Goal: Contribute content: Contribute content

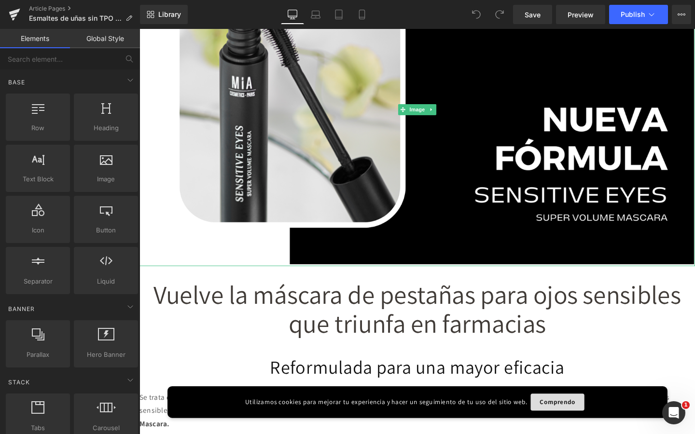
scroll to position [87, 0]
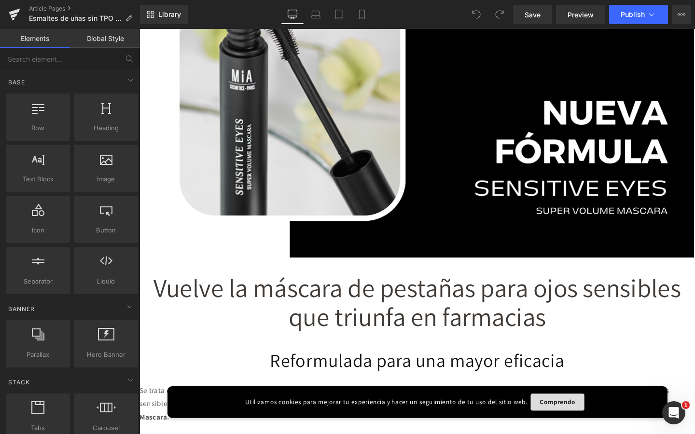
click at [390, 316] on span "Vuelve la máscara de pestañas para ojos sensibles que triunfa en farmacias" at bounding box center [431, 315] width 554 height 65
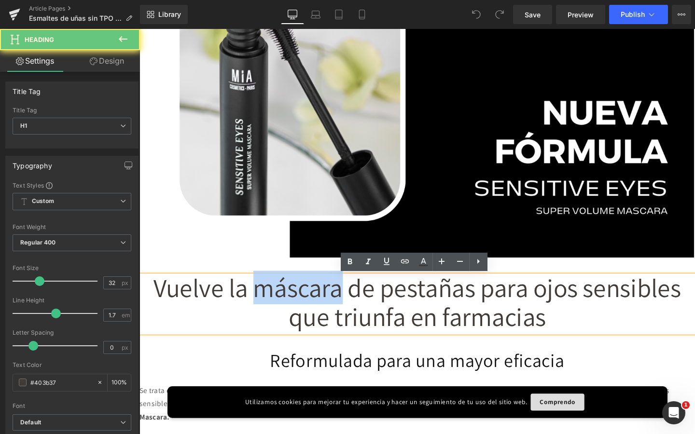
click at [390, 316] on span "Vuelve la máscara de pestañas para ojos sensibles que triunfa en farmacias" at bounding box center [431, 315] width 554 height 65
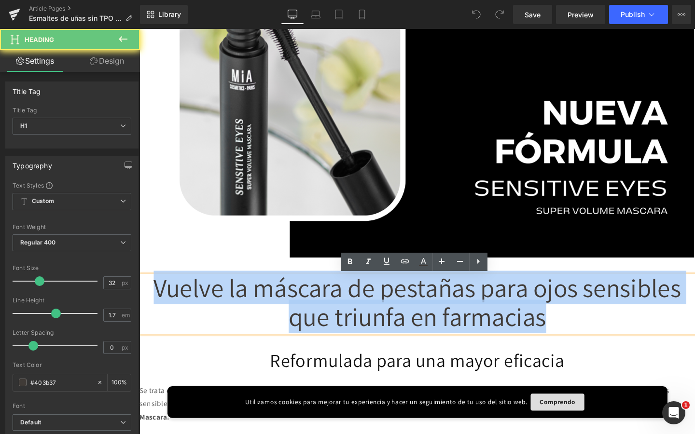
click at [390, 316] on span "Vuelve la máscara de pestañas para ojos sensibles que triunfa en farmacias" at bounding box center [431, 315] width 554 height 65
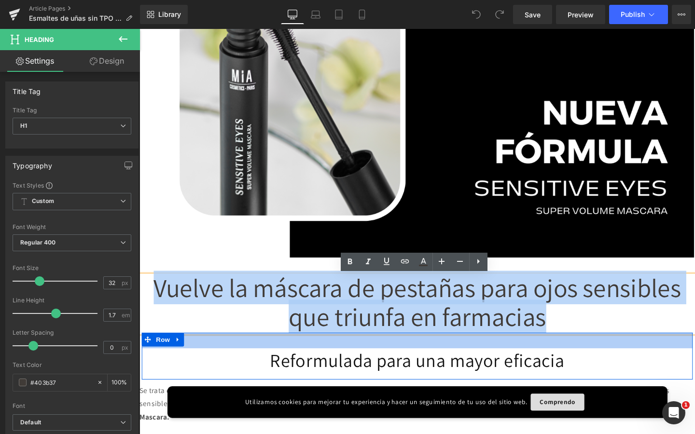
paste div
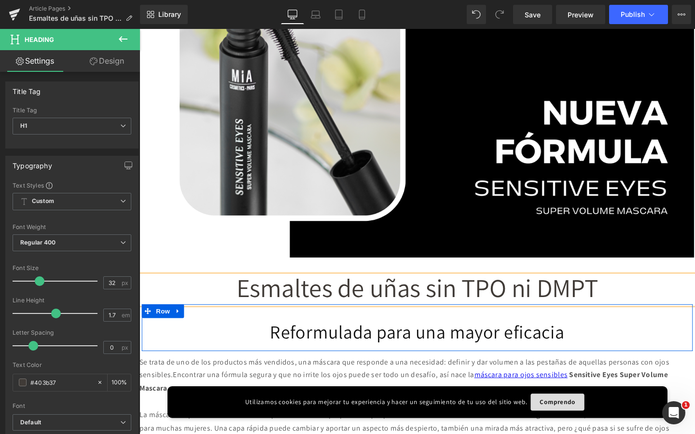
click at [281, 348] on h1 "Reformulada para una mayor eficacia" at bounding box center [431, 347] width 564 height 25
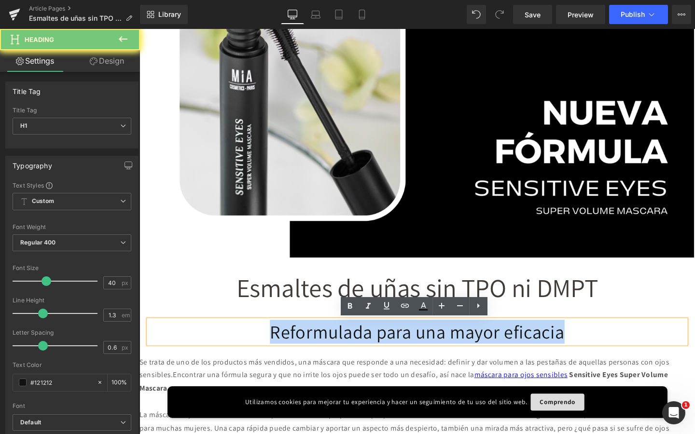
click at [281, 348] on h1 "Reformulada para una mayor eficacia" at bounding box center [431, 347] width 564 height 25
paste div
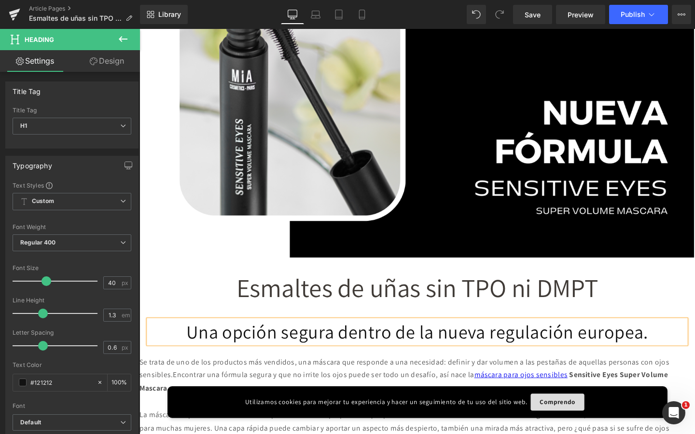
click at [276, 351] on h1 "Una opción segura dentro de la nueva regulación europea." at bounding box center [431, 347] width 564 height 25
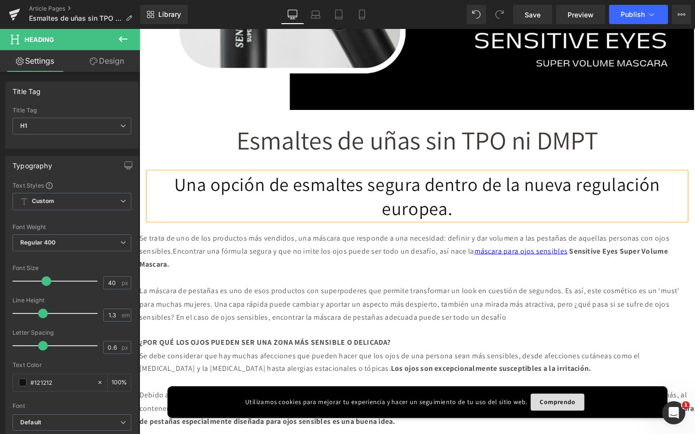
scroll to position [247, 0]
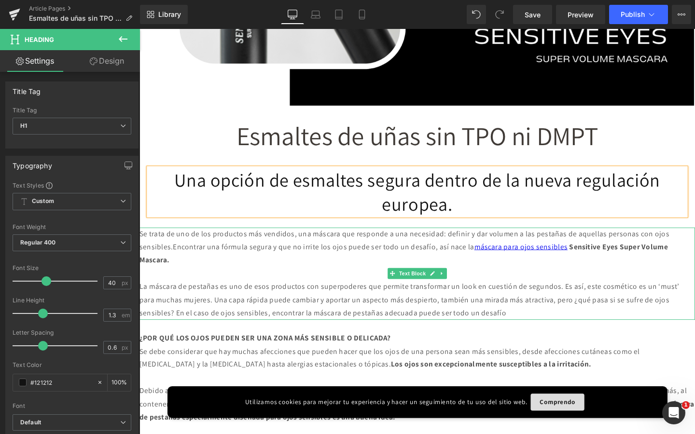
click at [338, 299] on span "La máscara de pestañas es uno de esos productos con superpoderes que permite tr…" at bounding box center [422, 314] width 567 height 38
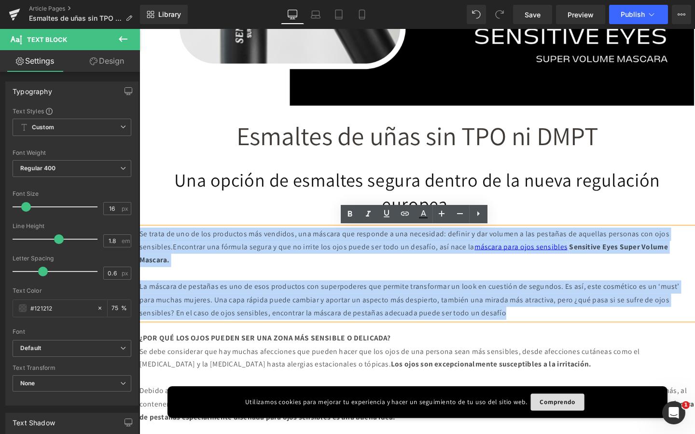
drag, startPoint x: 625, startPoint y: 329, endPoint x: 136, endPoint y: 248, distance: 495.8
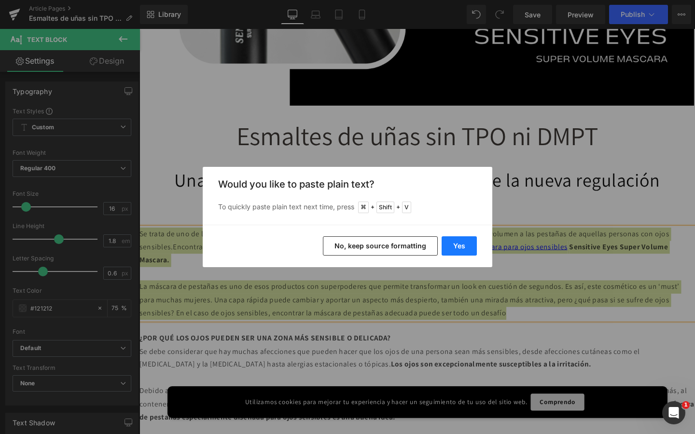
click at [463, 251] on button "Yes" at bounding box center [458, 245] width 35 height 19
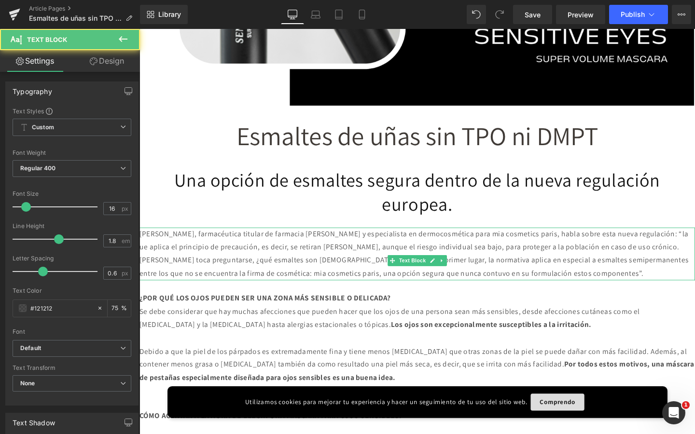
click at [168, 246] on p "[PERSON_NAME], farmacéutica titular de farmacia [PERSON_NAME] y especialista en…" at bounding box center [431, 265] width 584 height 55
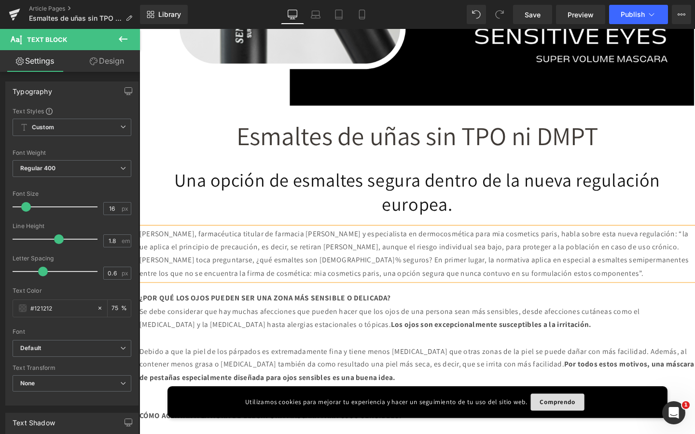
click at [319, 243] on p "[PERSON_NAME], farmacéutica titular de farmacia [PERSON_NAME] y especialista en…" at bounding box center [431, 265] width 584 height 55
click at [346, 245] on p "[PERSON_NAME], farmacéutica titular de farmacia [PERSON_NAME] y especialista en…" at bounding box center [431, 265] width 584 height 55
click at [529, 243] on p "[PERSON_NAME], farmacéutica titular de farmacia [PERSON_NAME] y especialista en…" at bounding box center [431, 265] width 584 height 55
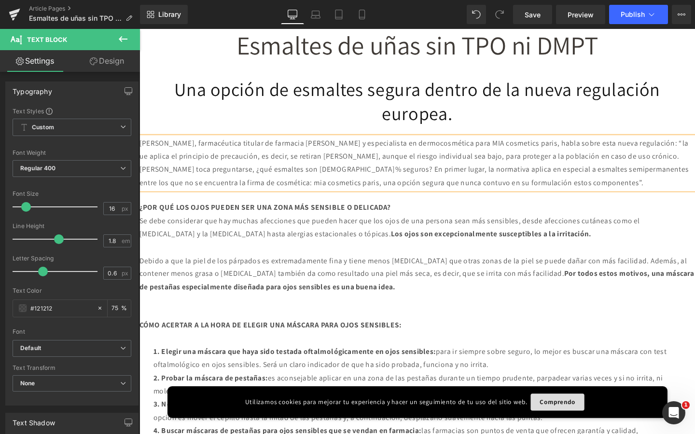
scroll to position [351, 0]
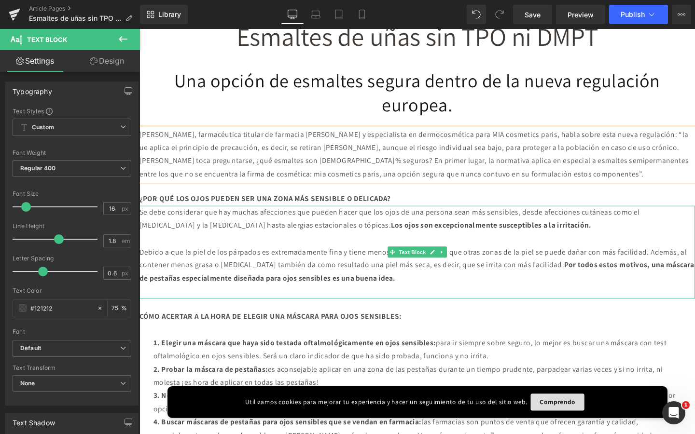
click at [264, 257] on p at bounding box center [431, 250] width 584 height 14
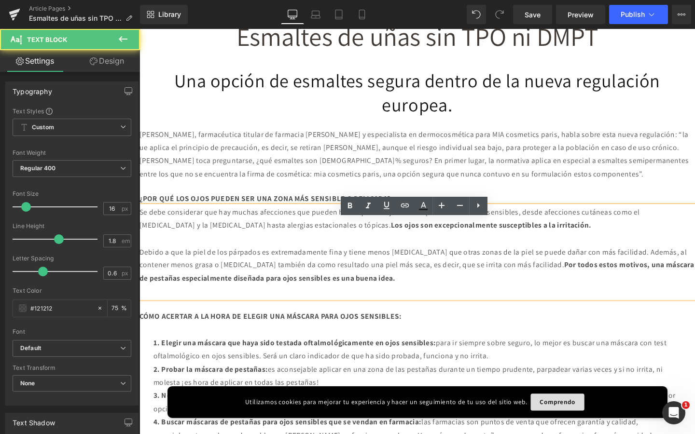
click at [260, 213] on b "¿POR QUÉ LOS OJOS PUEDEN SER UNA ZONA MÁS SENSIBLE O DELICADA?" at bounding box center [271, 208] width 264 height 10
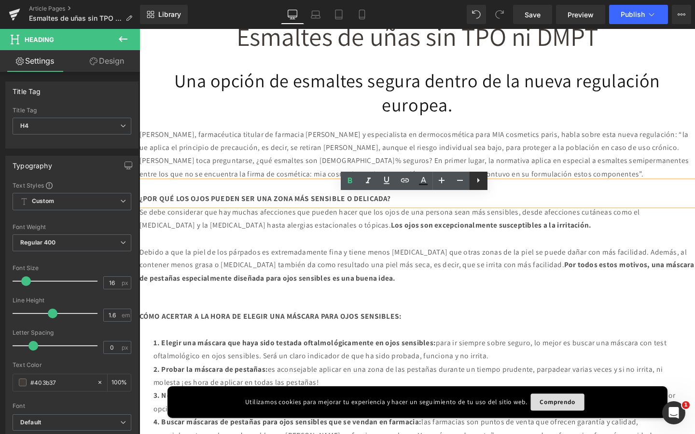
click at [477, 179] on icon at bounding box center [478, 181] width 12 height 12
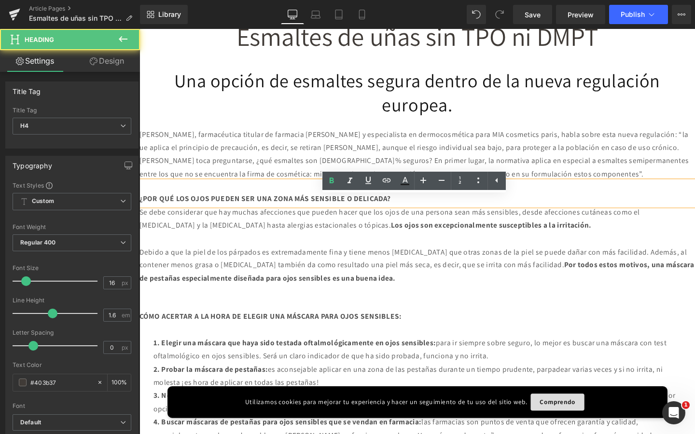
click at [528, 202] on h4 at bounding box center [431, 195] width 584 height 13
click at [543, 141] on p "[PERSON_NAME], farmacéutica titular de farmacia [PERSON_NAME] y especialista en…" at bounding box center [431, 161] width 584 height 55
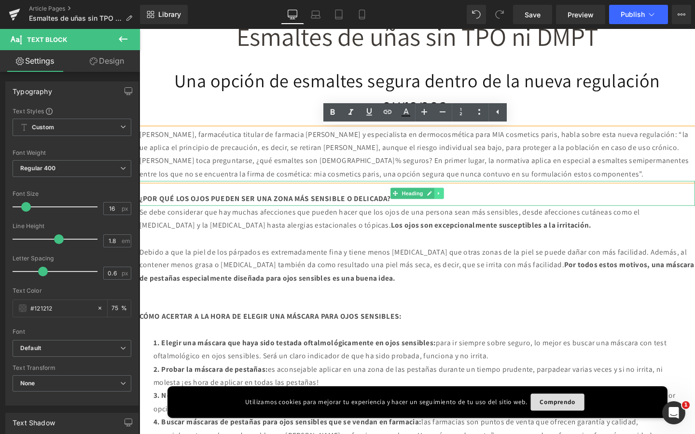
click at [456, 205] on icon at bounding box center [454, 202] width 5 height 6
click at [457, 205] on icon at bounding box center [459, 201] width 5 height 5
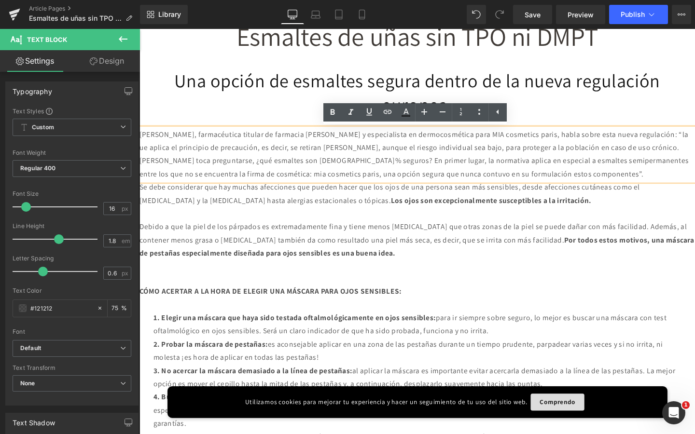
click at [393, 268] on p "Debido a que la piel de los párpados es extremadamente fina y tiene menos [MEDI…" at bounding box center [431, 251] width 584 height 41
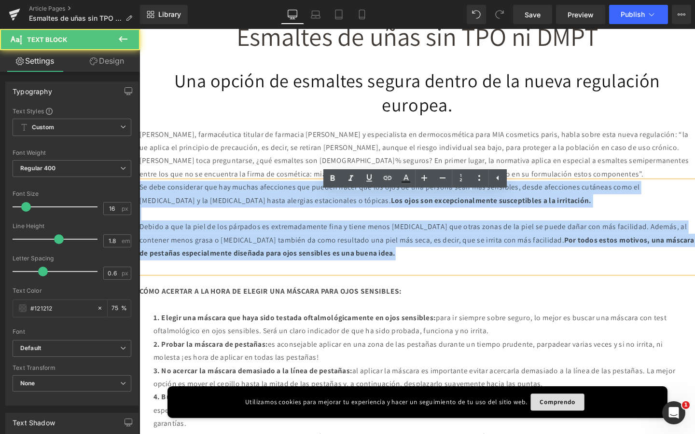
drag, startPoint x: 602, startPoint y: 282, endPoint x: 116, endPoint y: 173, distance: 497.9
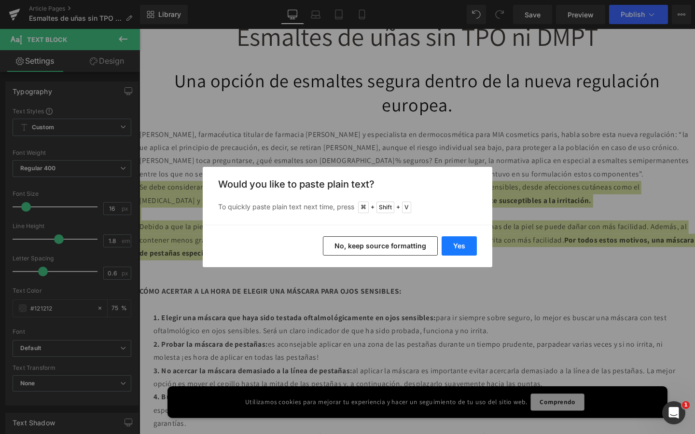
click at [476, 246] on button "Yes" at bounding box center [458, 245] width 35 height 19
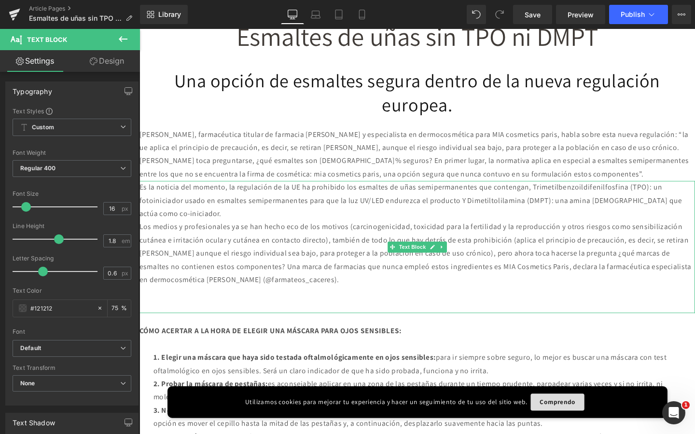
click at [490, 300] on p "Los medios y profesionales ya se han hecho eco de los motivos (carcinogenicidad…" at bounding box center [431, 265] width 584 height 69
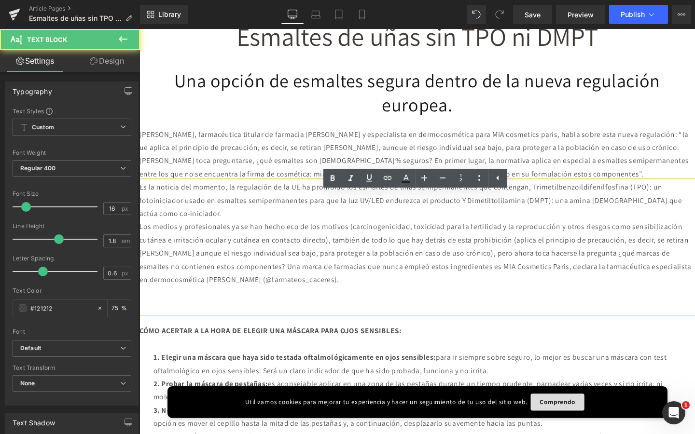
click at [466, 314] on p at bounding box center [431, 307] width 584 height 14
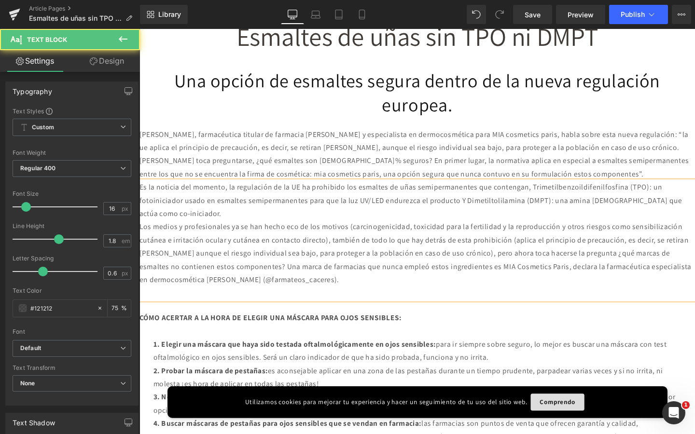
click at [417, 314] on p at bounding box center [431, 307] width 584 height 14
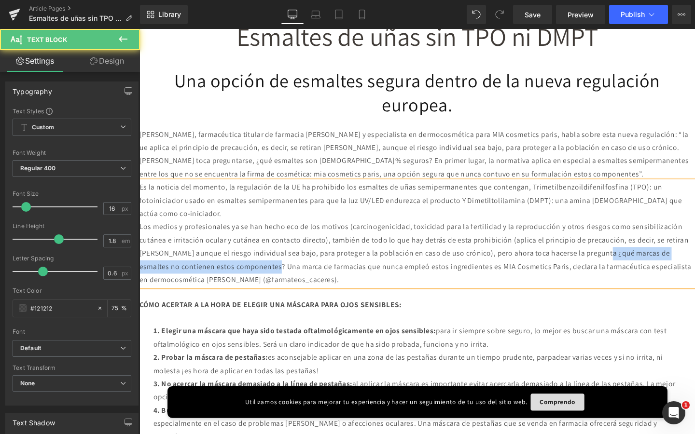
drag, startPoint x: 216, startPoint y: 292, endPoint x: 444, endPoint y: 297, distance: 228.2
click at [444, 297] on p "Los medios y profesionales ya se han hecho eco de los motivos (carcinogenicidad…" at bounding box center [431, 265] width 584 height 69
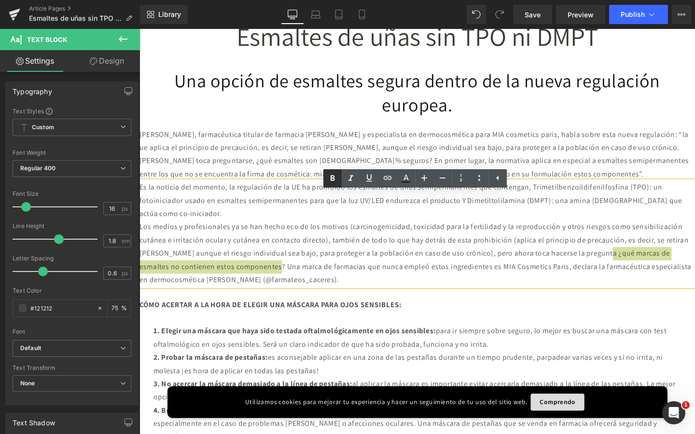
click at [333, 182] on icon at bounding box center [333, 179] width 12 height 12
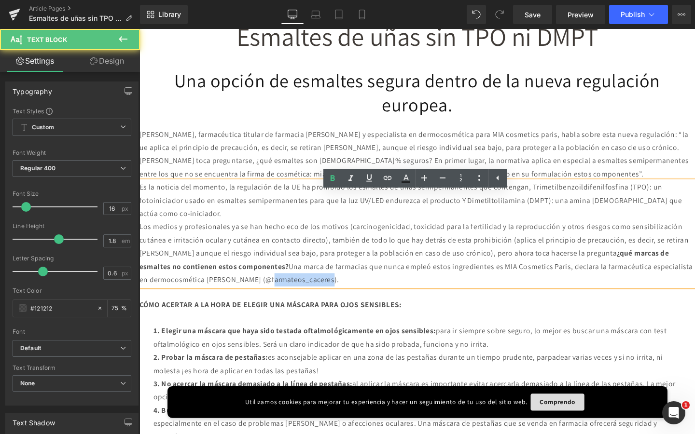
drag, startPoint x: 480, startPoint y: 303, endPoint x: 549, endPoint y: 311, distance: 69.9
click at [549, 300] on p "Los medios y profesionales ya se han hecho eco de los motivos (carcinogenicidad…" at bounding box center [431, 265] width 584 height 69
click at [548, 300] on p "Los medios y profesionales ya se han hecho eco de los motivos (carcinogenicidad…" at bounding box center [431, 265] width 584 height 69
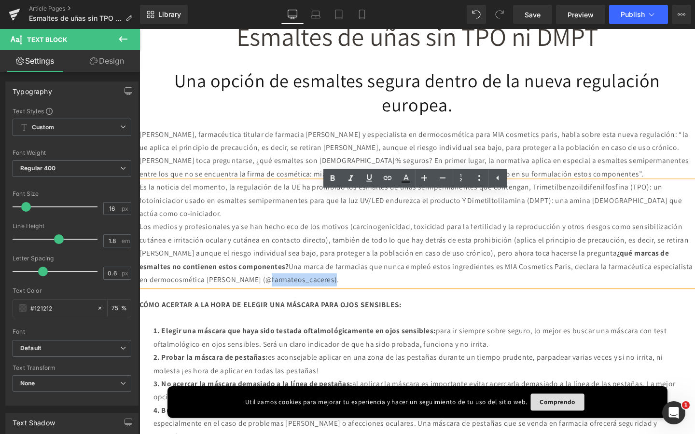
drag, startPoint x: 548, startPoint y: 306, endPoint x: 478, endPoint y: 310, distance: 70.5
click at [478, 300] on p "Los medios y profesionales ya se han hecho eco de los motivos (carcinogenicidad…" at bounding box center [431, 265] width 584 height 69
copy p "farmateos_caceres)"
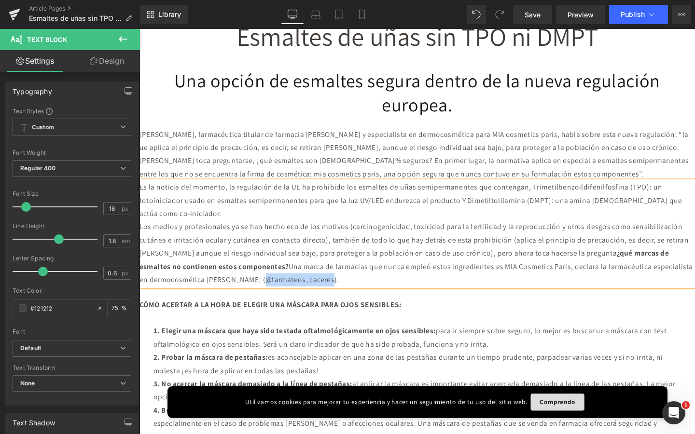
drag, startPoint x: 472, startPoint y: 311, endPoint x: 548, endPoint y: 309, distance: 76.7
click at [548, 300] on p "Los medios y profesionales ya se han hecho eco de los motivos (carcinogenicidad…" at bounding box center [431, 265] width 584 height 69
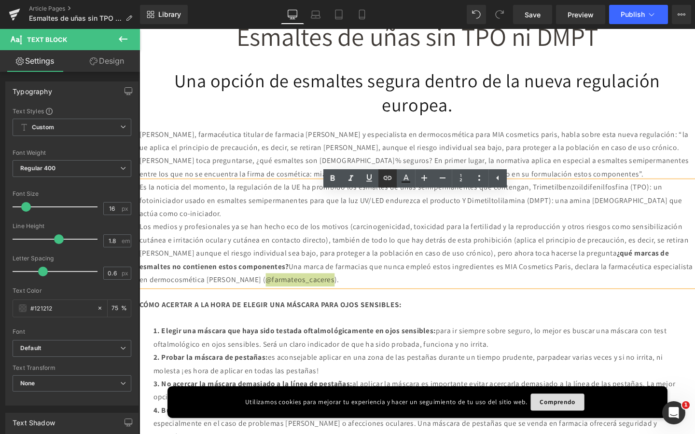
click at [386, 179] on icon at bounding box center [387, 178] width 8 height 4
click at [531, 314] on input "text" at bounding box center [512, 312] width 149 height 24
paste input "[URL][DOMAIN_NAME]"
type input "[URL][DOMAIN_NAME]"
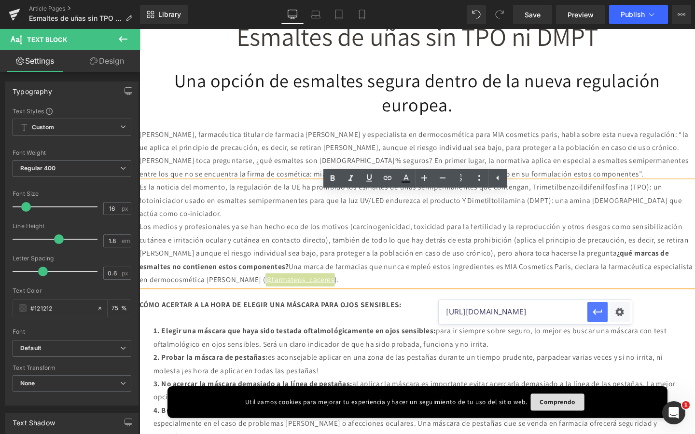
click at [591, 319] on button "button" at bounding box center [597, 312] width 20 height 20
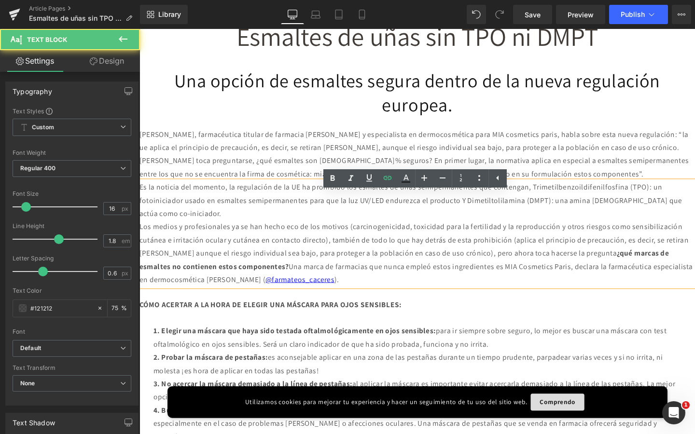
click at [579, 279] on p "Los medios y profesionales ya se han hecho eco de los motivos (carcinogenicidad…" at bounding box center [431, 265] width 584 height 69
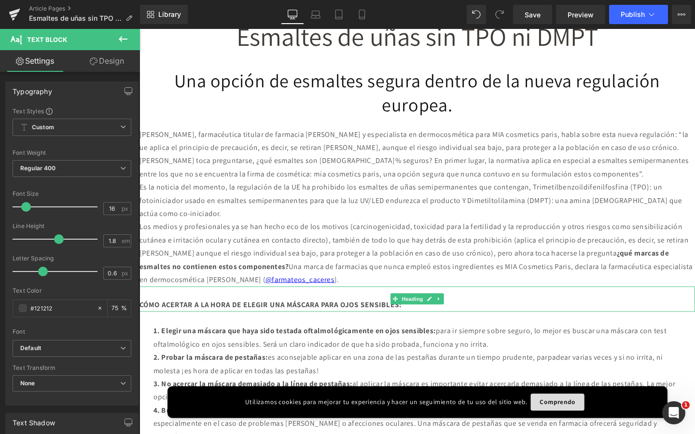
click at [215, 324] on b "CÓMO ACERTAR A LA HORA DE ELEGIR UNA MÁSCARA PARA OJOS SENSIBLES:" at bounding box center [276, 319] width 275 height 10
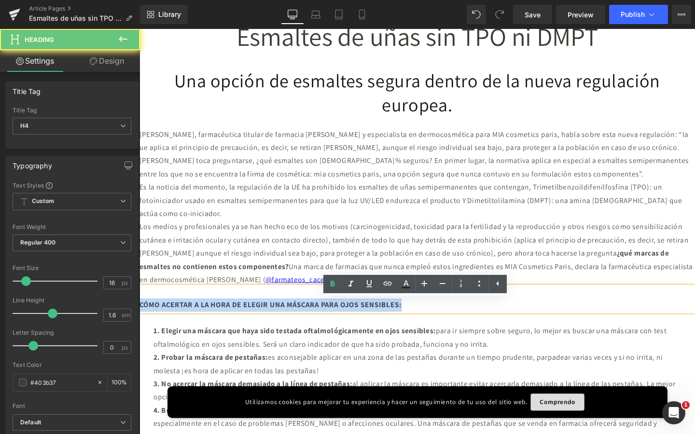
click at [215, 324] on b "CÓMO ACERTAR A LA HORA DE ELEGIR UNA MÁSCARA PARA OJOS SENSIBLES:" at bounding box center [276, 319] width 275 height 10
paste div
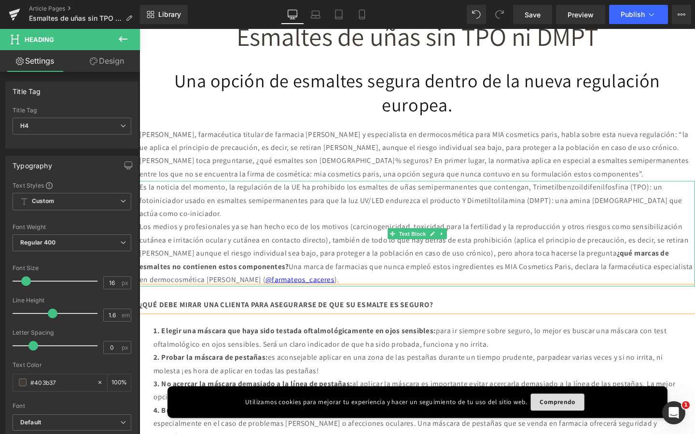
click at [326, 213] on p "Es la noticia del momento, la regulación de la UE ha prohibido los esmaltes de …" at bounding box center [431, 209] width 584 height 41
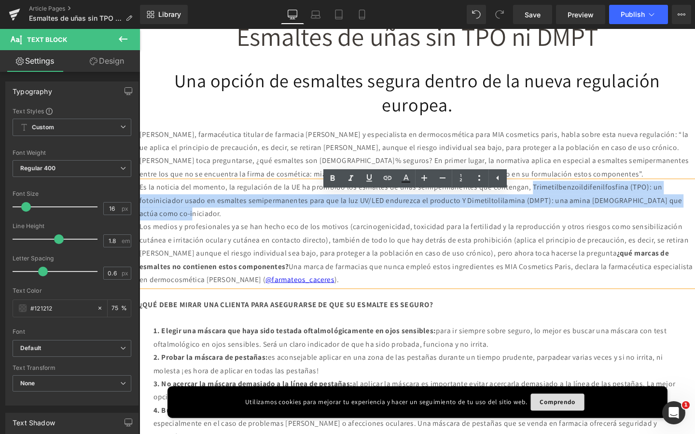
drag, startPoint x: 582, startPoint y: 210, endPoint x: 650, endPoint y: 233, distance: 71.6
click at [650, 231] on p "Es la noticia del momento, la regulación de la UE ha prohibido los esmaltes de …" at bounding box center [431, 209] width 584 height 41
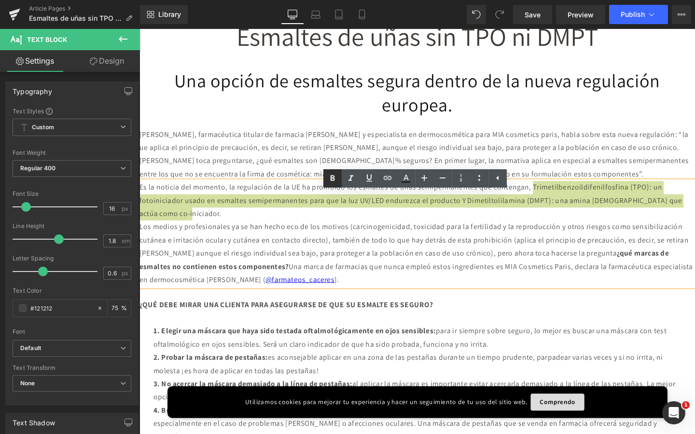
click at [331, 178] on icon at bounding box center [332, 178] width 4 height 6
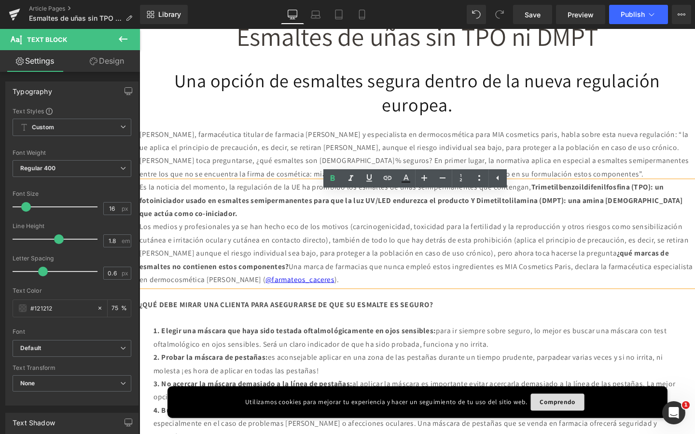
click at [402, 274] on p "Los medios y profesionales ya se han hecho eco de los motivos (carcinogenicidad…" at bounding box center [431, 265] width 584 height 69
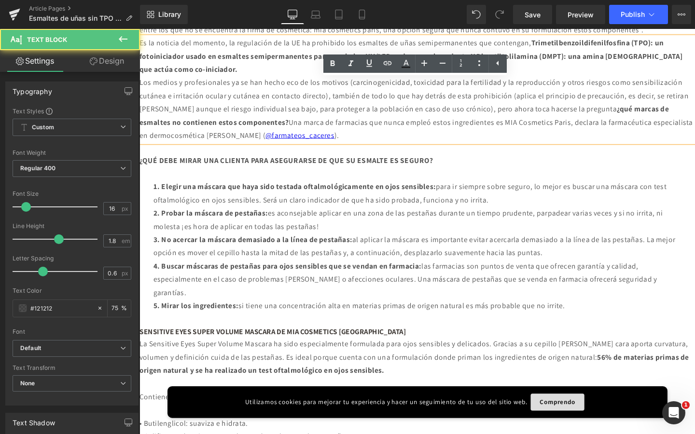
scroll to position [510, 0]
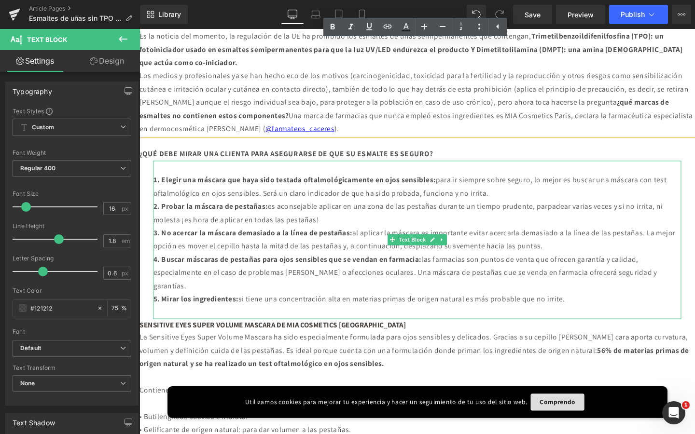
click at [313, 306] on p "4. Buscar máscaras de pestañas para ojos sensibles que se vendan en farmacia: l…" at bounding box center [431, 284] width 555 height 41
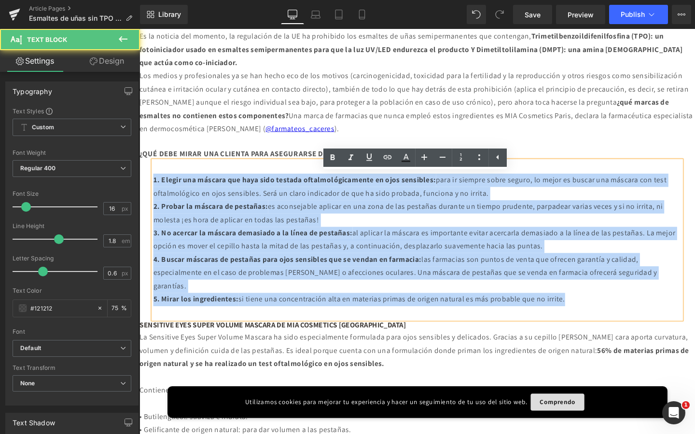
drag, startPoint x: 633, startPoint y: 328, endPoint x: 143, endPoint y: 198, distance: 507.1
click at [143, 198] on div "Image Separator Heading Esmaltes de uñas sin TPO ni DMPT Heading Una opción de …" at bounding box center [431, 207] width 584 height 1376
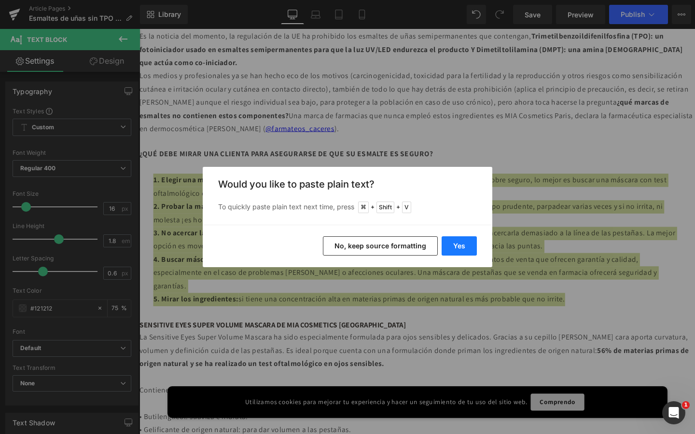
click at [461, 242] on button "Yes" at bounding box center [458, 245] width 35 height 19
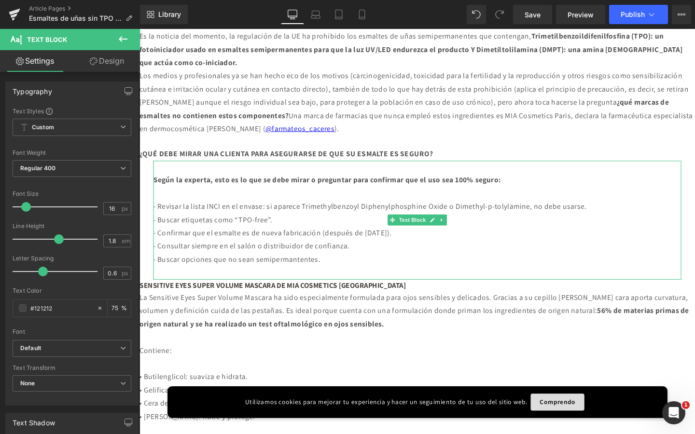
click at [154, 202] on div "Según la experta, esto es lo que se debe mirar o preguntar para confirmar que e…" at bounding box center [431, 229] width 555 height 125
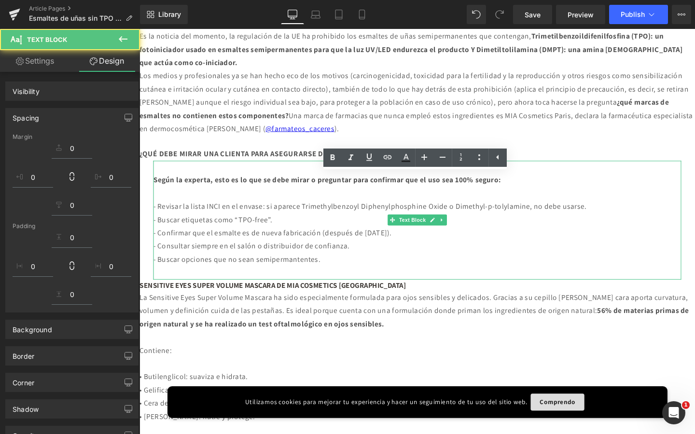
click at [156, 192] on b "Según la experta, esto es lo que se debe mirar o preguntar para confirmar que e…" at bounding box center [337, 187] width 366 height 10
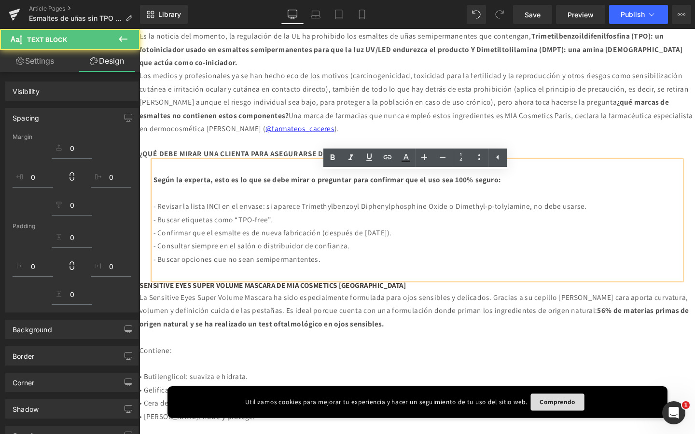
click at [156, 192] on b "Según la experta, esto es lo que se debe mirar o preguntar para confirmar que e…" at bounding box center [337, 187] width 366 height 10
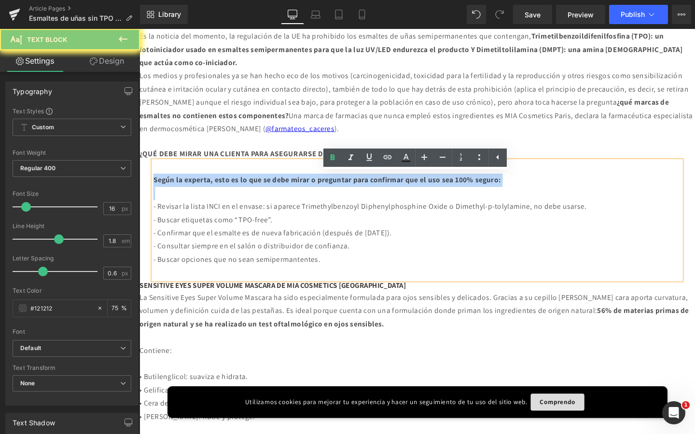
click at [156, 192] on b "Según la experta, esto es lo que se debe mirar o preguntar para confirmar que e…" at bounding box center [337, 187] width 366 height 10
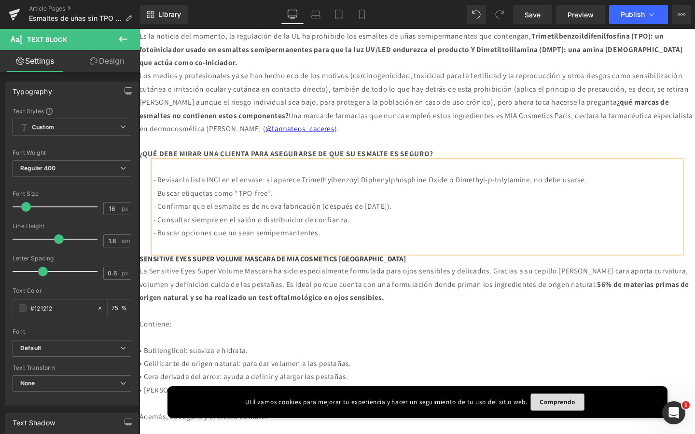
click at [170, 195] on p "- Revisar la lista INCI en el envase: si aparece Trimethylbenzoyl Diphenylphosp…" at bounding box center [431, 188] width 555 height 14
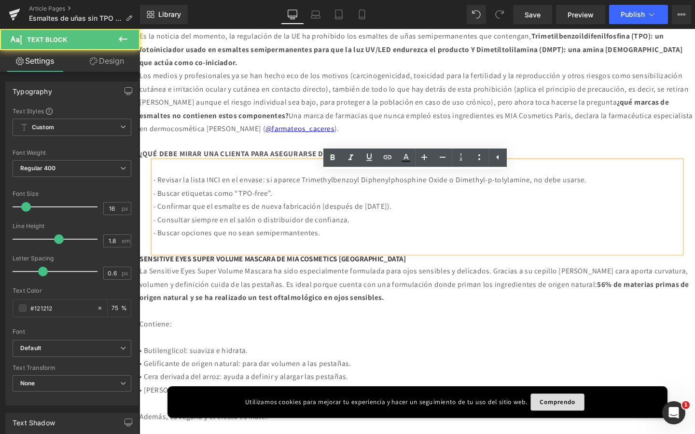
click at [154, 195] on p "- Revisar la lista INCI en el envase: si aparece Trimethylbenzoyl Diphenylphosp…" at bounding box center [431, 188] width 555 height 14
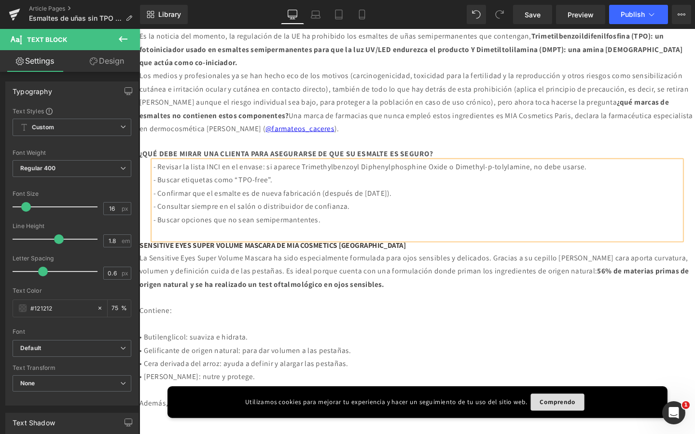
click at [212, 288] on p "La Sensitive Eyes Super Volume Mascara ha sido especialmente formulada para ojo…" at bounding box center [431, 283] width 584 height 41
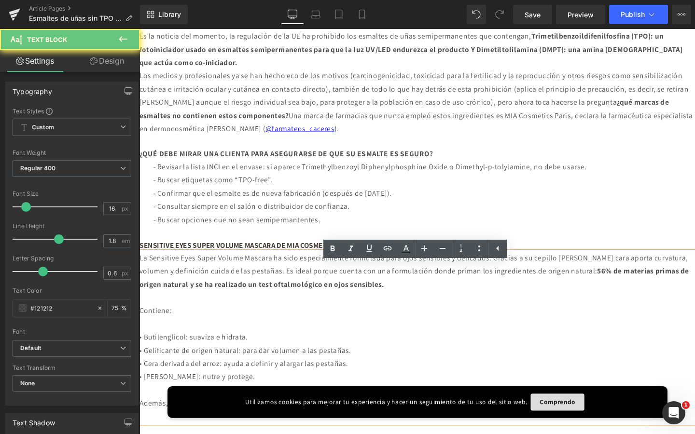
click at [201, 346] on p at bounding box center [431, 339] width 584 height 14
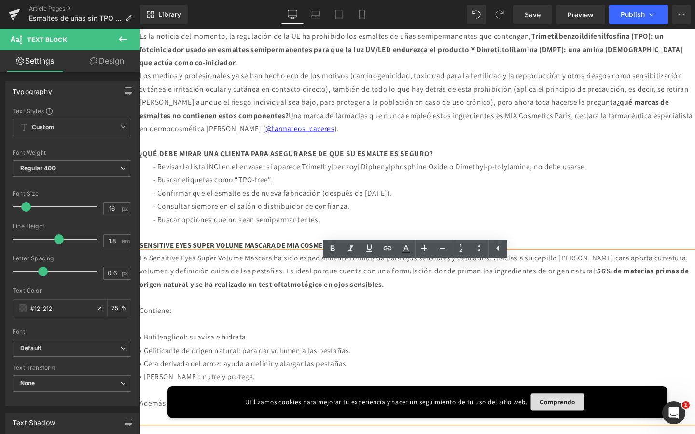
click at [199, 303] on p "La Sensitive Eyes Super Volume Mascara ha sido especialmente formulada para ojo…" at bounding box center [431, 283] width 584 height 41
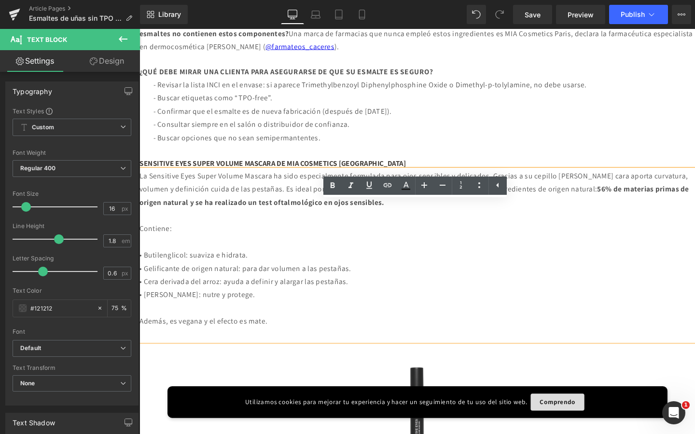
scroll to position [622, 0]
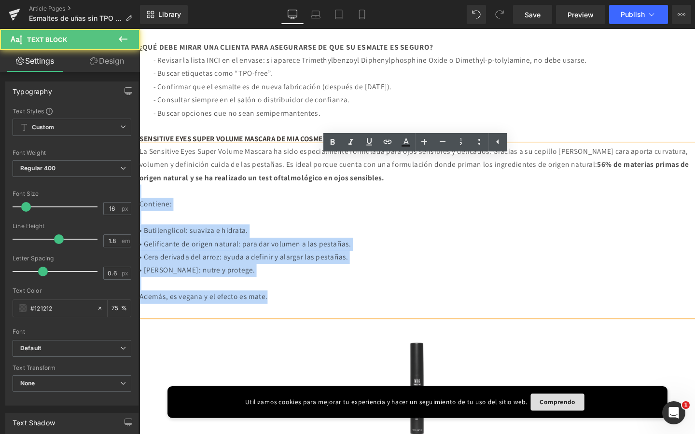
drag, startPoint x: 315, startPoint y: 329, endPoint x: 135, endPoint y: 220, distance: 210.8
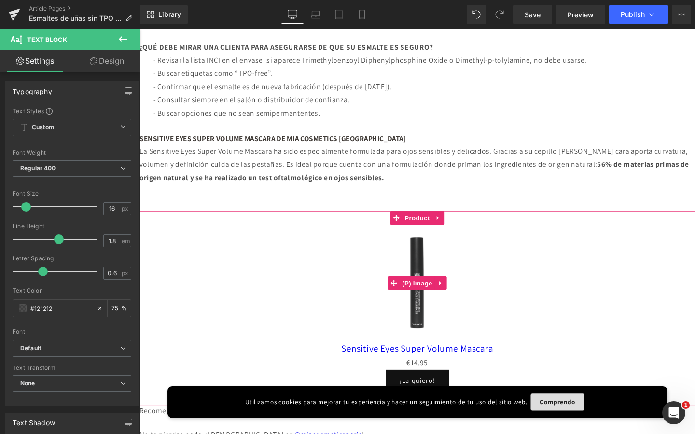
click at [505, 265] on div "Sale Off" at bounding box center [431, 296] width 574 height 123
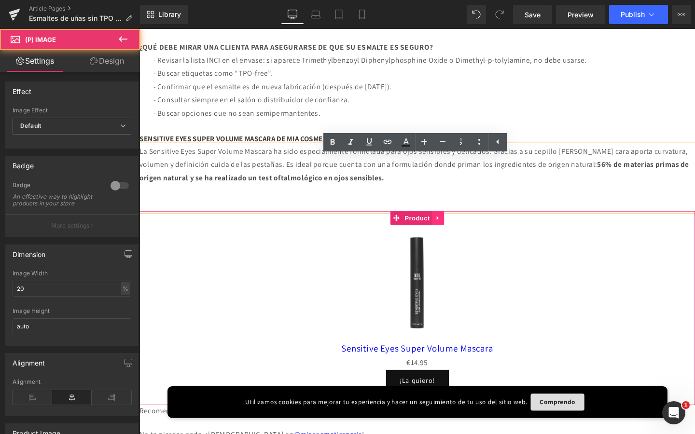
click at [452, 231] on icon at bounding box center [453, 227] width 7 height 7
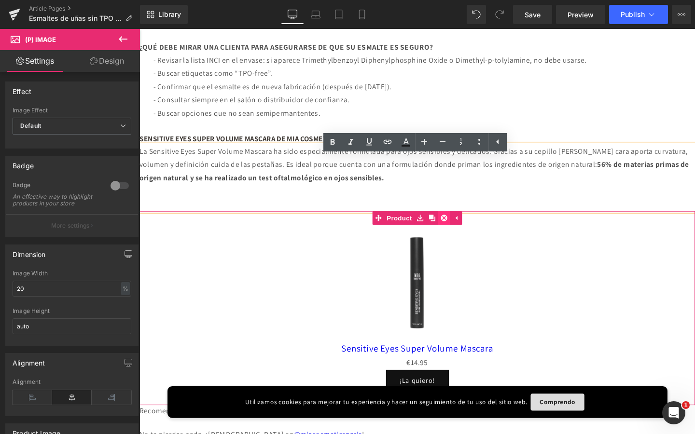
click at [456, 231] on icon at bounding box center [459, 227] width 7 height 7
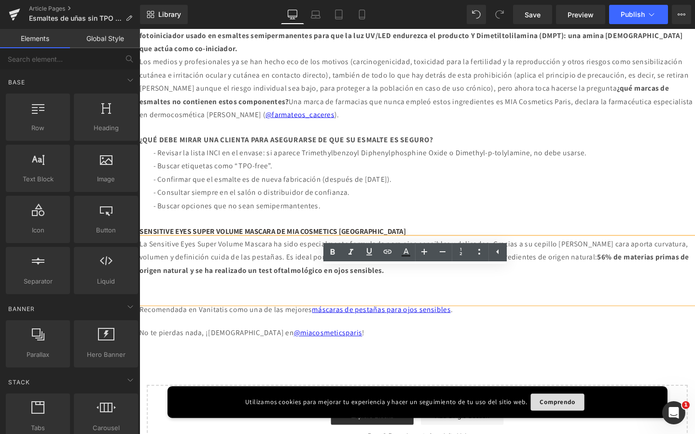
scroll to position [488, 0]
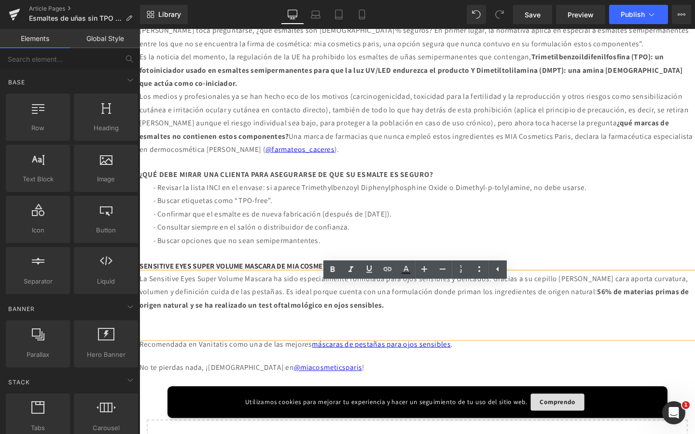
click at [643, 273] on p at bounding box center [431, 266] width 555 height 14
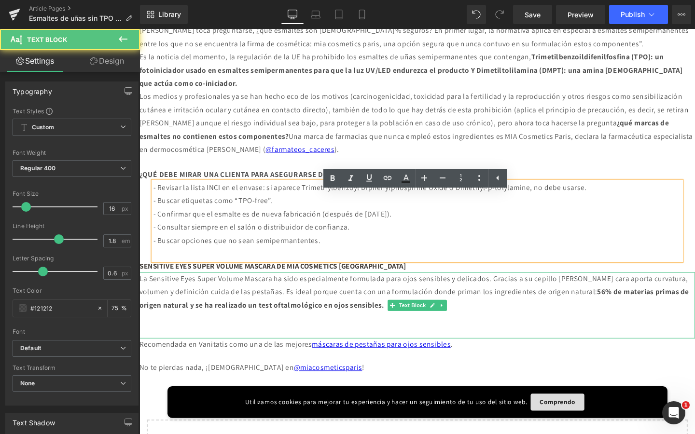
click at [614, 327] on p "La Sensitive Eyes Super Volume Mascara ha sido especialmente formulada para ojo…" at bounding box center [431, 305] width 584 height 41
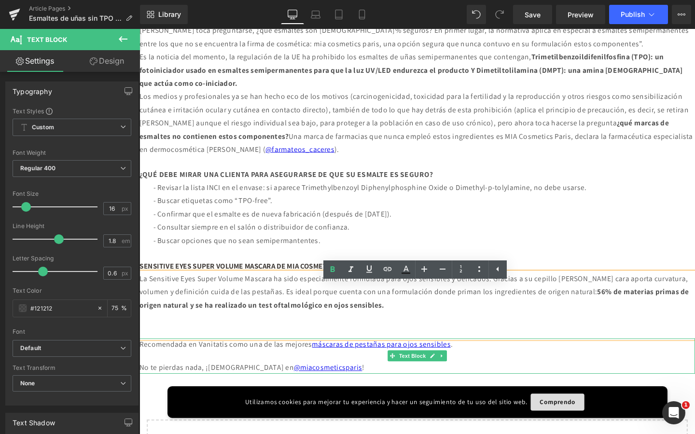
click at [565, 380] on div at bounding box center [431, 373] width 584 height 13
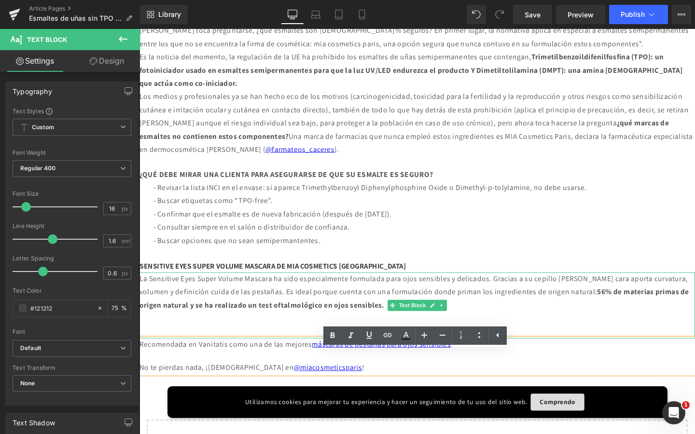
click at [481, 326] on p "La Sensitive Eyes Super Volume Mascara ha sido especialmente formulada para ojo…" at bounding box center [431, 305] width 584 height 41
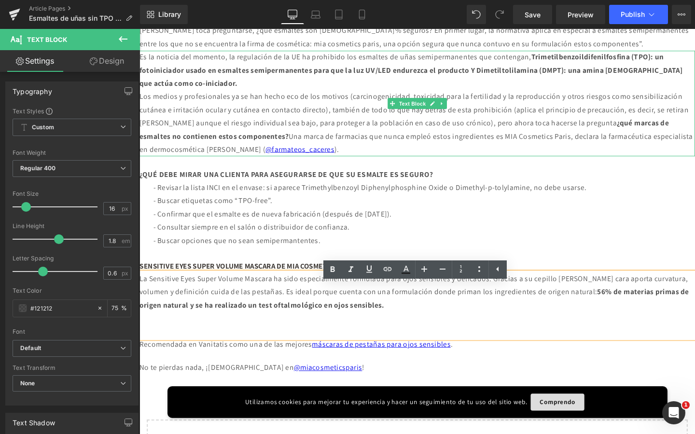
click at [625, 154] on p "Los medios y profesionales ya se han hecho eco de los motivos (carcinogenicidad…" at bounding box center [431, 128] width 584 height 69
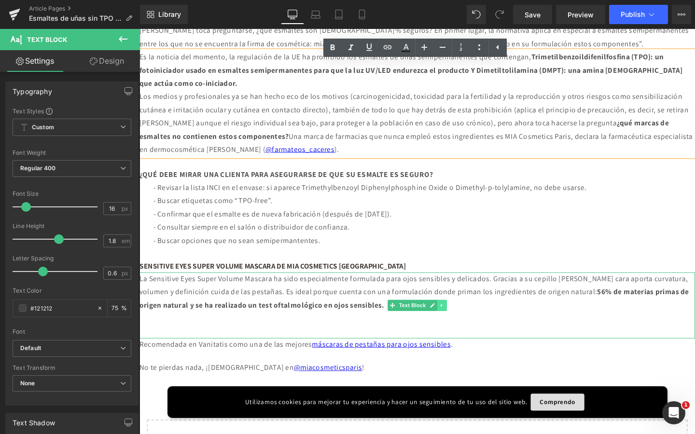
click at [460, 326] on link at bounding box center [457, 320] width 10 height 12
click at [452, 322] on icon at bounding box center [452, 319] width 5 height 5
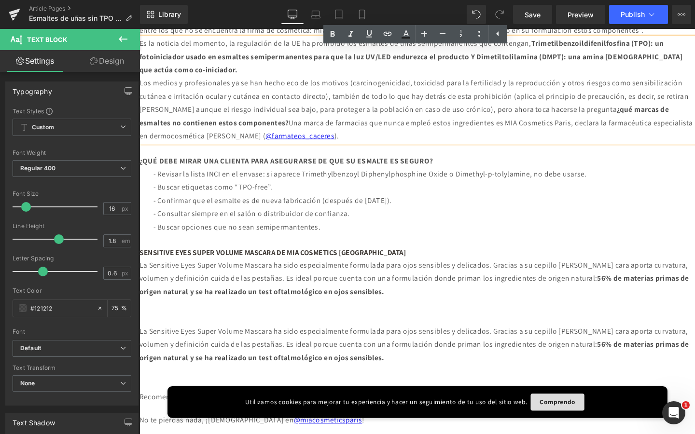
scroll to position [502, 0]
click at [296, 309] on p "La Sensitive Eyes Super Volume Mascara ha sido especialmente formulada para ojo…" at bounding box center [431, 291] width 584 height 41
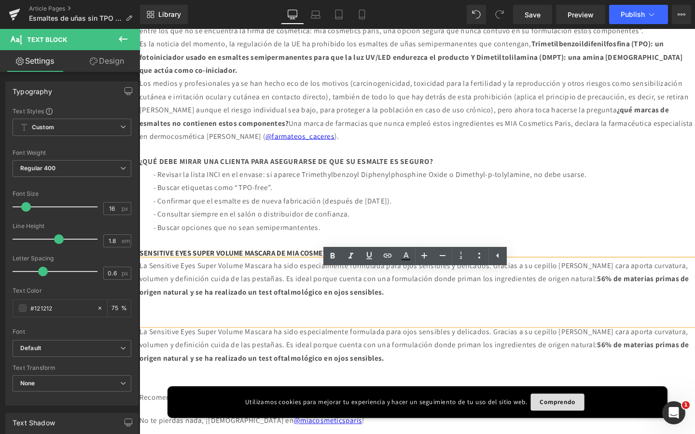
click at [624, 203] on p "- Buscar etiquetas como “TPO-free”." at bounding box center [431, 196] width 555 height 14
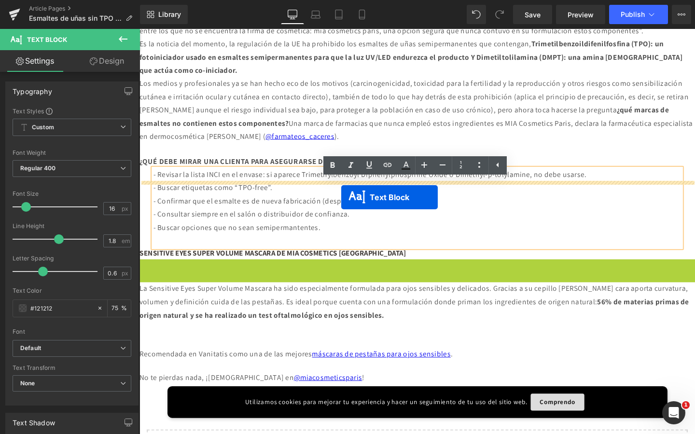
drag, startPoint x: 390, startPoint y: 319, endPoint x: 351, endPoint y: 206, distance: 119.3
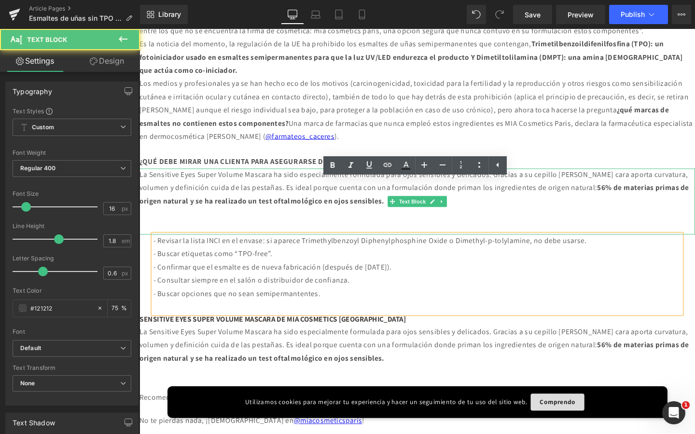
scroll to position [572, 0]
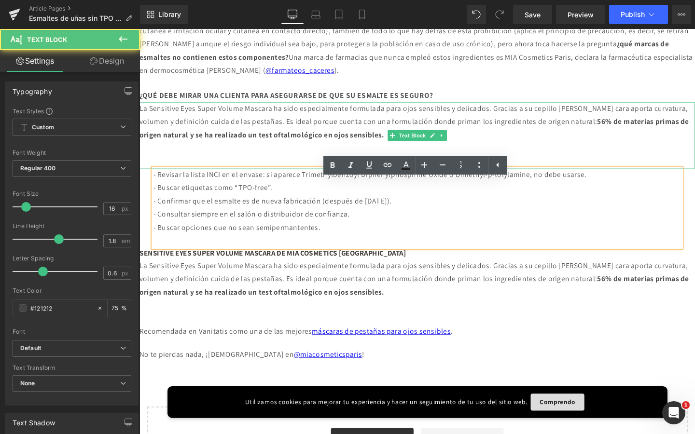
click at [247, 146] on p "La Sensitive Eyes Super Volume Mascara ha sido especialmente formulada para ojo…" at bounding box center [431, 126] width 584 height 41
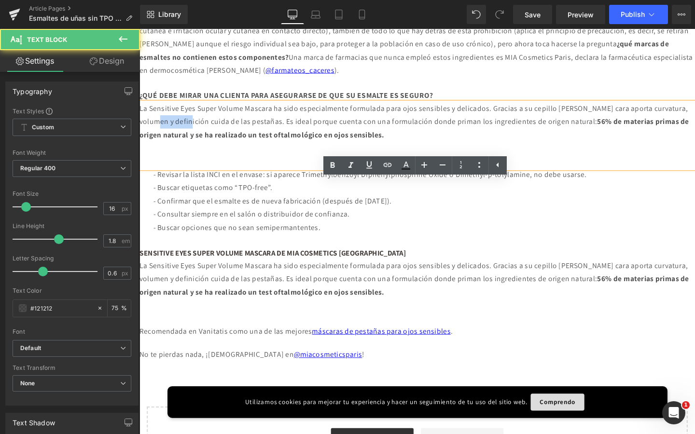
click at [247, 146] on p "La Sensitive Eyes Super Volume Mascara ha sido especialmente formulada para ojo…" at bounding box center [431, 126] width 584 height 41
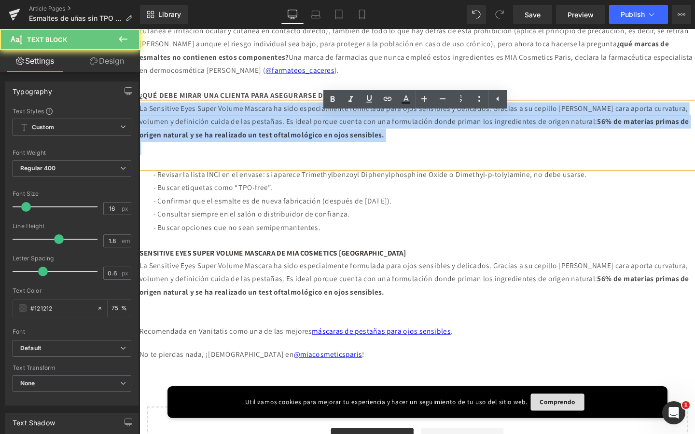
click at [247, 146] on p "La Sensitive Eyes Super Volume Mascara ha sido especialmente formulada para ojo…" at bounding box center [431, 126] width 584 height 41
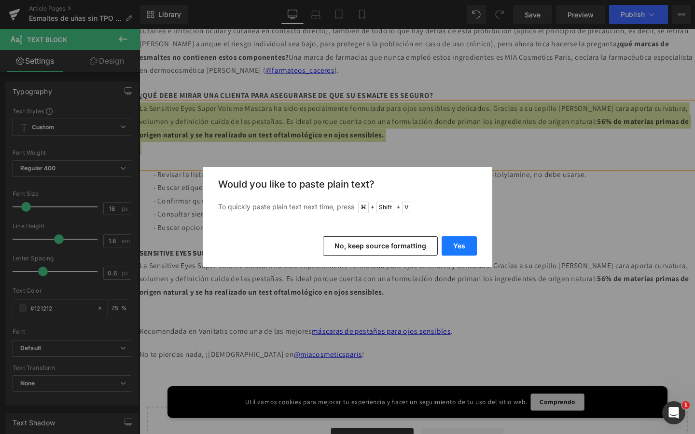
click at [463, 248] on button "Yes" at bounding box center [458, 245] width 35 height 19
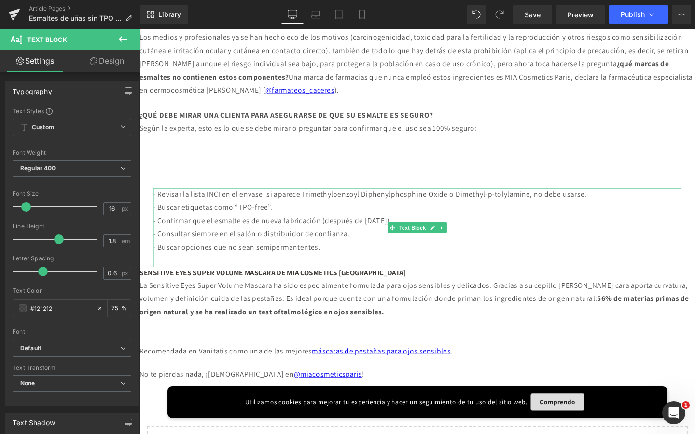
scroll to position [518, 0]
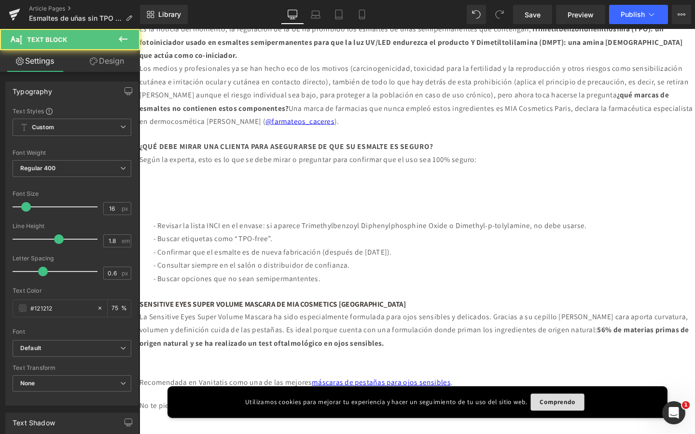
click at [360, 216] on p at bounding box center [431, 209] width 584 height 14
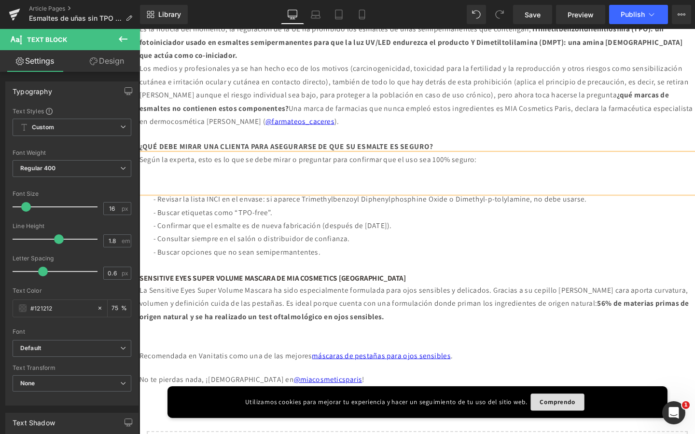
click at [295, 202] on p at bounding box center [431, 195] width 584 height 14
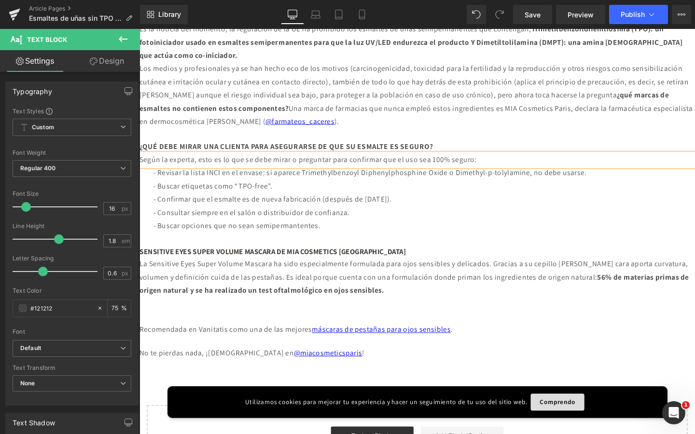
click at [204, 270] on div "SENSITIVE EYES SUPER VOLUME MASCARA DE MIA COSMETICS PARIS Heading" at bounding box center [431, 263] width 584 height 13
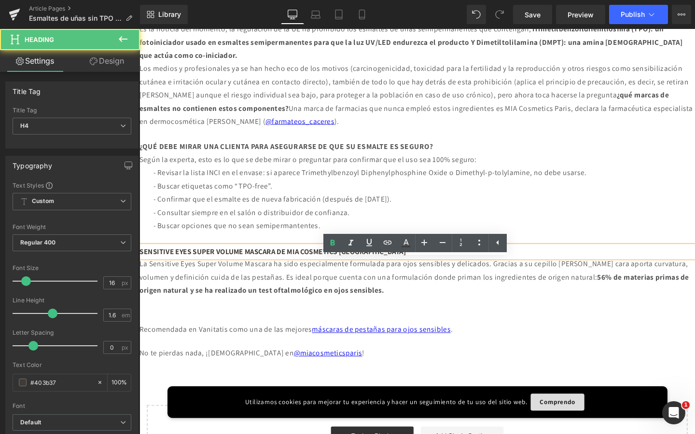
click at [204, 270] on div "SENSITIVE EYES SUPER VOLUME MASCARA DE MIA COSMETICS PARIS Heading" at bounding box center [431, 263] width 584 height 13
click at [204, 268] on b "SENSITIVE EYES SUPER VOLUME MASCARA DE MIA COSMETICS [GEOGRAPHIC_DATA]" at bounding box center [279, 263] width 280 height 10
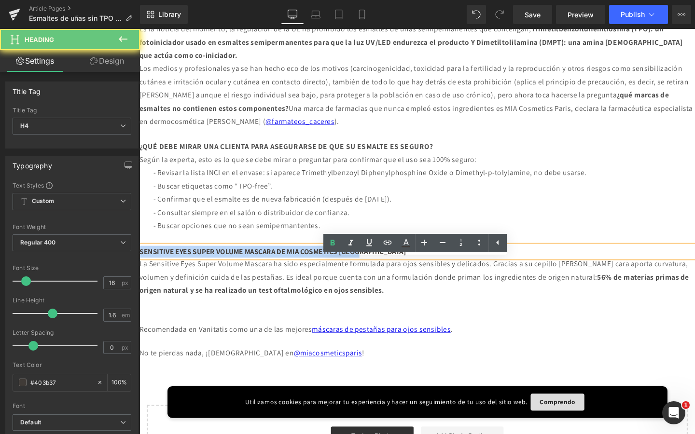
paste div
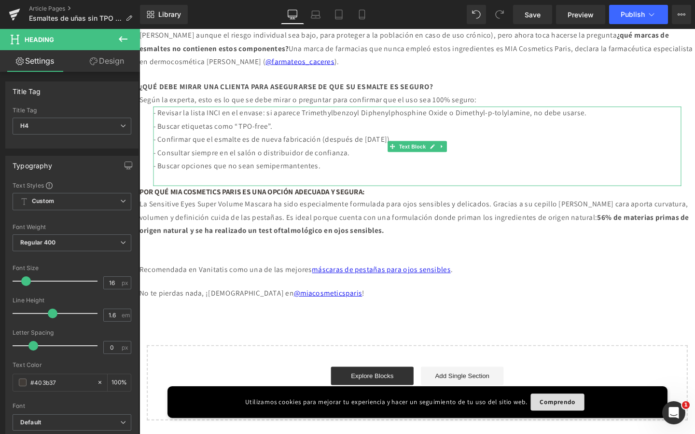
scroll to position [594, 0]
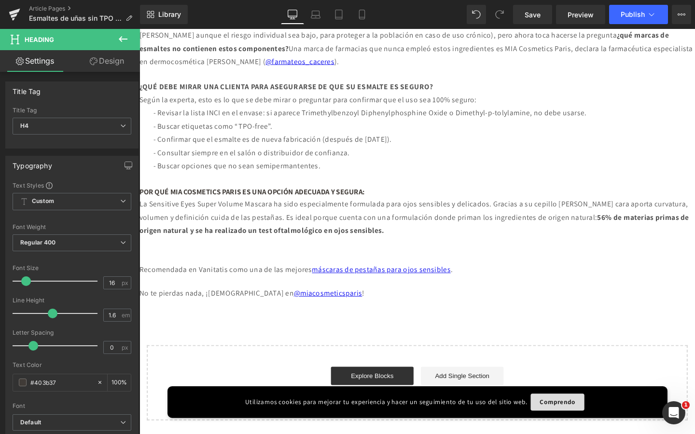
click at [246, 236] on strong "56% de materias primas de origen natural y se ha realizado un test oftalmológic…" at bounding box center [427, 234] width 577 height 24
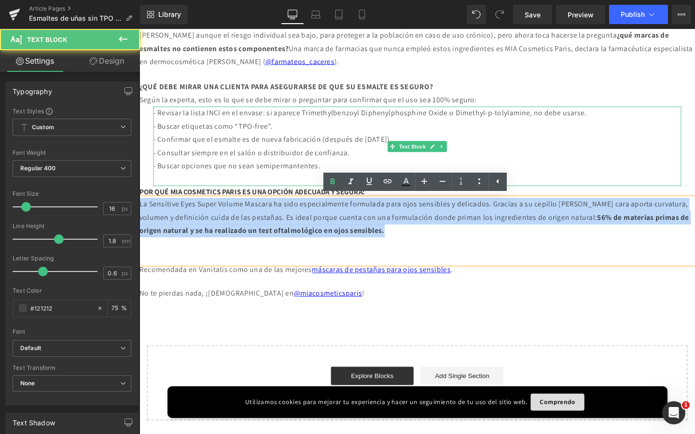
drag, startPoint x: 523, startPoint y: 246, endPoint x: 162, endPoint y: 186, distance: 365.8
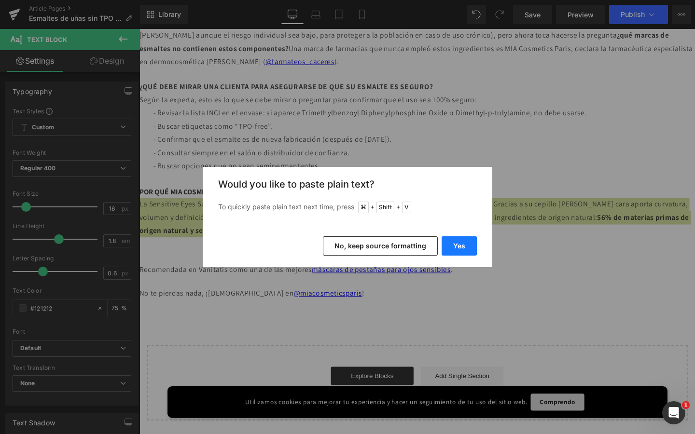
click at [464, 243] on button "Yes" at bounding box center [458, 245] width 35 height 19
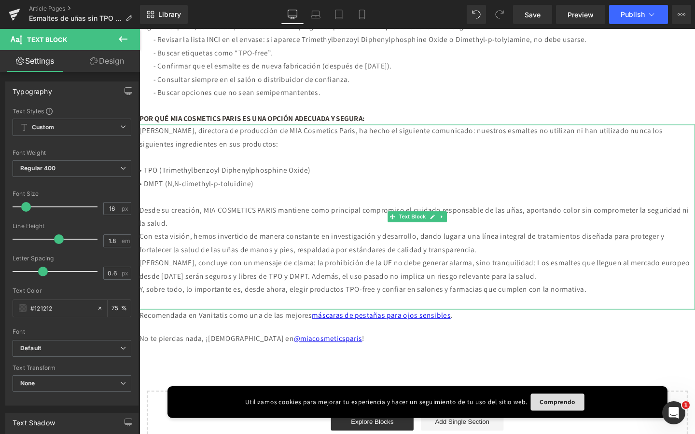
scroll to position [547, 0]
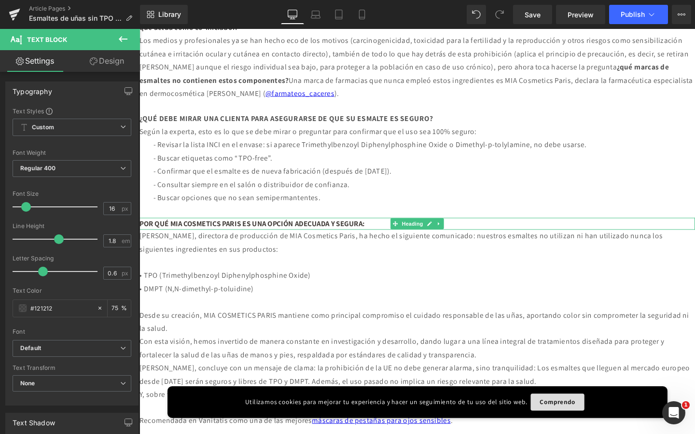
click at [376, 239] on b "POR QUÉ MIA COSMETICS PARIS ES UNA OPCIÓN ADECUADA Y SEGURA:" at bounding box center [257, 234] width 237 height 10
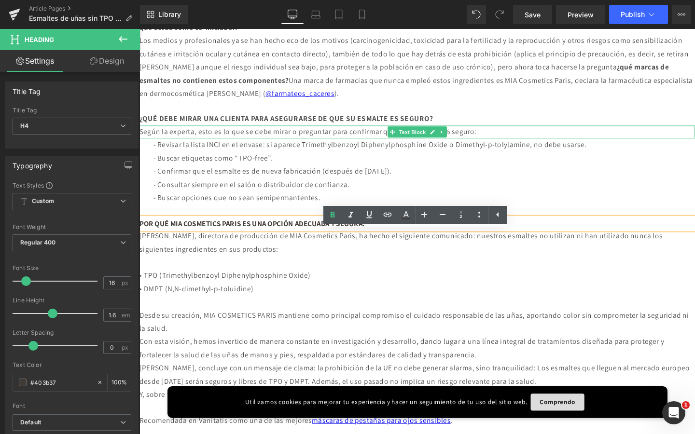
click at [694, 145] on p "Según la experta, esto es lo que se debe mirar o preguntar para confirmar que e…" at bounding box center [431, 138] width 584 height 14
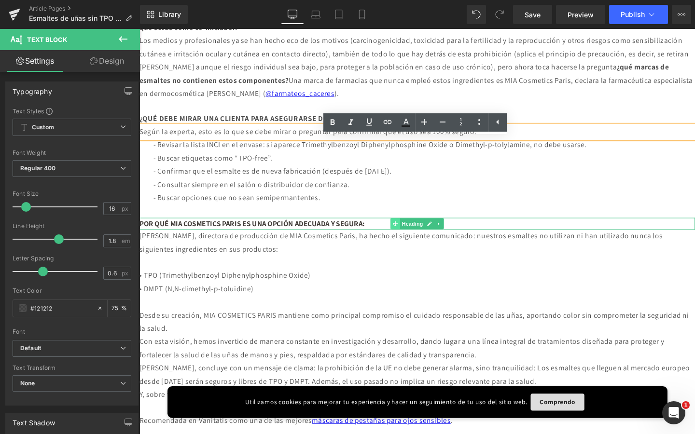
click at [408, 236] on icon at bounding box center [408, 233] width 5 height 5
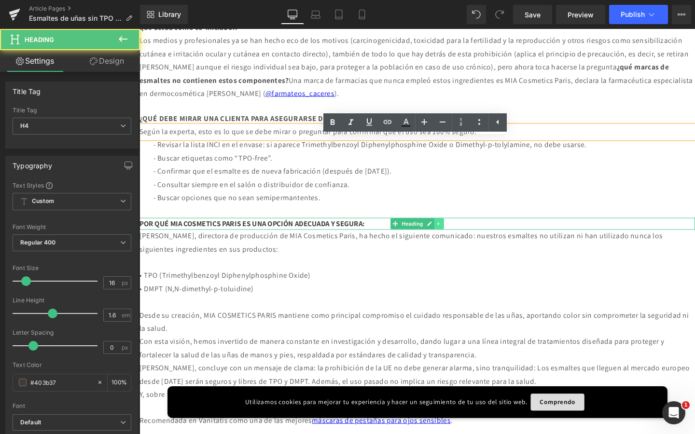
click at [456, 237] on icon at bounding box center [454, 234] width 5 height 6
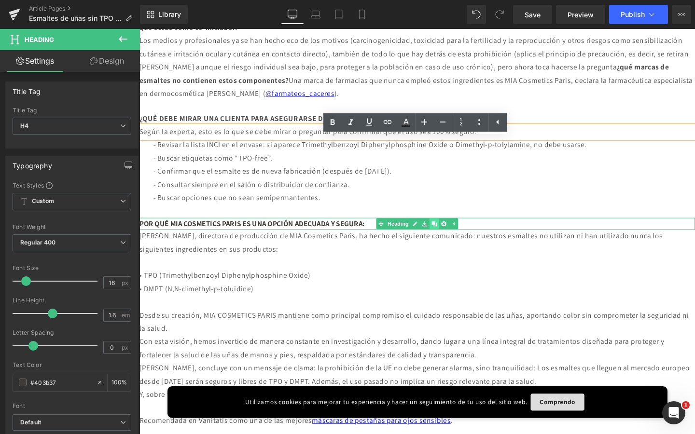
click at [449, 236] on icon at bounding box center [449, 233] width 5 height 5
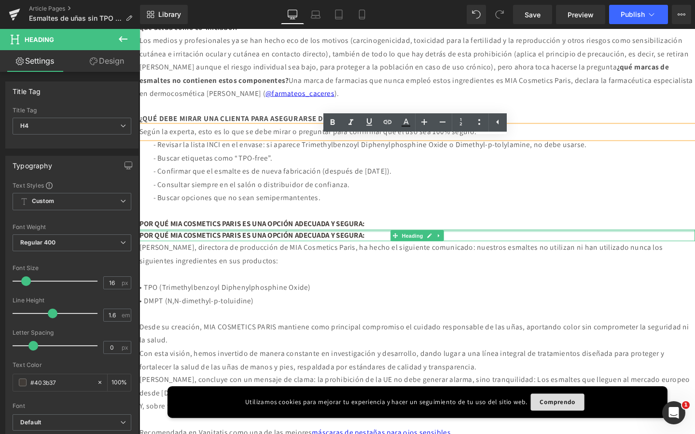
click at [387, 243] on div at bounding box center [431, 241] width 584 height 2
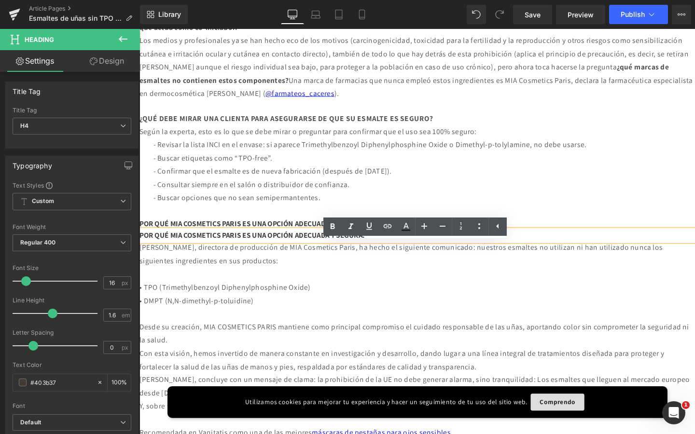
click at [376, 251] on b "POR QUÉ MIA COSMETICS PARIS ES UNA OPCIÓN ADECUADA Y SEGURA:" at bounding box center [257, 246] width 237 height 10
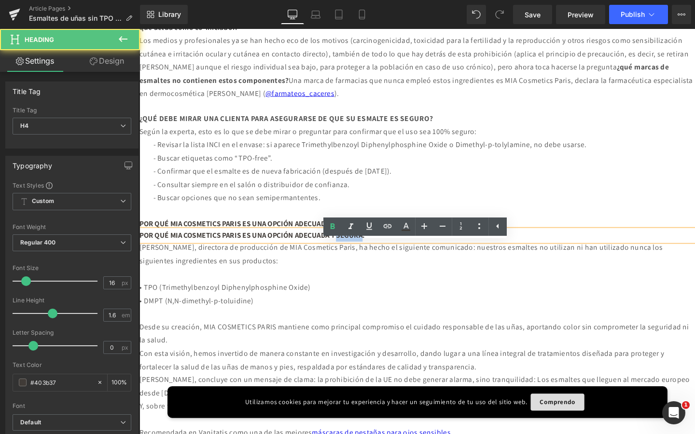
click at [376, 251] on b "POR QUÉ MIA COSMETICS PARIS ES UNA OPCIÓN ADECUADA Y SEGURA:" at bounding box center [257, 246] width 237 height 10
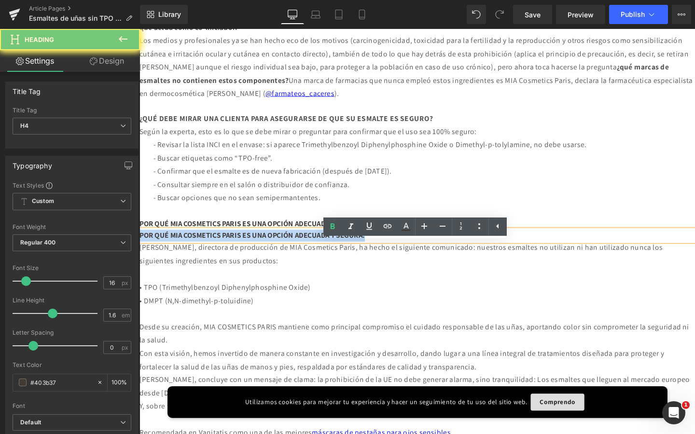
click at [376, 251] on b "POR QUÉ MIA COSMETICS PARIS ES UNA OPCIÓN ADECUADA Y SEGURA:" at bounding box center [257, 246] width 237 height 10
paste div
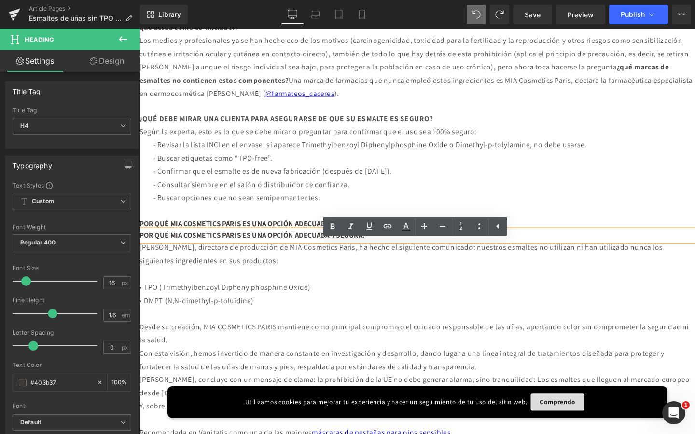
click at [398, 294] on p at bounding box center [431, 287] width 584 height 14
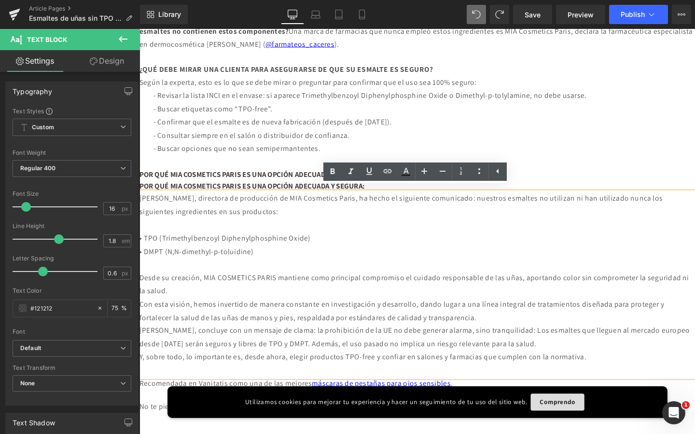
scroll to position [625, 0]
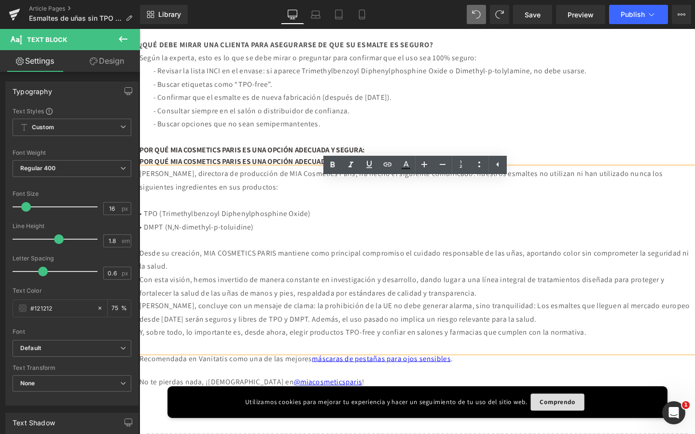
click at [404, 203] on p "[PERSON_NAME], directora de producción de MIA Cosmetics Paris, ha hecho el sigu…" at bounding box center [431, 189] width 584 height 28
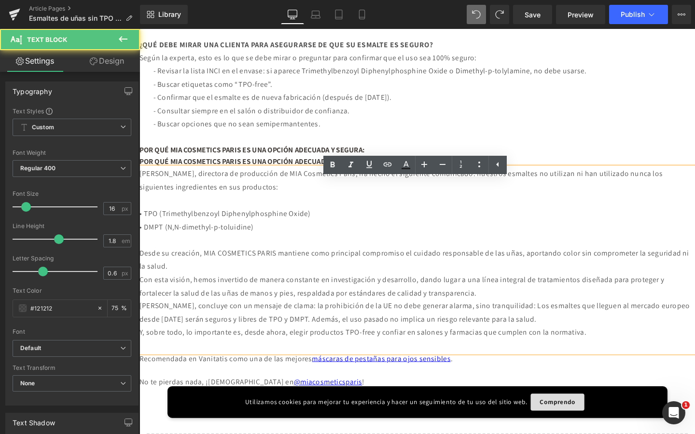
click at [611, 150] on p at bounding box center [431, 143] width 555 height 14
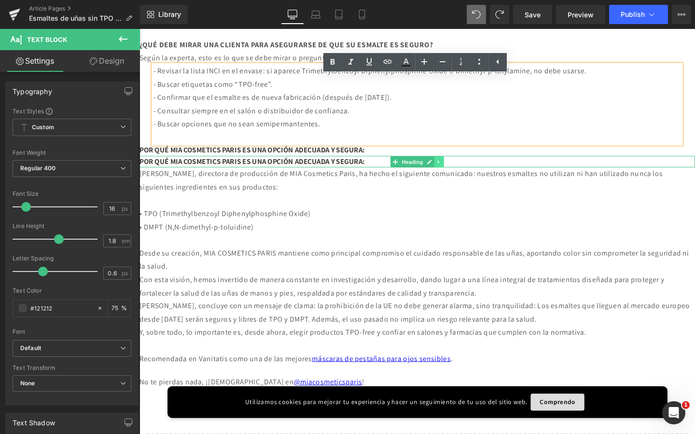
click at [452, 172] on icon at bounding box center [454, 169] width 5 height 6
click at [459, 171] on icon at bounding box center [459, 168] width 5 height 5
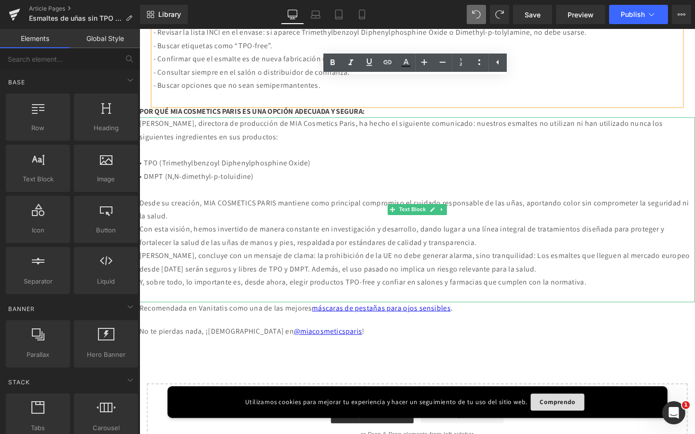
scroll to position [670, 0]
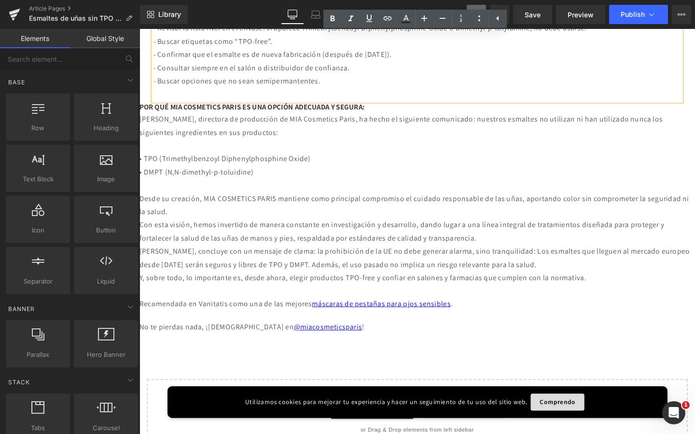
click at [355, 117] on div "POR QUÉ MIA COSMETICS PARIS ES UNA OPCIÓN ADECUADA Y SEGURA: Heading" at bounding box center [431, 111] width 584 height 13
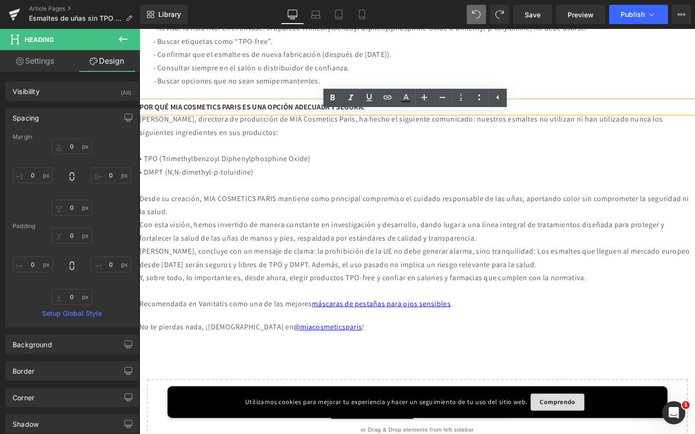
click at [376, 116] on b "POR QUÉ MIA COSMETICS PARIS ES UNA OPCIÓN ADECUADA Y SEGURA:" at bounding box center [257, 111] width 237 height 10
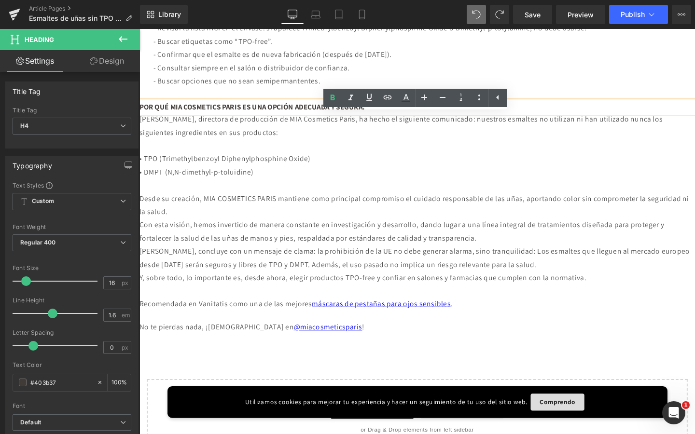
click at [266, 187] on p "• DMPT (N,N-dimethyl-p-toluidine)" at bounding box center [431, 180] width 584 height 14
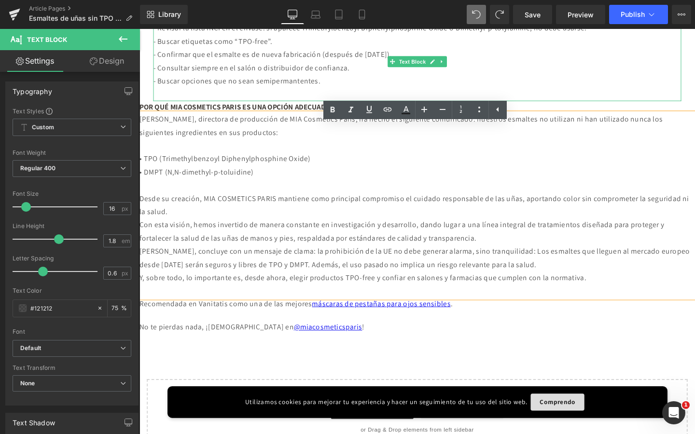
click at [272, 116] on b "POR QUÉ MIA COSMETICS PARIS ES UNA OPCIÓN ADECUADA Y SEGURA:" at bounding box center [257, 111] width 237 height 10
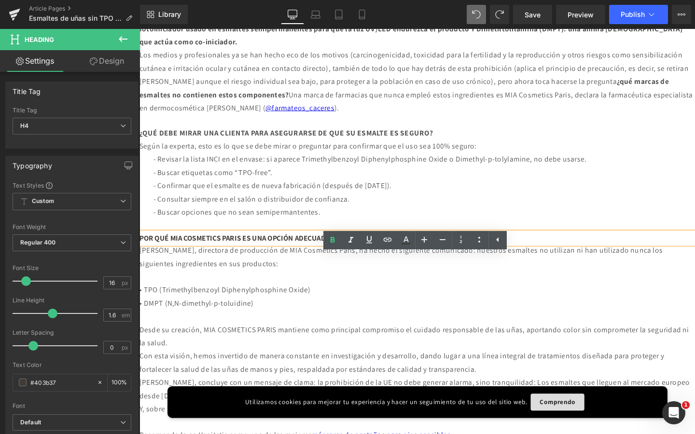
scroll to position [576, 0]
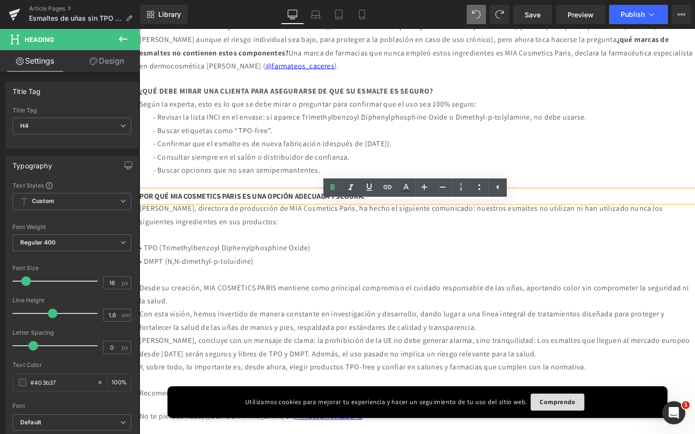
click at [655, 185] on p "- Buscar opciones que no sean semipermantentes." at bounding box center [431, 178] width 555 height 14
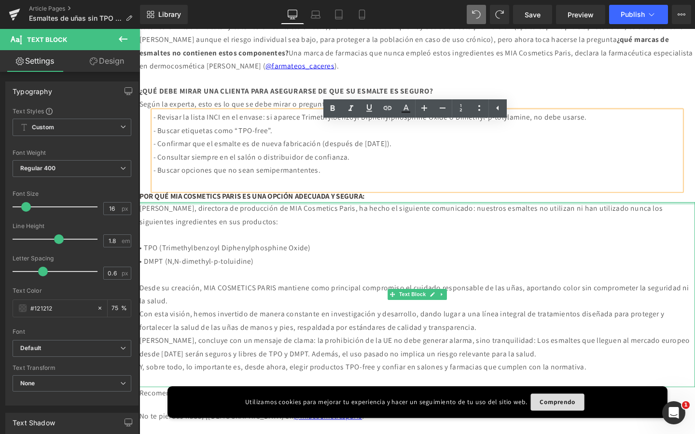
click at [459, 214] on div at bounding box center [431, 212] width 584 height 2
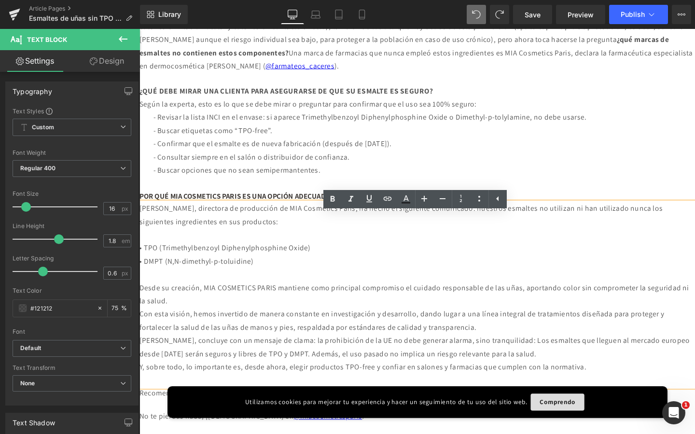
click at [259, 210] on b "POR QUÉ MIA COSMETICS PARIS ES UNA OPCIÓN ADECUADA Y SEGURA:" at bounding box center [257, 205] width 237 height 10
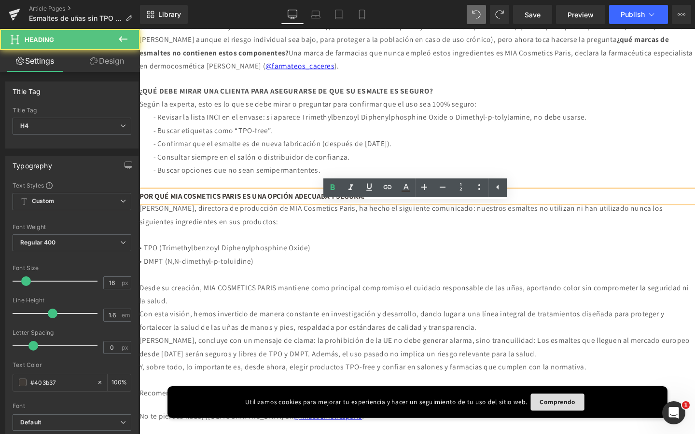
click at [259, 210] on b "POR QUÉ MIA COSMETICS PARIS ES UNA OPCIÓN ADECUADA Y SEGURA:" at bounding box center [257, 205] width 237 height 10
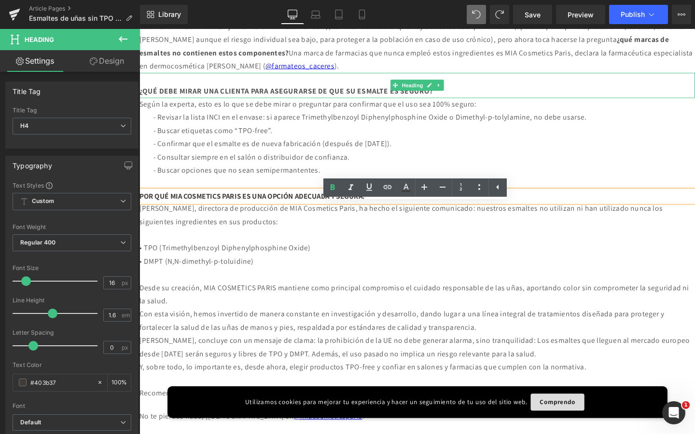
click at [448, 99] on b "¿QUÉ DEBE MIRAR UNA CLIENTA PARA ASEGURARSE DE QUE SU ESMALTE ES SEGURO?" at bounding box center [293, 94] width 308 height 10
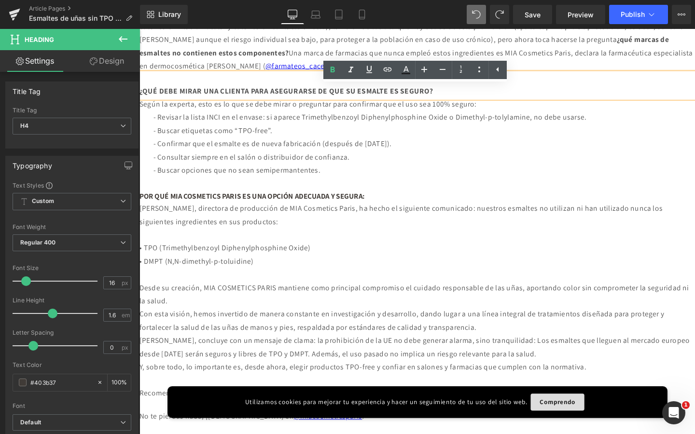
click at [532, 211] on h4 "POR QUÉ MIA COSMETICS PARIS ES UNA OPCIÓN ADECUADA Y SEGURA:" at bounding box center [431, 205] width 584 height 13
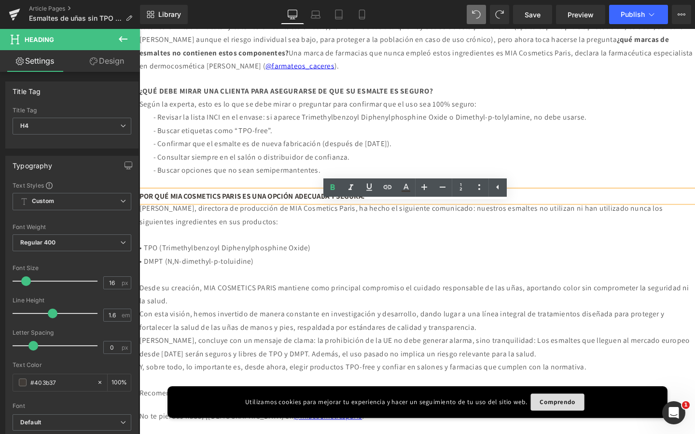
click at [555, 211] on h4 "POR QUÉ MIA COSMETICS PARIS ES UNA OPCIÓN ADECUADA Y SEGURA:" at bounding box center [431, 205] width 584 height 13
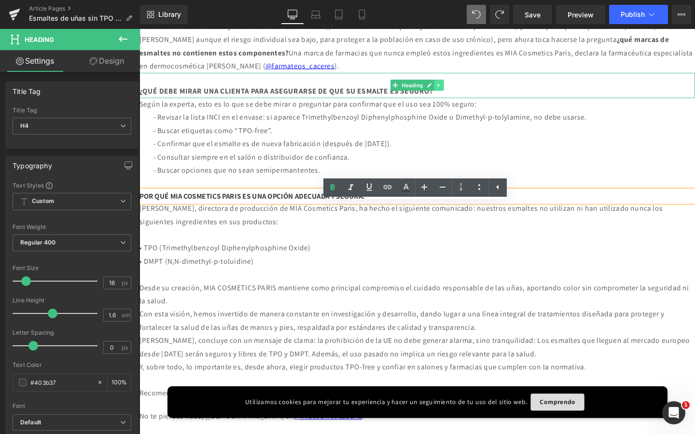
click at [454, 91] on icon at bounding box center [454, 88] width 5 height 6
click at [451, 91] on icon at bounding box center [449, 88] width 5 height 5
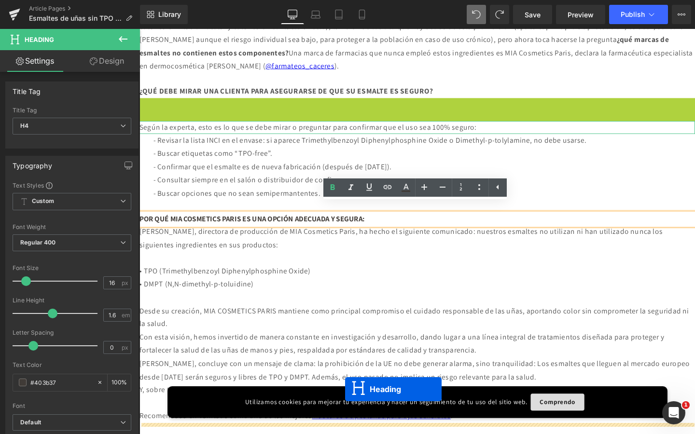
drag, startPoint x: 407, startPoint y: 128, endPoint x: 356, endPoint y: 406, distance: 282.1
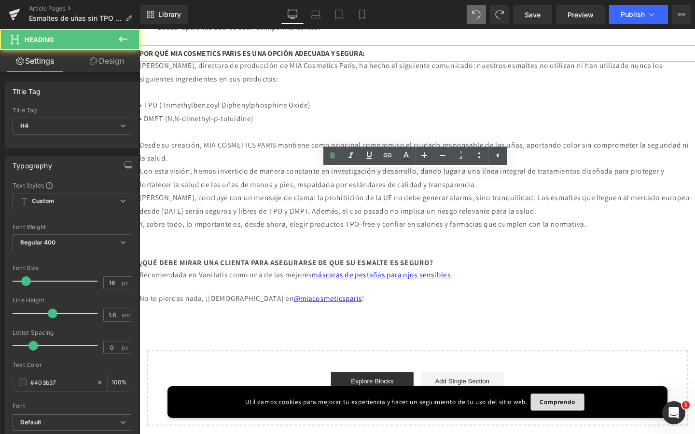
scroll to position [746, 0]
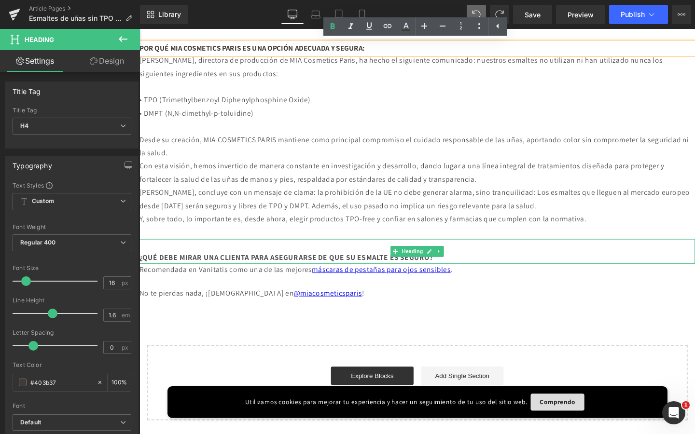
click at [325, 254] on h4 at bounding box center [431, 256] width 584 height 13
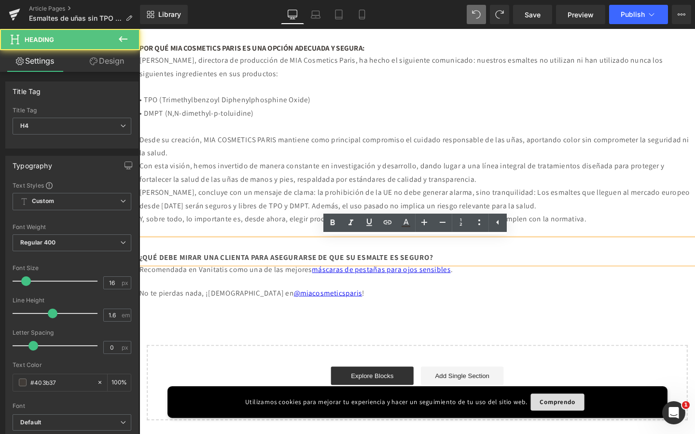
click at [192, 243] on p at bounding box center [431, 243] width 584 height 14
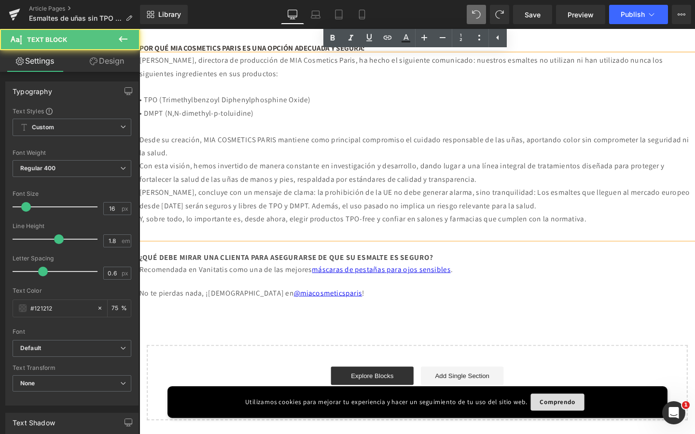
click at [190, 240] on p at bounding box center [431, 243] width 584 height 14
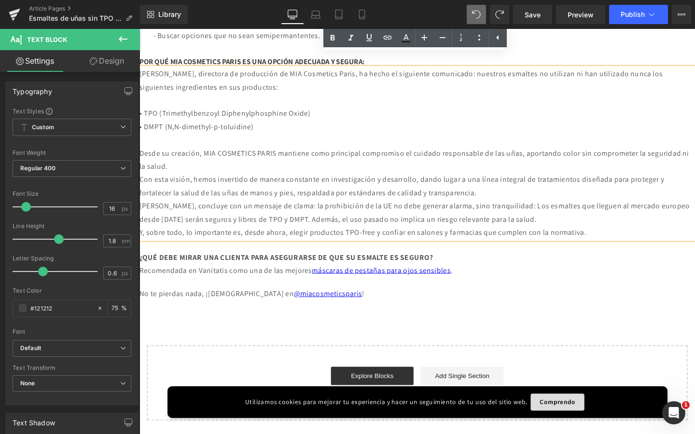
scroll to position [732, 0]
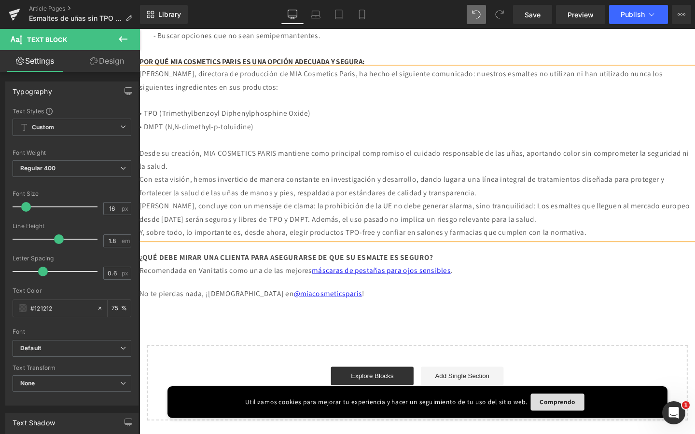
click at [211, 268] on b "¿QUÉ DEBE MIRAR UNA CLIENTA PARA ASEGURARSE DE QUE SU ESMALTE ES SEGURO?" at bounding box center [293, 269] width 308 height 10
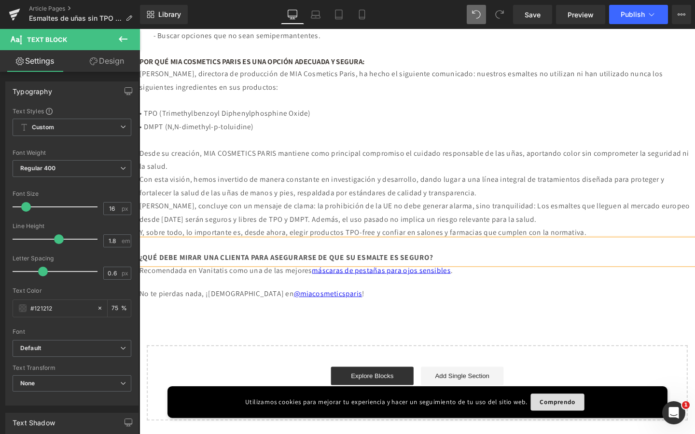
click at [211, 268] on b "¿QUÉ DEBE MIRAR UNA CLIENTA PARA ASEGURARSE DE QUE SU ESMALTE ES SEGURO?" at bounding box center [293, 269] width 308 height 10
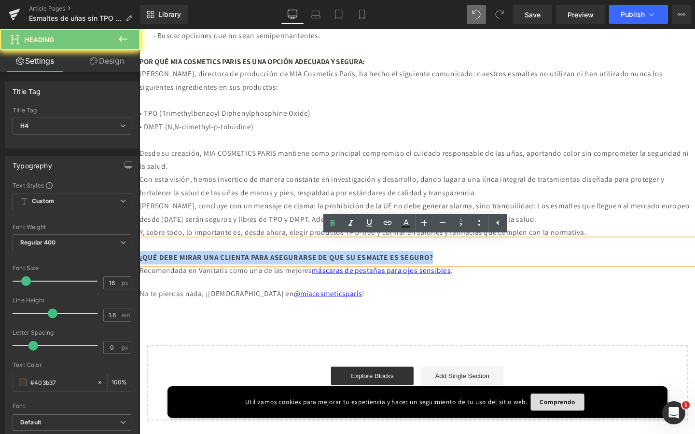
paste div
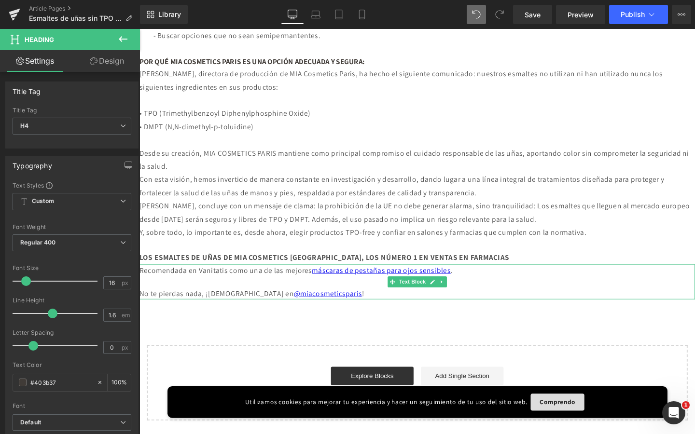
click at [197, 286] on div "Recomendada en Vanitatis como una de las mejores máscaras de pestañas para ojos…" at bounding box center [431, 282] width 584 height 13
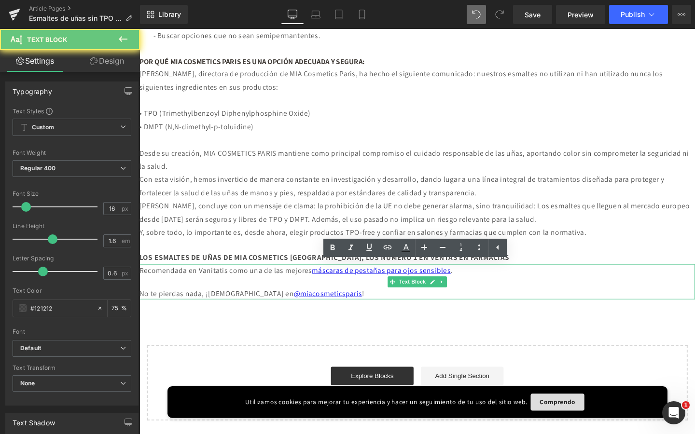
click at [197, 286] on div "Recomendada en Vanitatis como una de las mejores máscaras de pestañas para ojos…" at bounding box center [431, 282] width 584 height 13
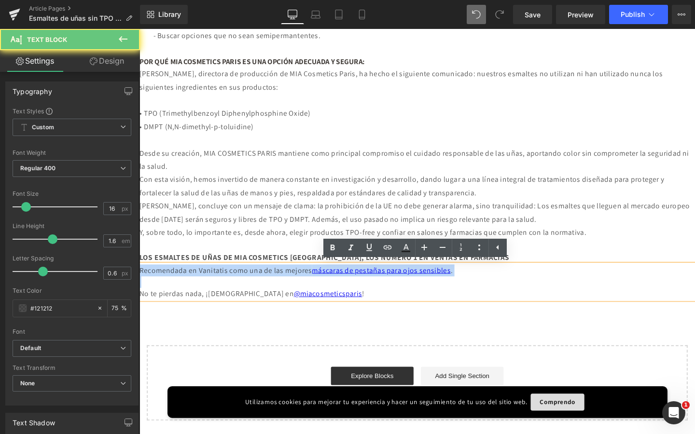
click at [197, 286] on div "Recomendada en Vanitatis como una de las mejores máscaras de pestañas para ojos…" at bounding box center [431, 282] width 584 height 13
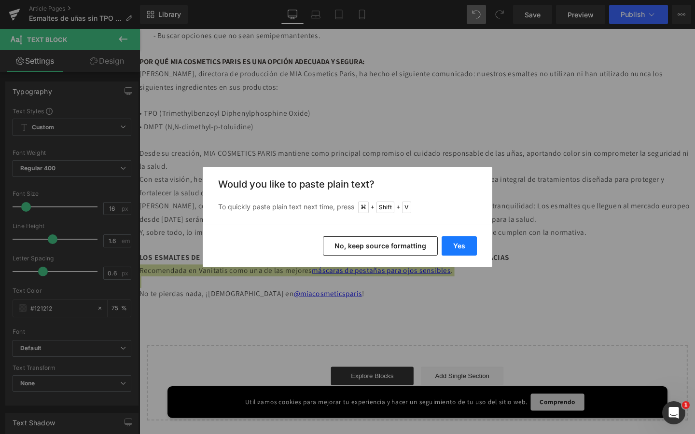
click at [465, 246] on button "Yes" at bounding box center [458, 245] width 35 height 19
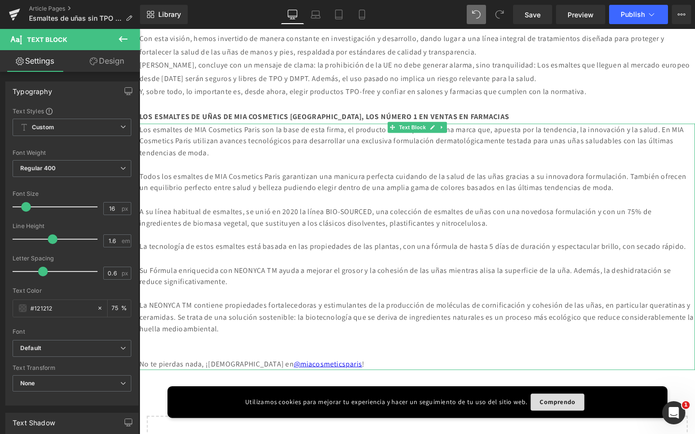
scroll to position [820, 0]
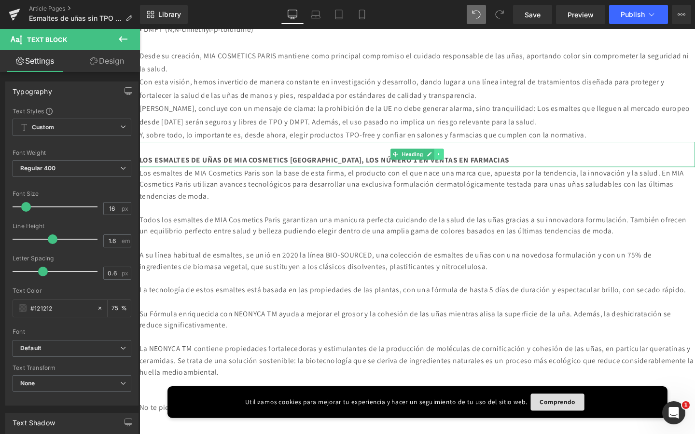
click at [452, 166] on link at bounding box center [454, 161] width 10 height 12
click at [451, 166] on link at bounding box center [449, 161] width 10 height 12
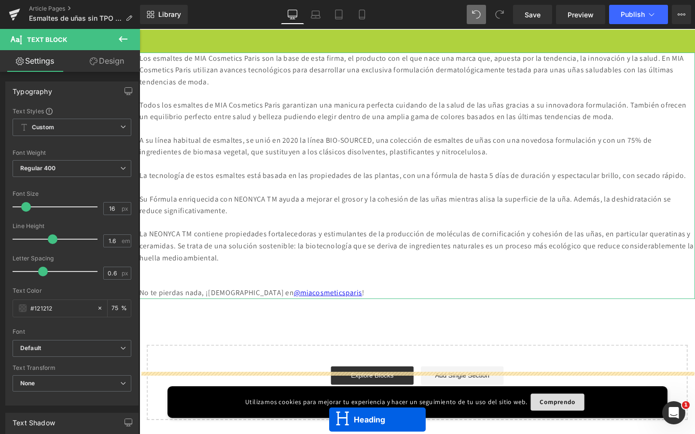
scroll to position [974, 0]
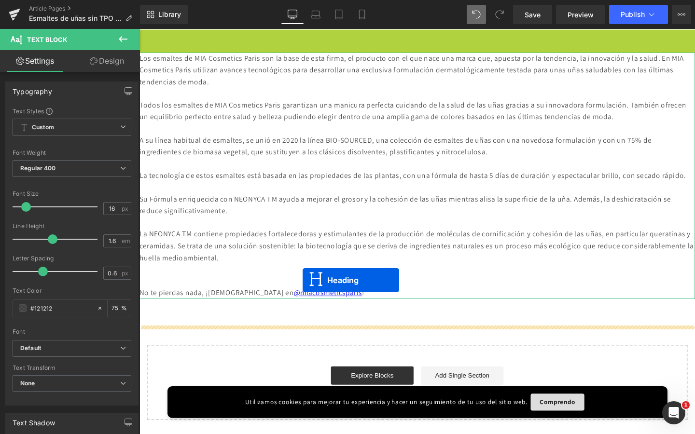
drag, startPoint x: 405, startPoint y: 201, endPoint x: 310, endPoint y: 294, distance: 133.0
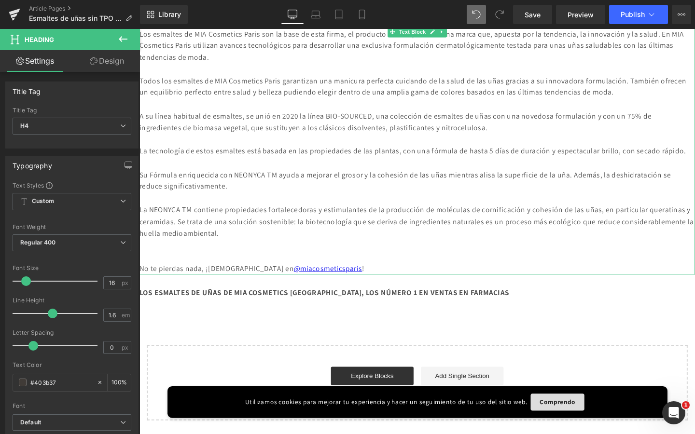
click at [195, 275] on div at bounding box center [431, 268] width 584 height 13
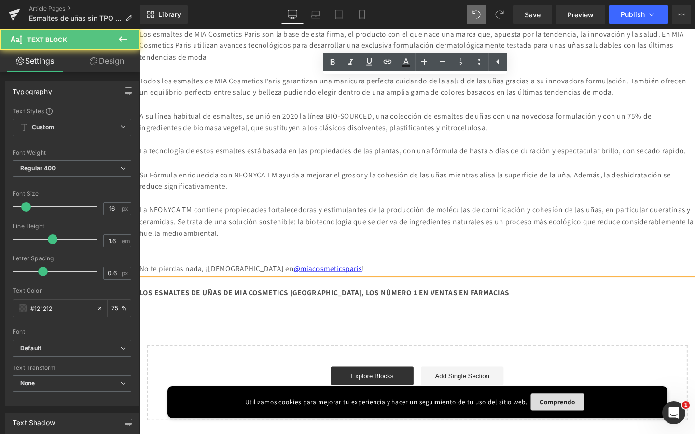
click at [177, 275] on div at bounding box center [431, 268] width 584 height 13
click at [178, 287] on div "No te pierdas nada, ¡síguenos en @miacosmeticsparis !" at bounding box center [431, 280] width 584 height 13
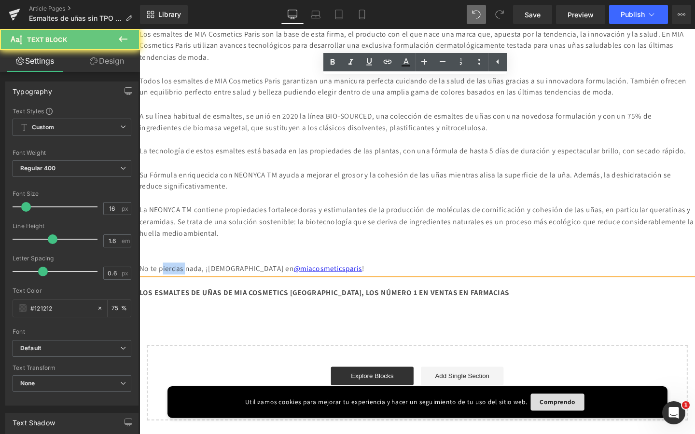
click at [178, 287] on div "No te pierdas nada, ¡síguenos en @miacosmeticsparis !" at bounding box center [431, 280] width 584 height 13
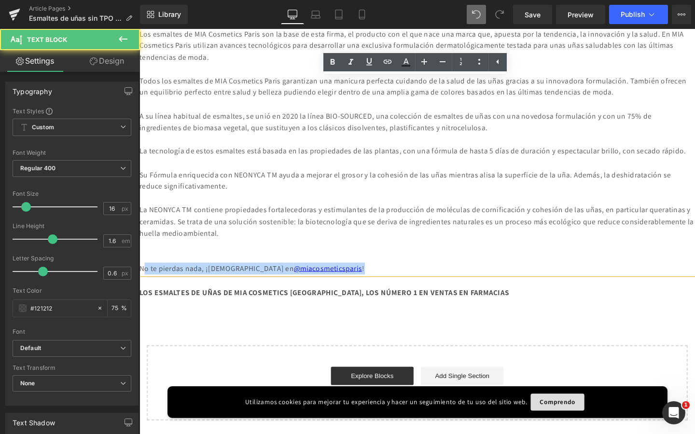
click at [178, 287] on div "No te pierdas nada, ¡síguenos en @miacosmeticsparis !" at bounding box center [431, 280] width 584 height 13
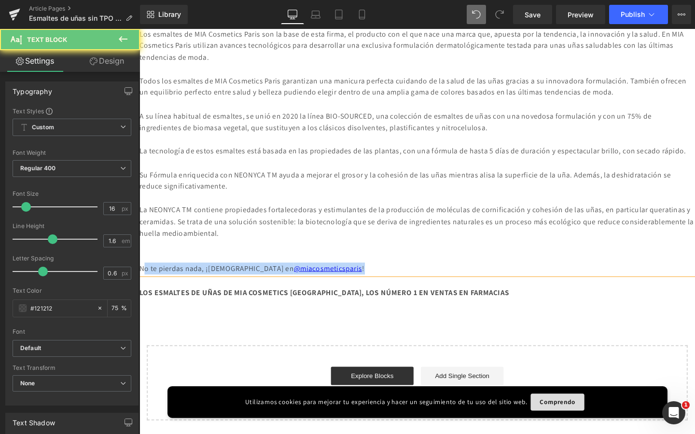
copy div "No te pierdas nada, ¡síguenos en @miacosmeticsparis !"
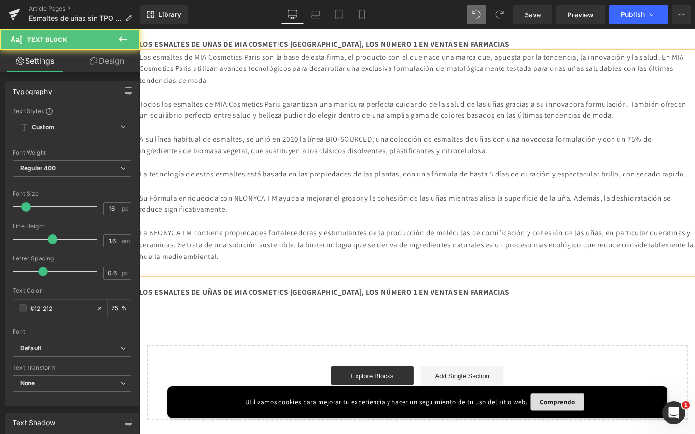
click at [291, 234] on div at bounding box center [431, 231] width 584 height 13
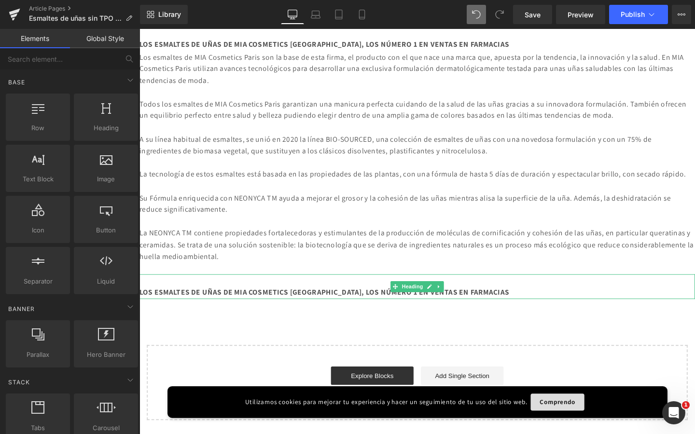
click at [397, 306] on div "LOS ESMALTES DE UÑAS DE MIA COSMETICS [GEOGRAPHIC_DATA], LOS NÚMERO 1 EN VENTAS…" at bounding box center [431, 306] width 584 height 14
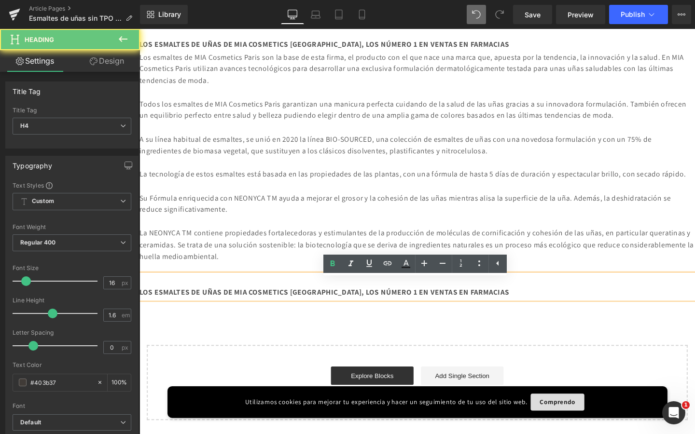
click at [367, 311] on b "LOS ESMALTES DE UÑAS DE MIA COSMETICS [GEOGRAPHIC_DATA], LOS NÚMERO 1 EN VENTAS…" at bounding box center [333, 306] width 388 height 10
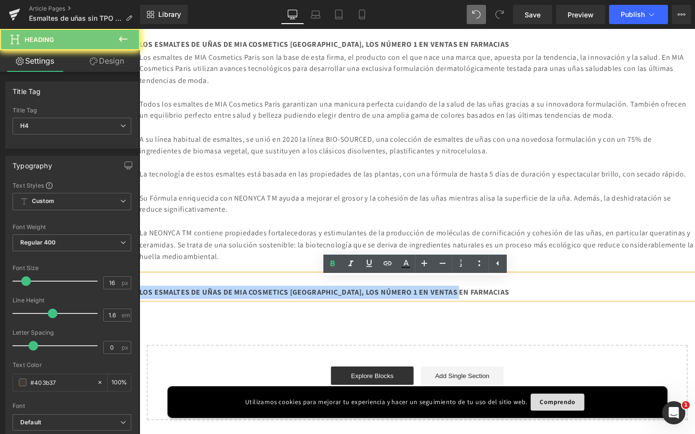
click at [367, 311] on b "LOS ESMALTES DE UÑAS DE MIA COSMETICS [GEOGRAPHIC_DATA], LOS NÚMERO 1 EN VENTAS…" at bounding box center [333, 306] width 388 height 10
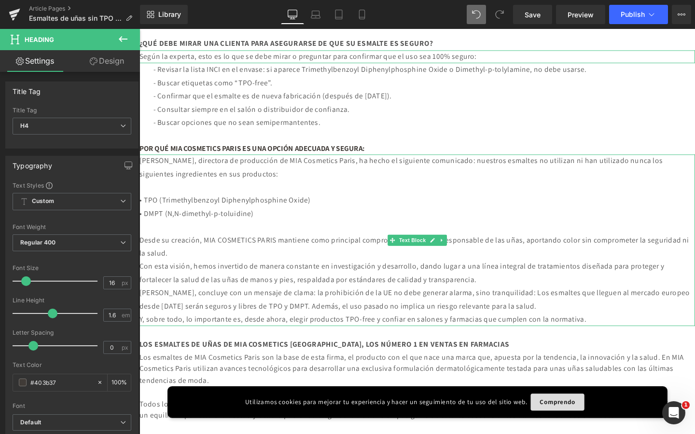
scroll to position [541, 0]
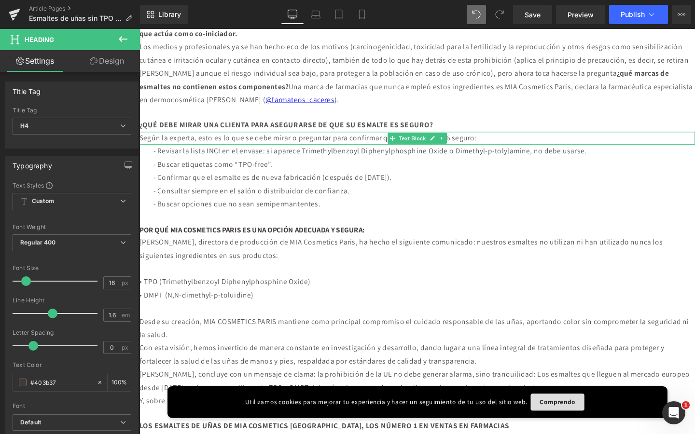
click at [502, 151] on p "Según la experta, esto es lo que se debe mirar o preguntar para confirmar que e…" at bounding box center [431, 144] width 584 height 14
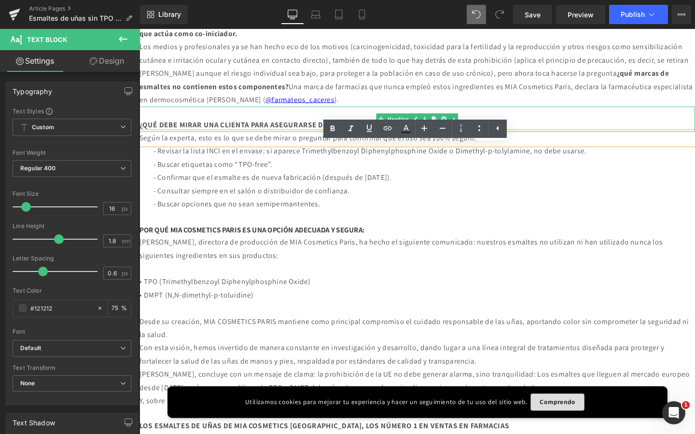
click at [656, 123] on h4 at bounding box center [431, 116] width 584 height 13
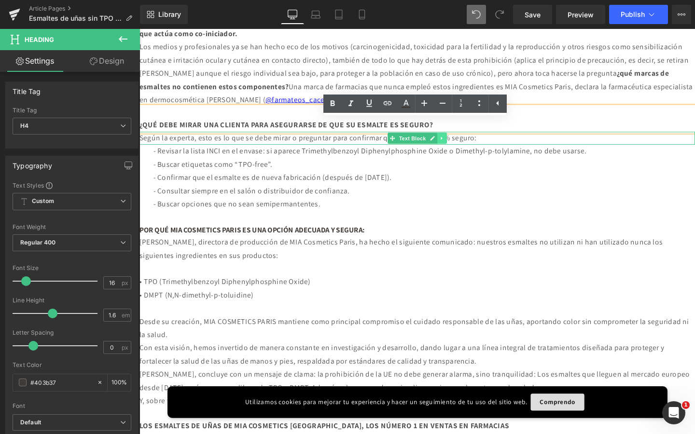
click at [458, 147] on icon at bounding box center [456, 144] width 5 height 6
click at [450, 146] on icon at bounding box center [452, 143] width 5 height 5
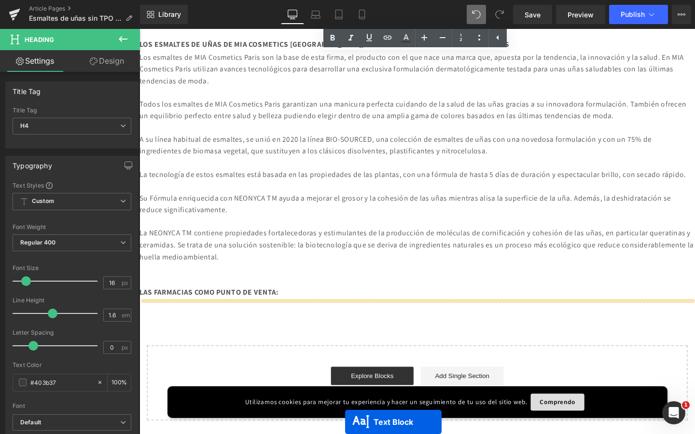
scroll to position [1004, 0]
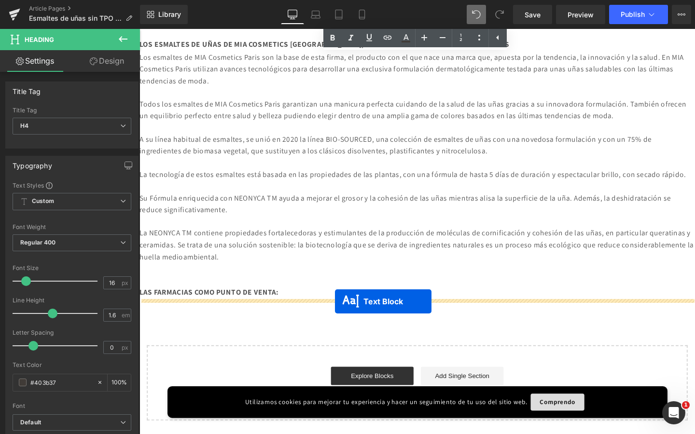
drag, startPoint x: 388, startPoint y: 158, endPoint x: 345, endPoint y: 315, distance: 163.6
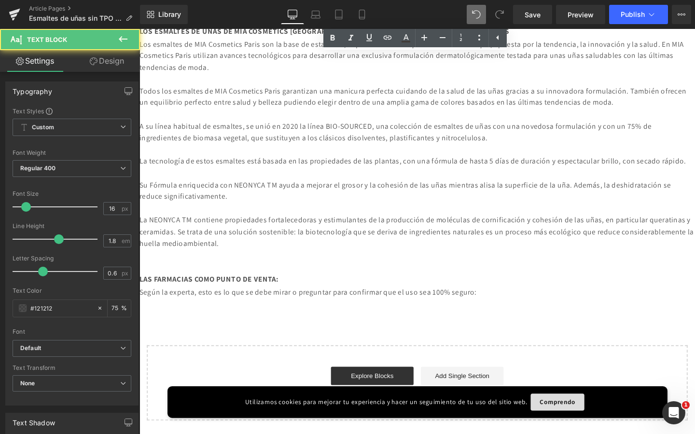
scroll to position [980, 0]
click at [330, 313] on p "Según la experta, esto es lo que se debe mirar o preguntar para confirmar que e…" at bounding box center [431, 306] width 584 height 14
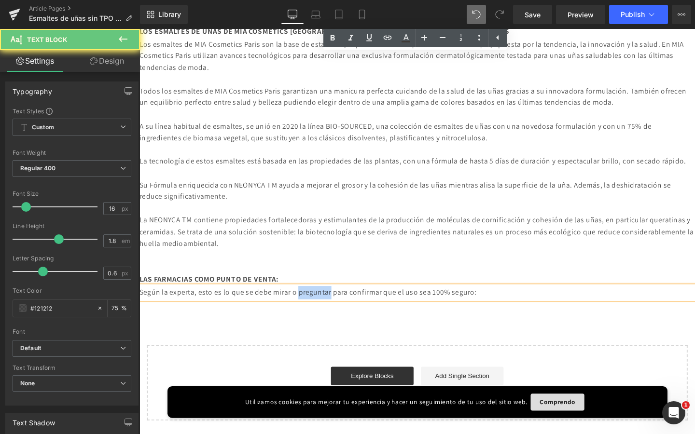
click at [330, 313] on p "Según la experta, esto es lo que se debe mirar o preguntar para confirmar que e…" at bounding box center [431, 306] width 584 height 14
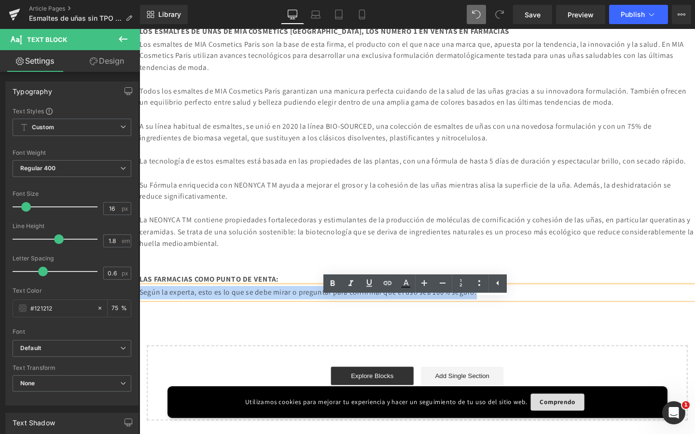
click at [330, 313] on p "Según la experta, esto es lo que se debe mirar o preguntar para confirmar que e…" at bounding box center [431, 306] width 584 height 14
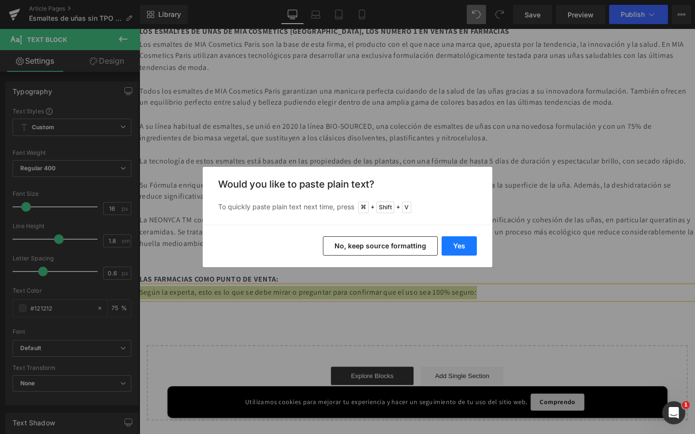
click at [459, 247] on button "Yes" at bounding box center [458, 245] width 35 height 19
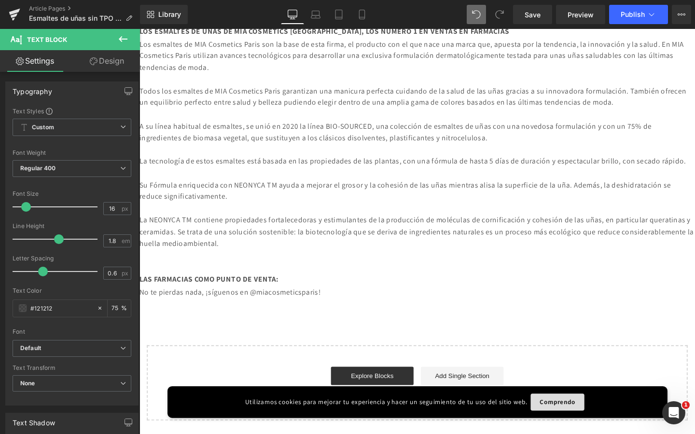
click at [308, 313] on p "No te pierdas nada, ¡síguenos en @miacosmeticsparis!" at bounding box center [431, 306] width 584 height 14
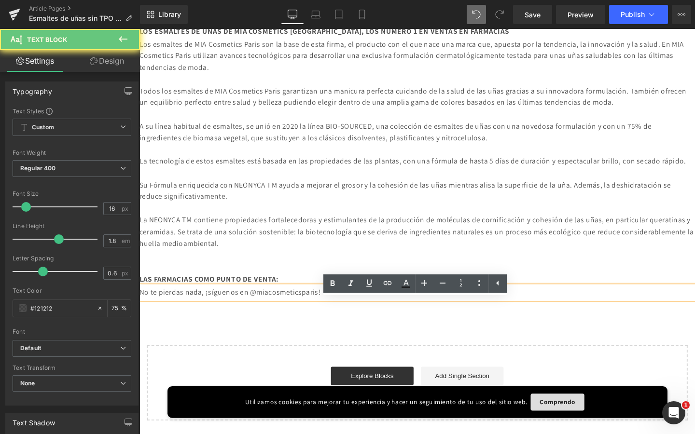
click at [295, 313] on p "No te pierdas nada, ¡síguenos en @miacosmeticsparis!" at bounding box center [431, 306] width 584 height 14
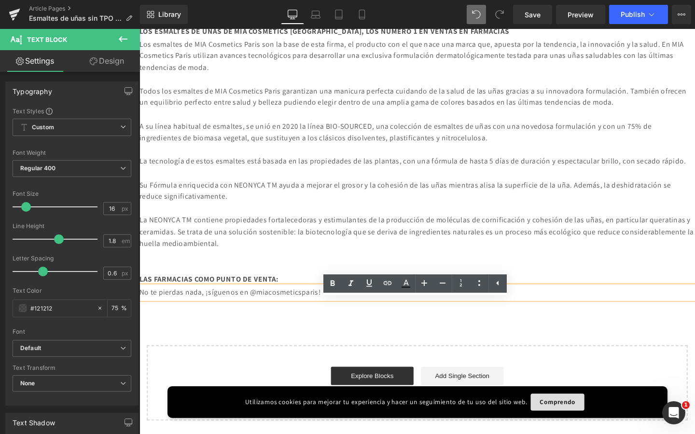
click at [142, 313] on p "No te pierdas nada, ¡síguenos en @miacosmeticsparis!" at bounding box center [431, 306] width 584 height 14
click at [145, 313] on p "No te pierdas nada, ¡síguenos en @miacosmeticsparis!" at bounding box center [431, 306] width 584 height 14
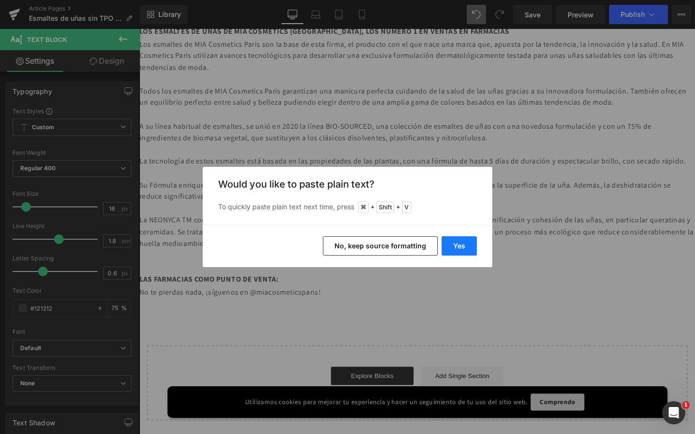
click at [469, 245] on button "Yes" at bounding box center [458, 245] width 35 height 19
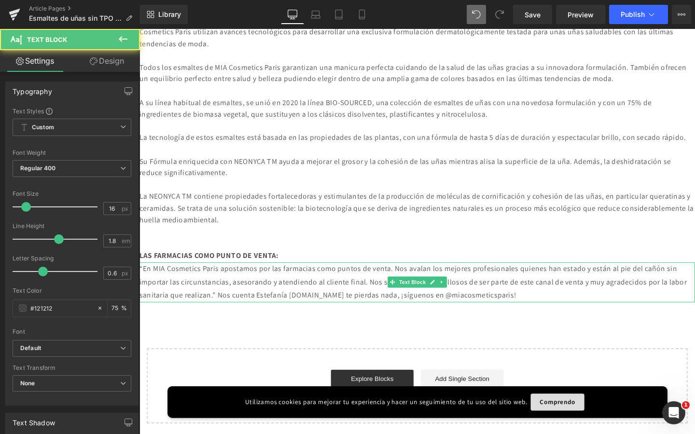
click at [440, 316] on p "“En MIA Cosmetics Paris apostamos por las farmacias como puntos de venta. Nos a…" at bounding box center [431, 294] width 584 height 41
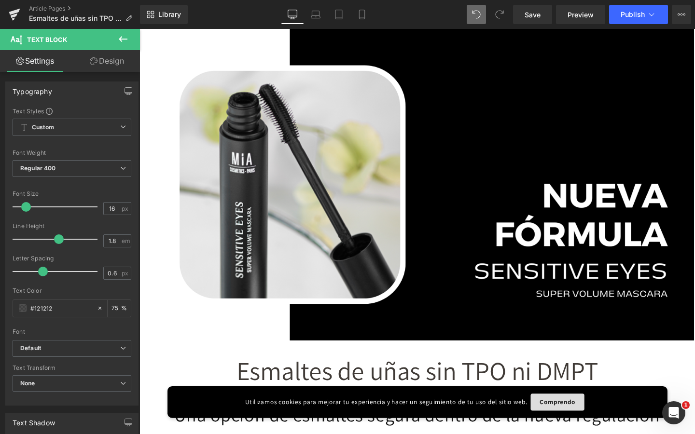
scroll to position [18, 0]
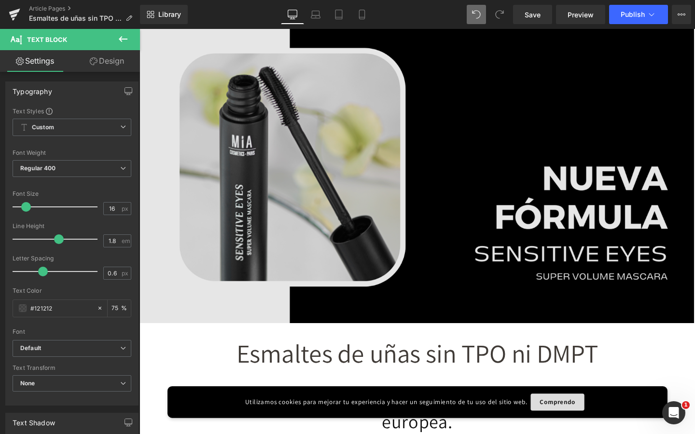
click at [585, 253] on img at bounding box center [431, 175] width 584 height 329
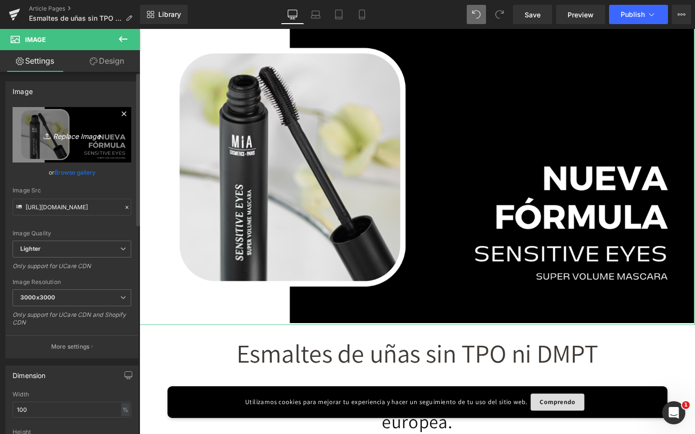
click at [81, 141] on link "Replace Image" at bounding box center [72, 134] width 119 height 55
type input "C:\fakepath\Esmaltes de uñas seguros.png"
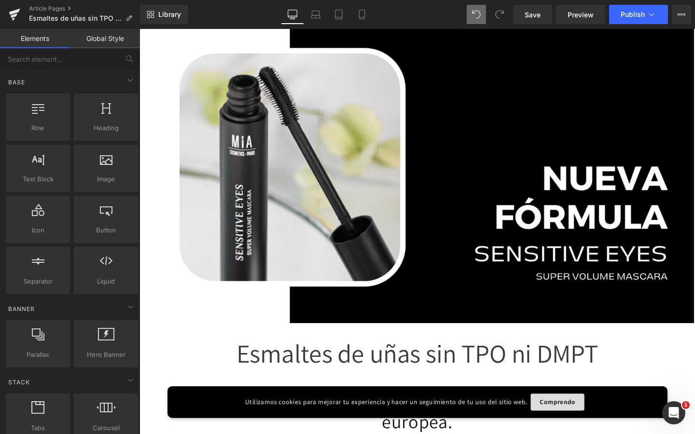
click at [571, 425] on div "Comprendo" at bounding box center [578, 421] width 56 height 18
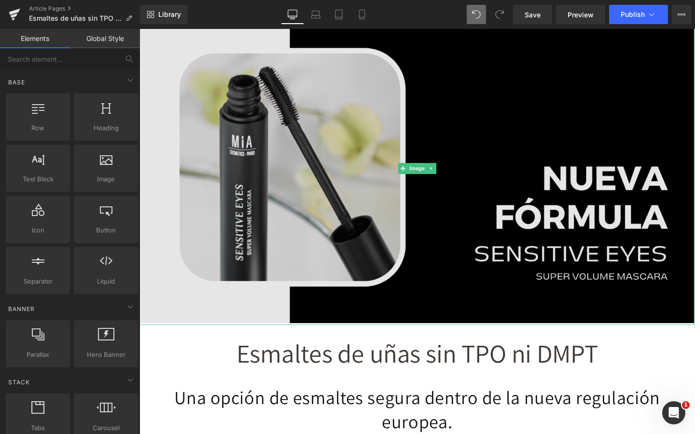
click at [168, 185] on img at bounding box center [431, 175] width 584 height 329
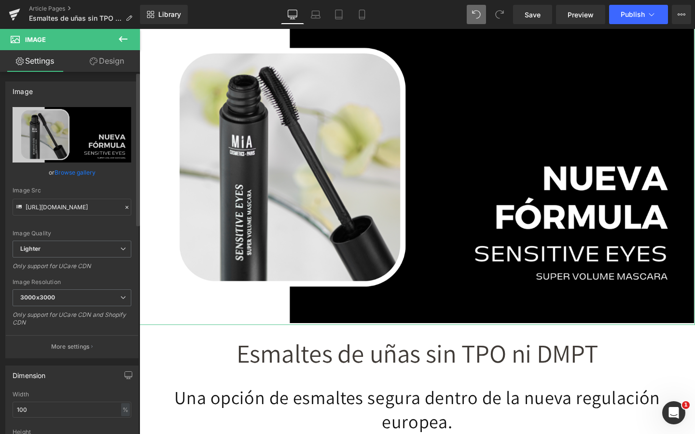
click at [73, 172] on link "Browse gallery" at bounding box center [75, 172] width 41 height 17
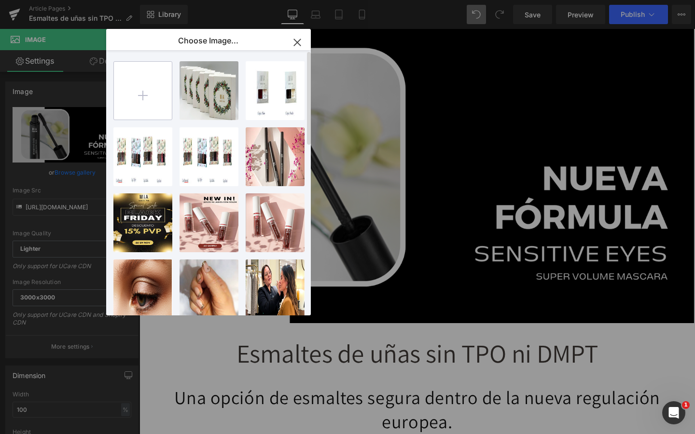
click at [131, 90] on input "file" at bounding box center [143, 91] width 58 height 58
type input "C:\fakepath\Esmaltes de uñas seguros.png"
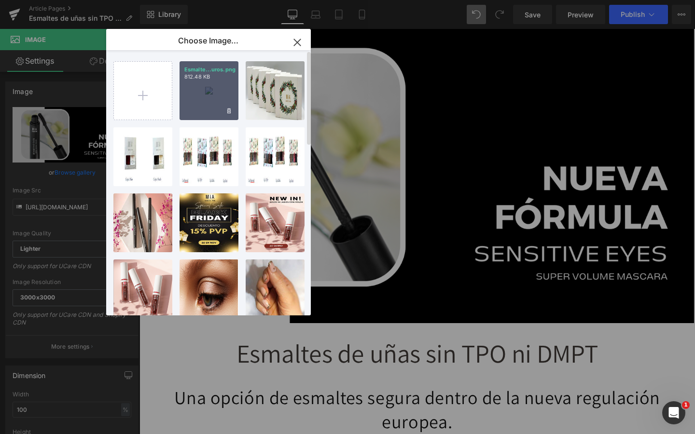
click at [210, 90] on div "Esmalte...uros.png 812.48 KB" at bounding box center [208, 90] width 59 height 59
type input "[URL][DOMAIN_NAME]"
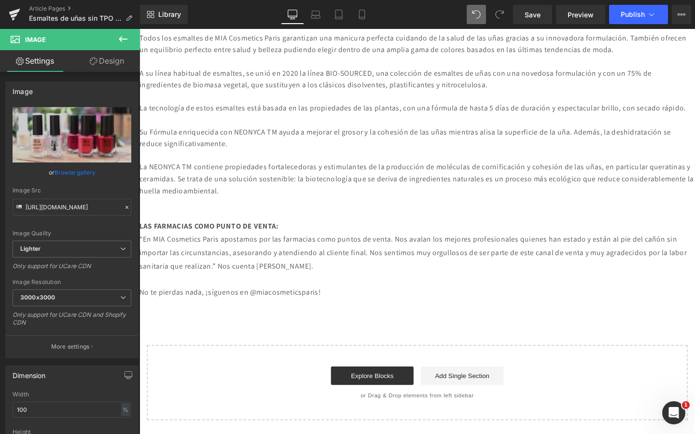
scroll to position [1018, 0]
click at [266, 212] on div at bounding box center [431, 211] width 584 height 13
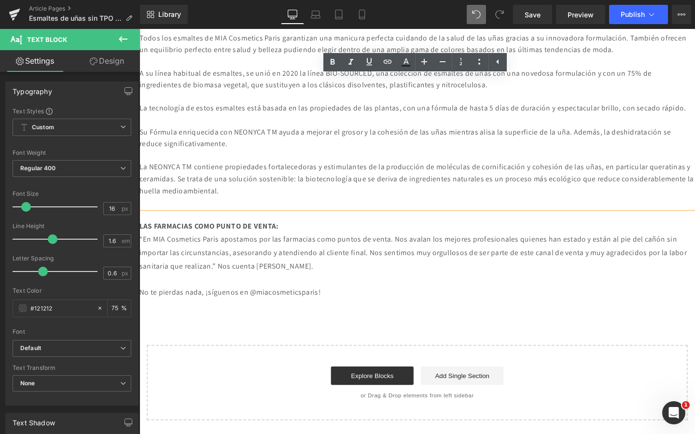
click at [265, 210] on div at bounding box center [431, 211] width 584 height 13
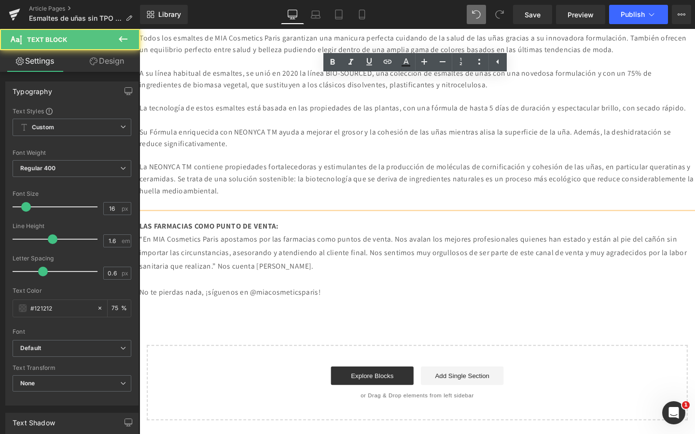
click at [265, 210] on div at bounding box center [431, 211] width 584 height 13
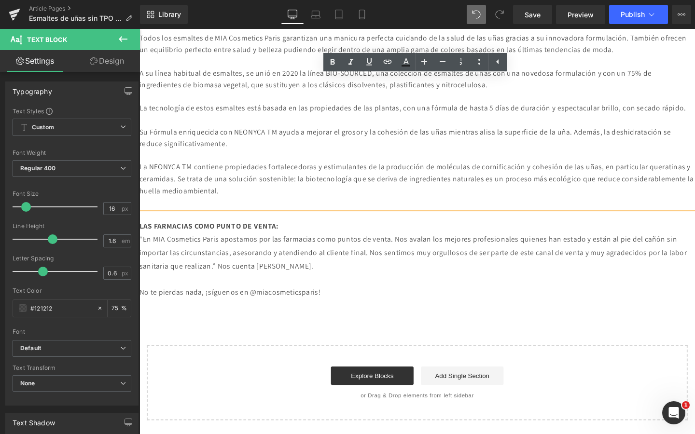
scroll to position [1006, 0]
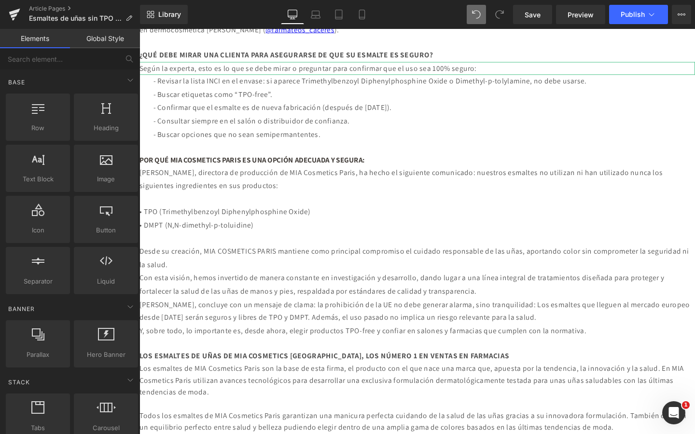
scroll to position [584, 0]
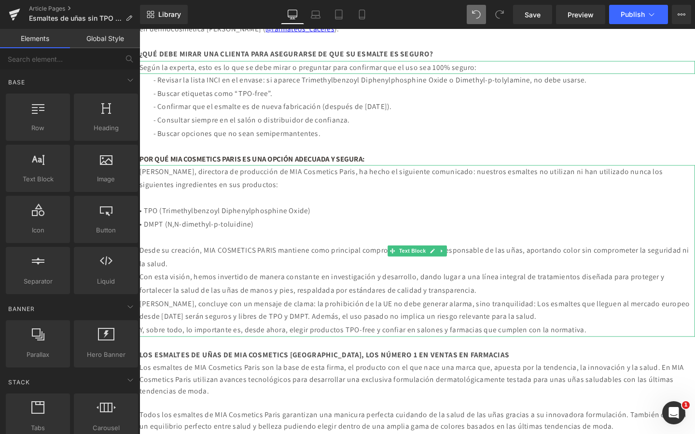
click at [255, 275] on p "Desde su creación, MIA COSMETICS PARIS mantiene como principal compromiso el cu…" at bounding box center [431, 269] width 584 height 28
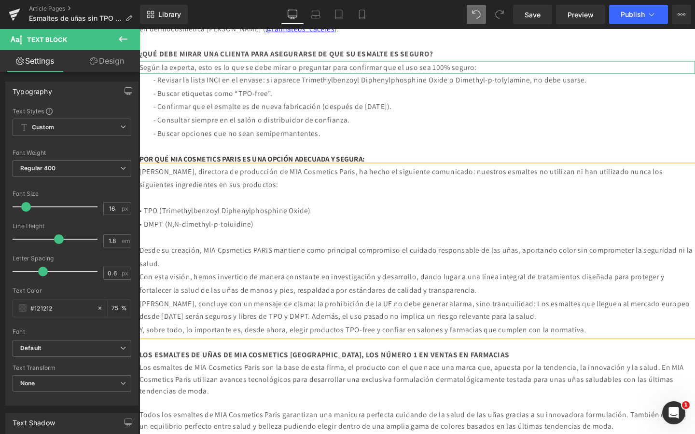
click at [279, 274] on p "Desde su creación, MIA Cpsmetics PARIS mantiene como principal compromiso el cu…" at bounding box center [431, 269] width 584 height 28
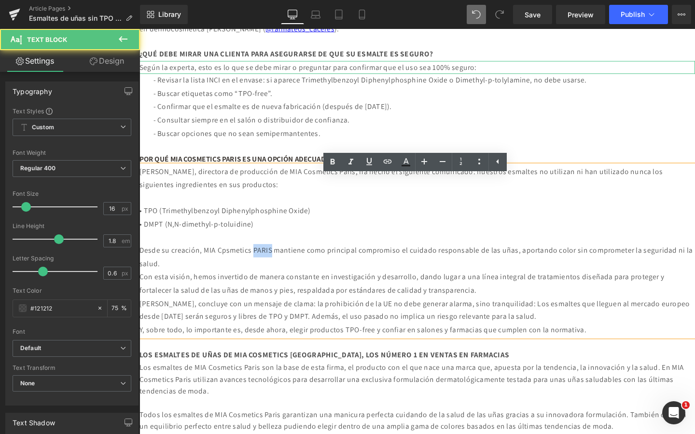
click at [279, 274] on p "Desde su creación, MIA Cpsmetics PARIS mantiene como principal compromiso el cu…" at bounding box center [431, 269] width 584 height 28
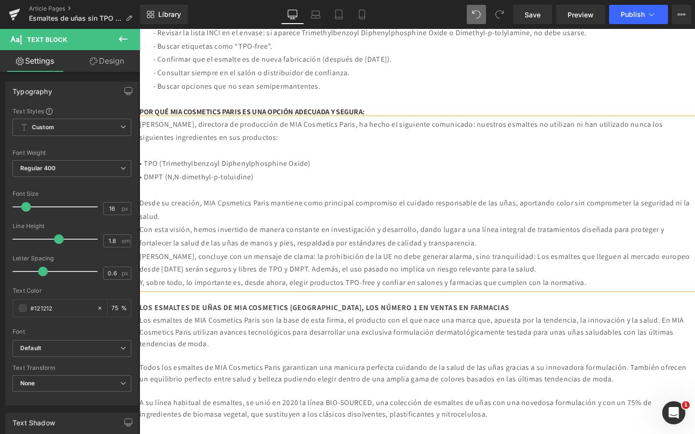
scroll to position [634, 0]
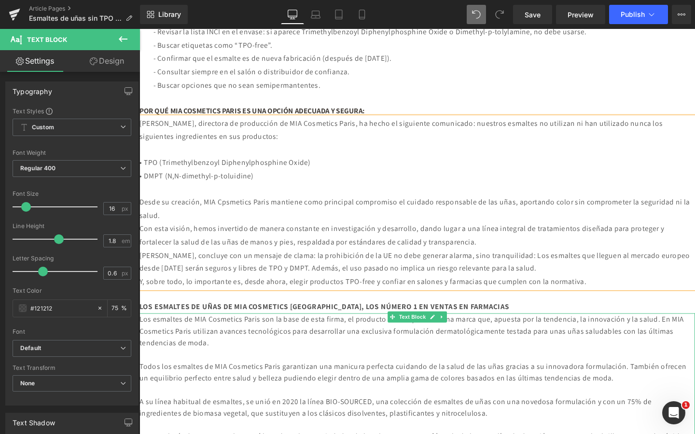
click at [339, 365] on div "Los esmaltes de MIA Cosmetics Paris son la base de esta firma, el producto con …" at bounding box center [431, 346] width 584 height 37
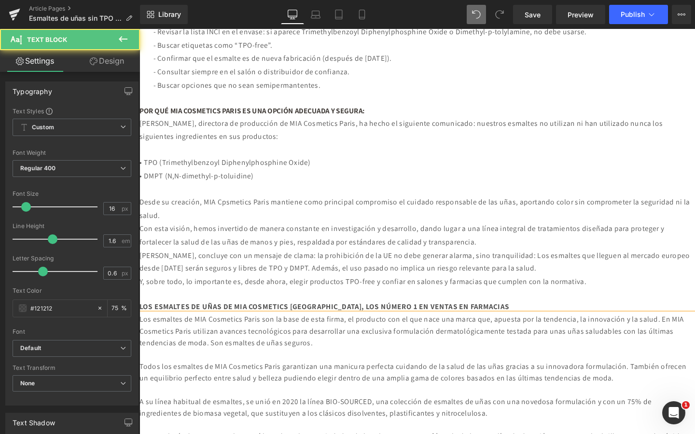
click at [338, 365] on div "Los esmaltes de MIA Cosmetics Paris son la base de esta firma, el producto con …" at bounding box center [431, 346] width 584 height 37
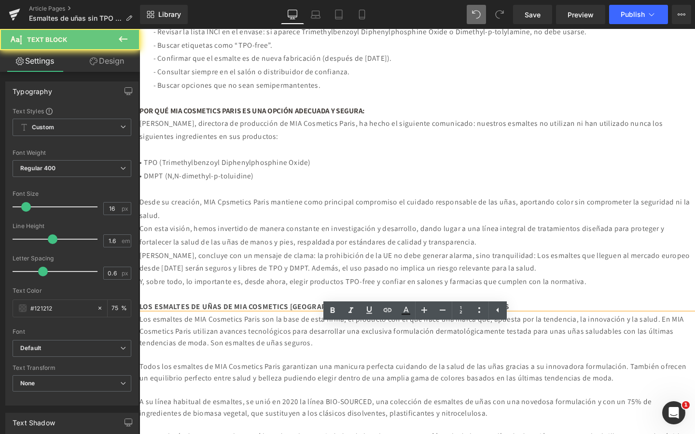
click at [338, 365] on div "Los esmaltes de MIA Cosmetics Paris son la base de esta firma, el producto con …" at bounding box center [431, 346] width 584 height 37
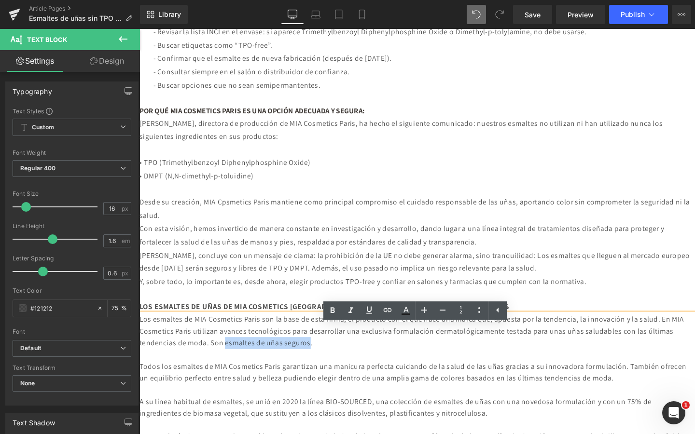
drag, startPoint x: 337, startPoint y: 372, endPoint x: 429, endPoint y: 371, distance: 92.6
click at [429, 365] on div "Los esmaltes de MIA Cosmetics Paris son la base de esta firma, el producto con …" at bounding box center [431, 346] width 584 height 37
click at [388, 309] on icon at bounding box center [388, 310] width 12 height 12
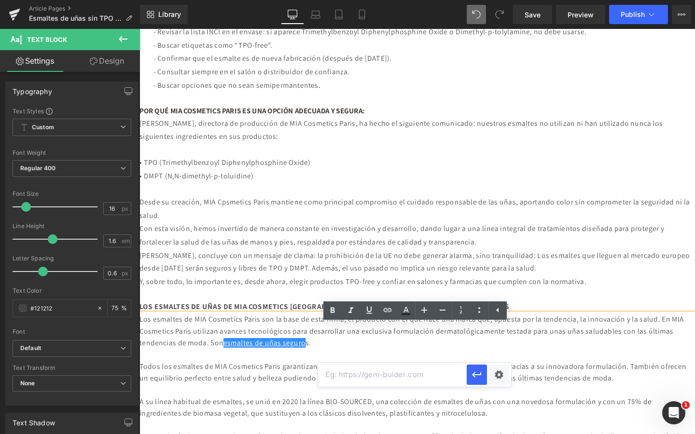
click at [418, 380] on input "text" at bounding box center [392, 375] width 149 height 24
paste input "[URL][DOMAIN_NAME]"
type input "[URL][DOMAIN_NAME]"
click at [468, 375] on button "button" at bounding box center [476, 375] width 20 height 20
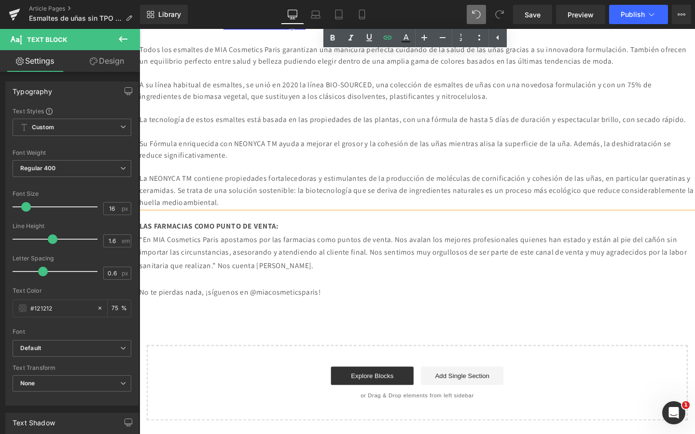
scroll to position [957, 0]
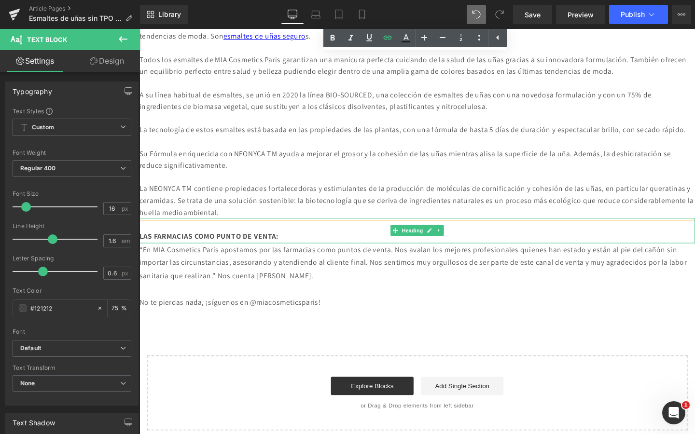
click at [286, 252] on b "LAS FARMACIAS COMO PUNTO DE VENTA:" at bounding box center [212, 247] width 146 height 10
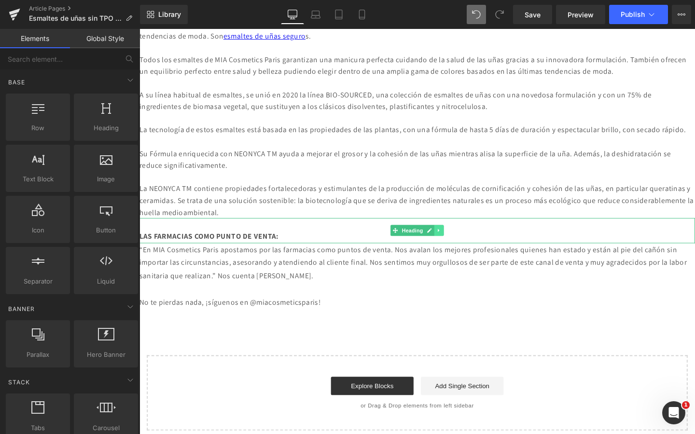
click at [454, 243] on icon at bounding box center [453, 240] width 1 height 3
click at [449, 244] on icon at bounding box center [449, 240] width 5 height 5
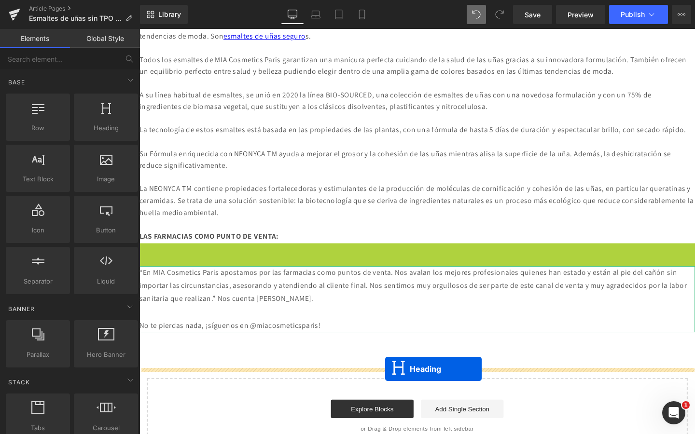
drag, startPoint x: 408, startPoint y: 304, endPoint x: 397, endPoint y: 387, distance: 83.6
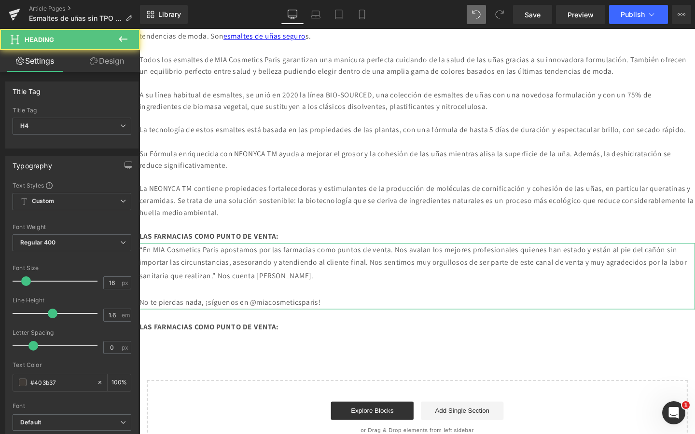
click at [286, 347] on b "LAS FARMACIAS COMO PUNTO DE VENTA:" at bounding box center [212, 342] width 146 height 10
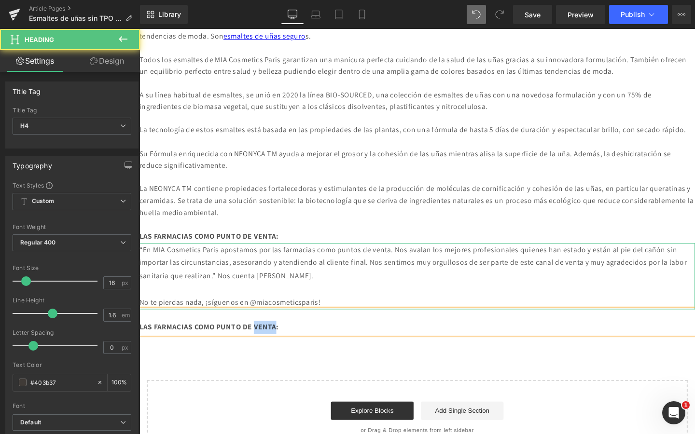
click at [286, 347] on b "LAS FARMACIAS COMO PUNTO DE VENTA:" at bounding box center [212, 342] width 146 height 10
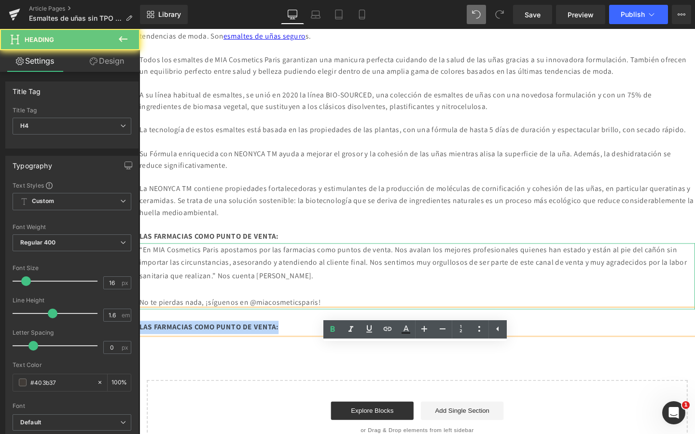
click at [286, 347] on b "LAS FARMACIAS COMO PUNTO DE VENTA:" at bounding box center [212, 342] width 146 height 10
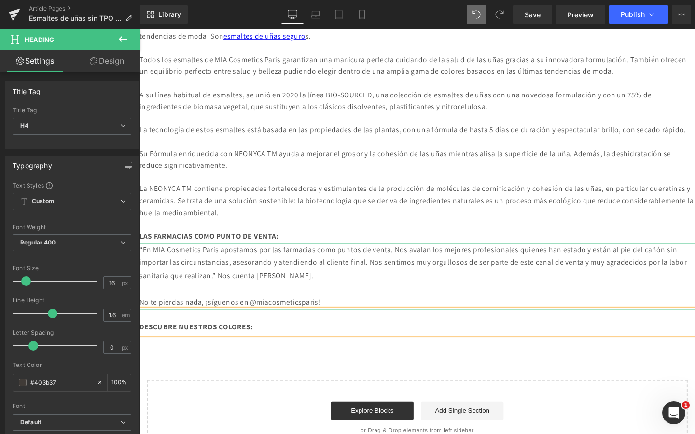
click at [249, 347] on b "DESCUBRE NUESTROS COLORES:" at bounding box center [199, 342] width 120 height 10
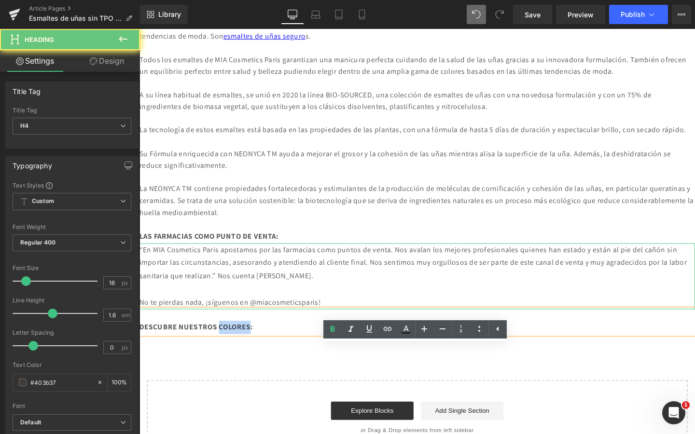
click at [249, 347] on b "DESCUBRE NUESTROS COLORES:" at bounding box center [199, 342] width 120 height 10
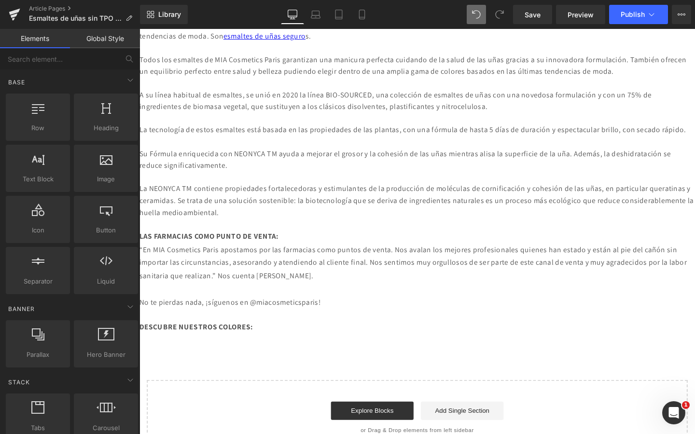
click at [228, 347] on b "DESCUBRE NUESTROS COLORES:" at bounding box center [199, 342] width 120 height 10
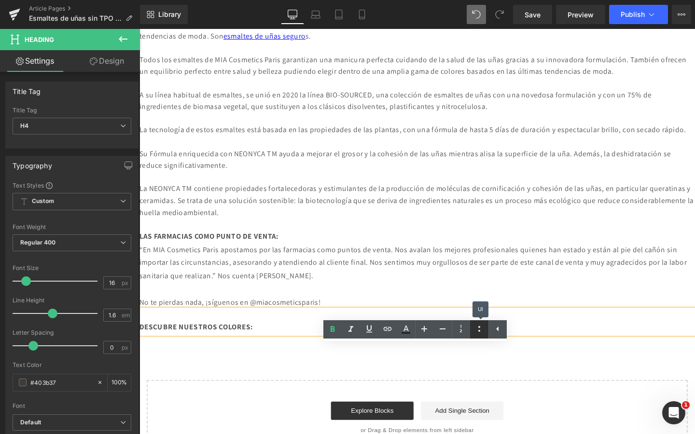
click at [480, 329] on icon at bounding box center [479, 329] width 12 height 12
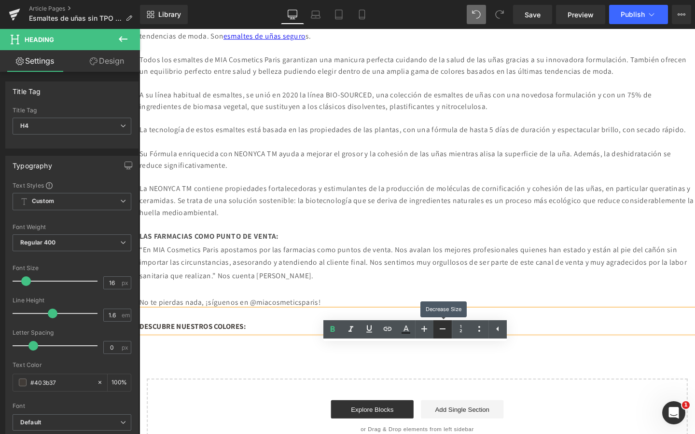
click at [438, 330] on icon at bounding box center [443, 329] width 12 height 12
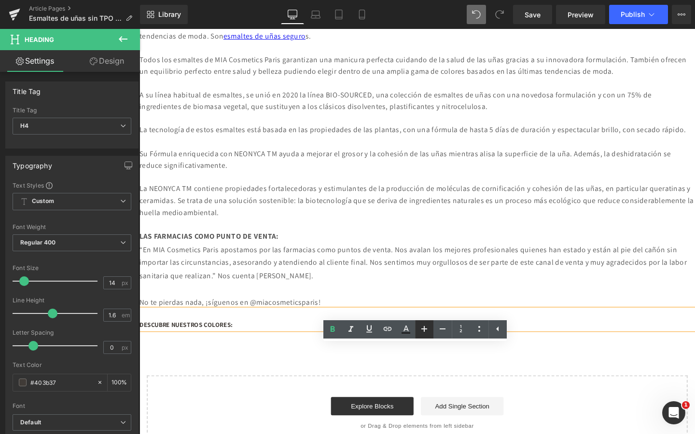
click at [428, 330] on icon at bounding box center [424, 329] width 12 height 12
type input "16"
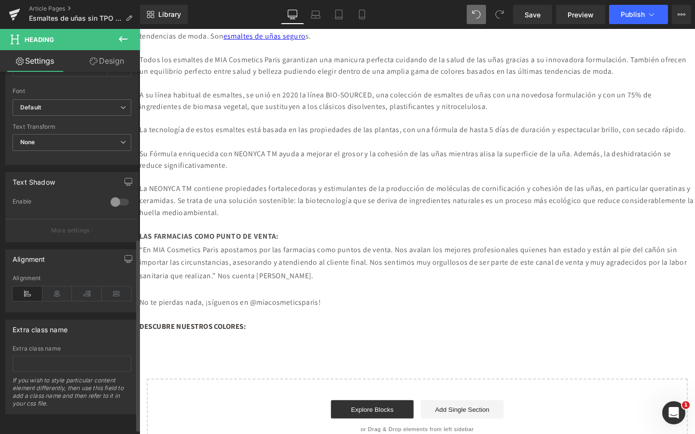
scroll to position [322, 0]
click at [58, 287] on icon at bounding box center [57, 294] width 30 height 14
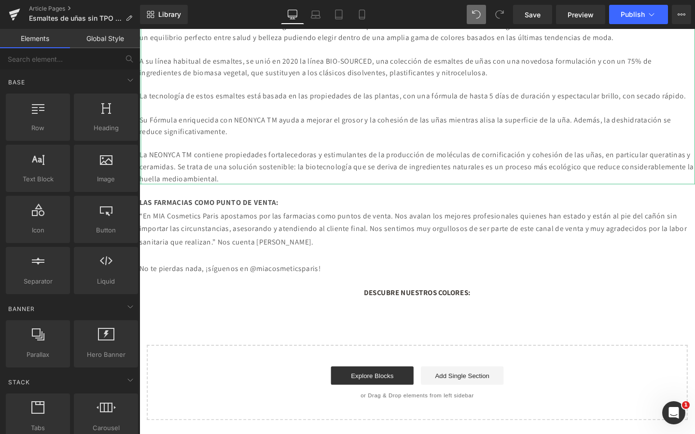
scroll to position [1030, 0]
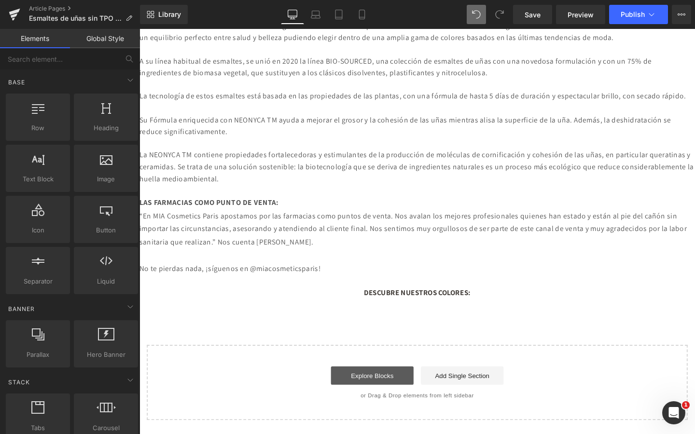
click at [391, 395] on link "Explore Blocks" at bounding box center [384, 393] width 87 height 19
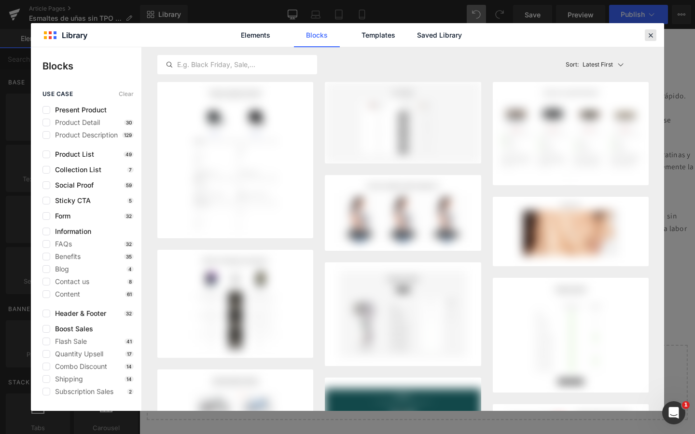
click at [648, 33] on icon at bounding box center [650, 35] width 9 height 9
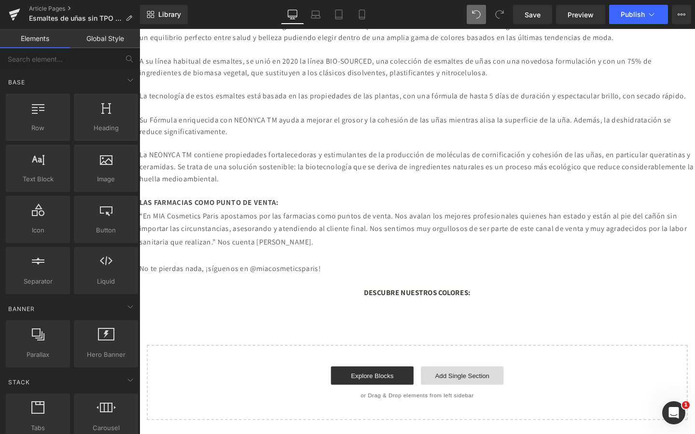
click at [466, 397] on link "Add Single Section" at bounding box center [478, 393] width 87 height 19
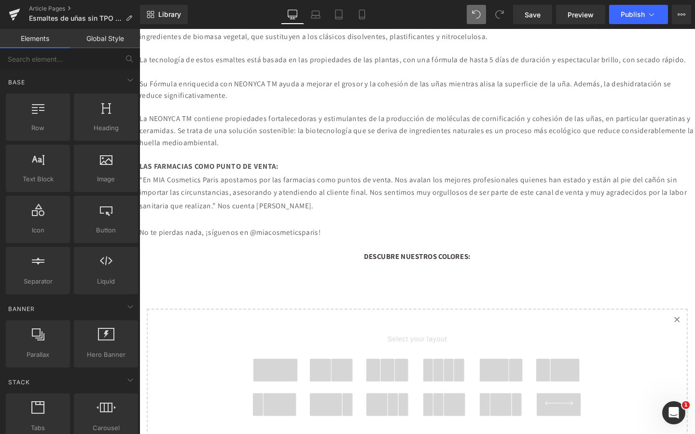
click at [452, 400] on span at bounding box center [453, 388] width 11 height 24
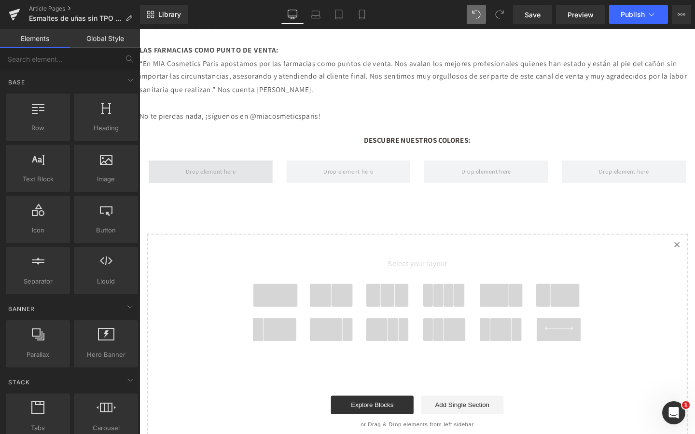
scroll to position [1140, 0]
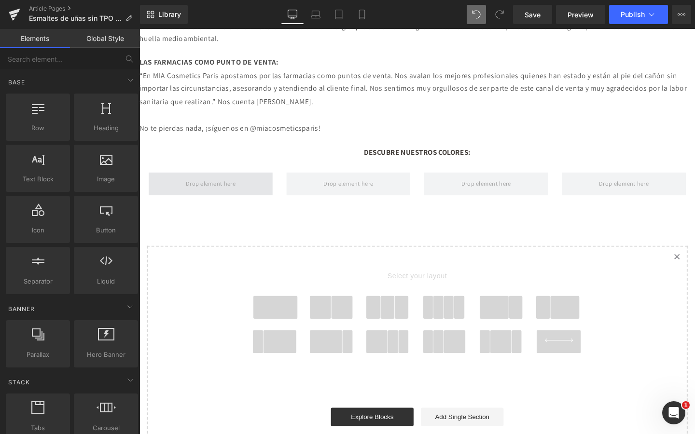
click at [225, 200] on span at bounding box center [214, 192] width 59 height 16
click at [67, 59] on input "text" at bounding box center [59, 58] width 119 height 21
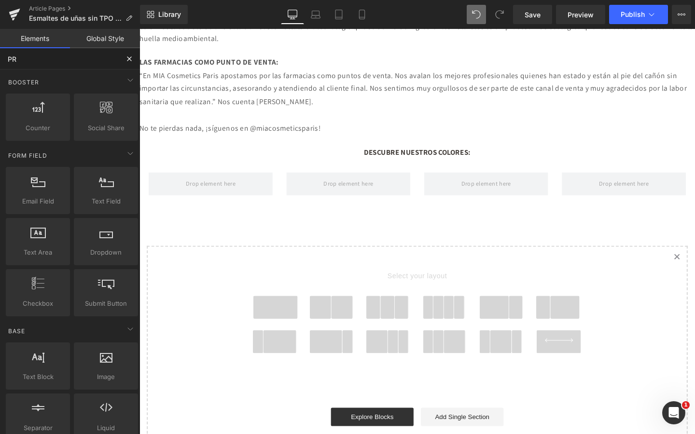
type input "PRO"
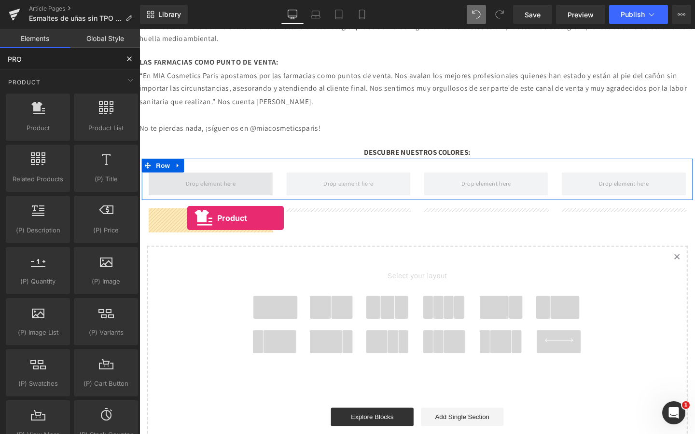
drag, startPoint x: 190, startPoint y: 144, endPoint x: 190, endPoint y: 228, distance: 84.4
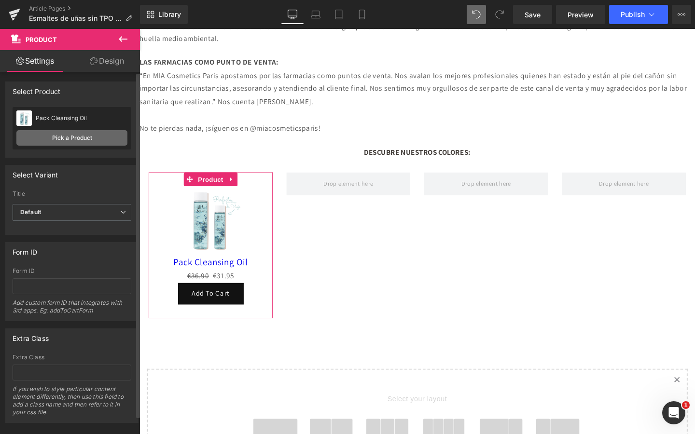
click at [94, 143] on link "Pick a Product" at bounding box center [71, 137] width 111 height 15
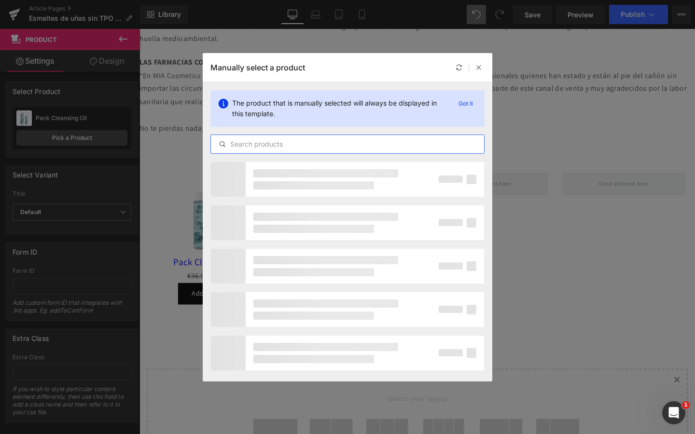
click at [261, 145] on input "text" at bounding box center [347, 144] width 273 height 12
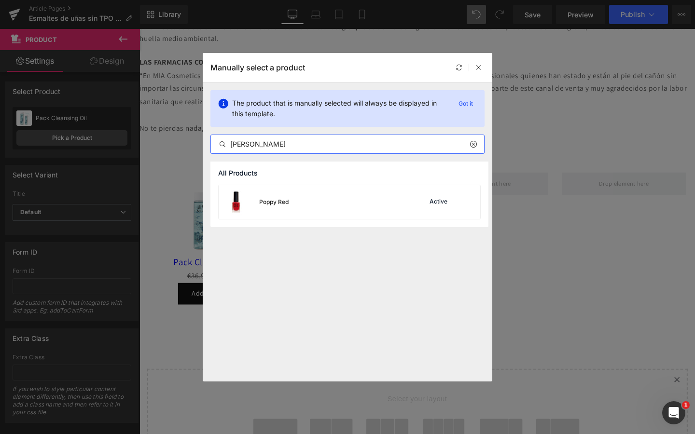
type input "[PERSON_NAME]"
click at [277, 204] on div "Poppy Red" at bounding box center [273, 202] width 29 height 9
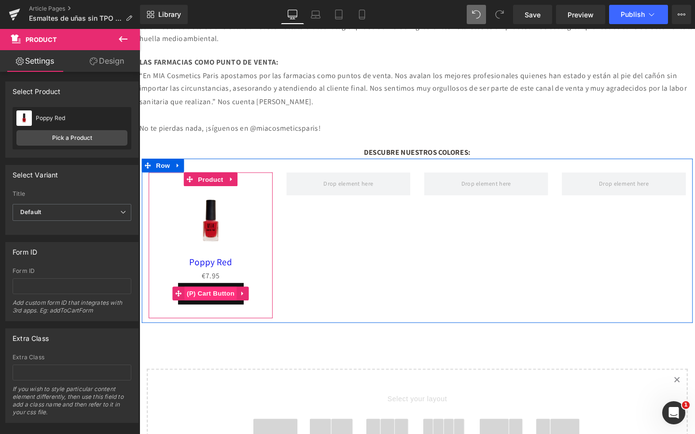
click at [227, 315] on span "(P) Cart Button" at bounding box center [214, 307] width 55 height 14
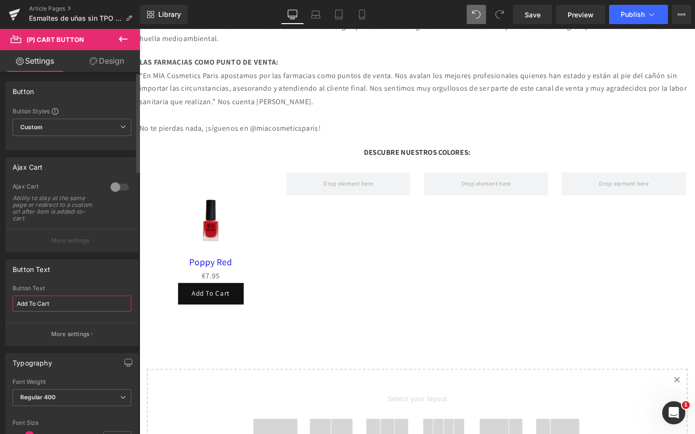
click at [76, 304] on input "Add To Cart" at bounding box center [72, 304] width 119 height 16
type input "¡Lo quiero!"
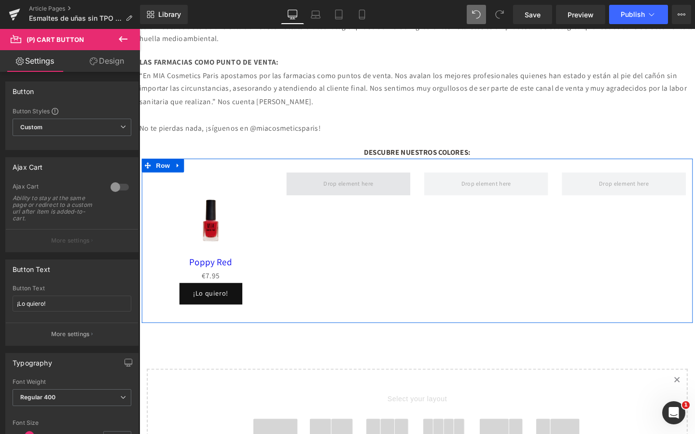
click at [327, 204] on span at bounding box center [359, 192] width 130 height 24
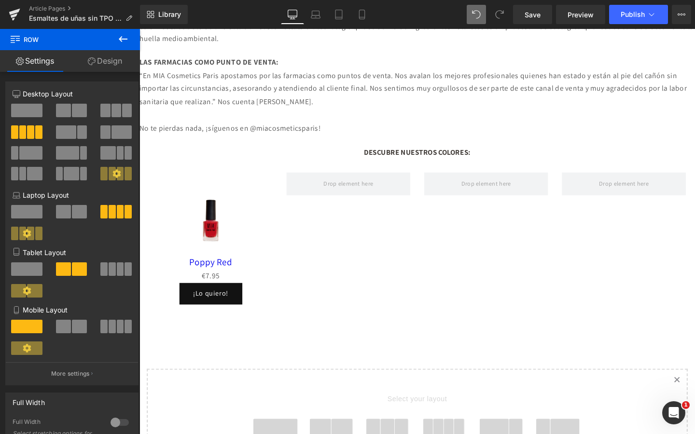
click at [122, 39] on icon at bounding box center [123, 39] width 9 height 6
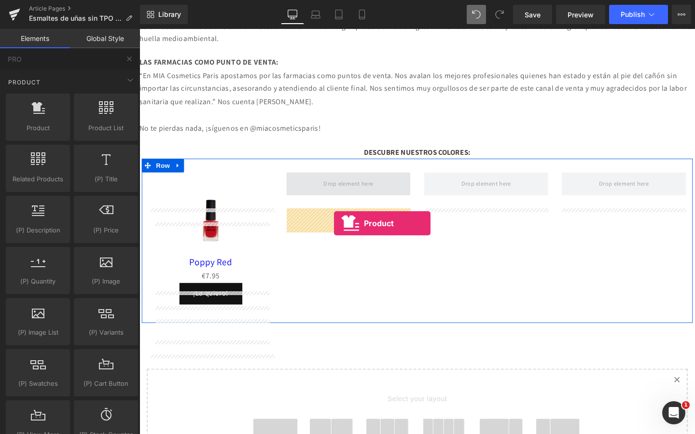
drag, startPoint x: 183, startPoint y: 141, endPoint x: 344, endPoint y: 233, distance: 185.8
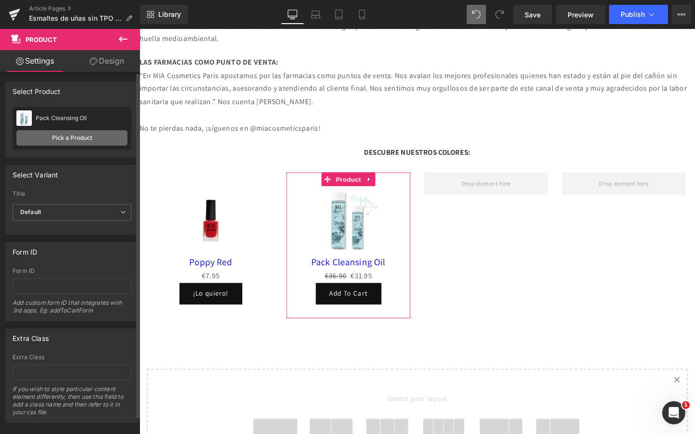
click at [92, 137] on link "Pick a Product" at bounding box center [71, 137] width 111 height 15
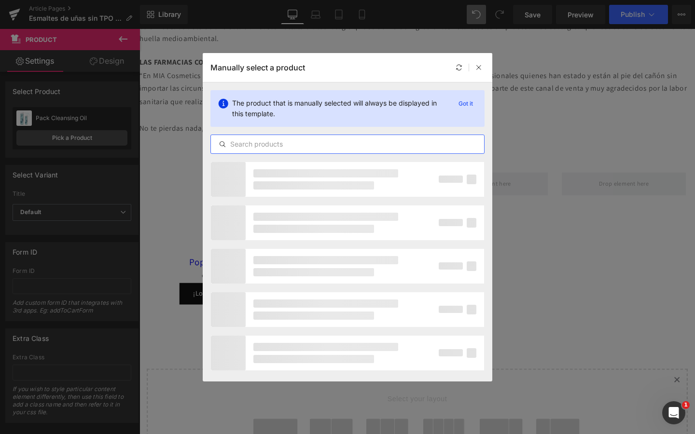
click at [258, 142] on input "text" at bounding box center [347, 144] width 273 height 12
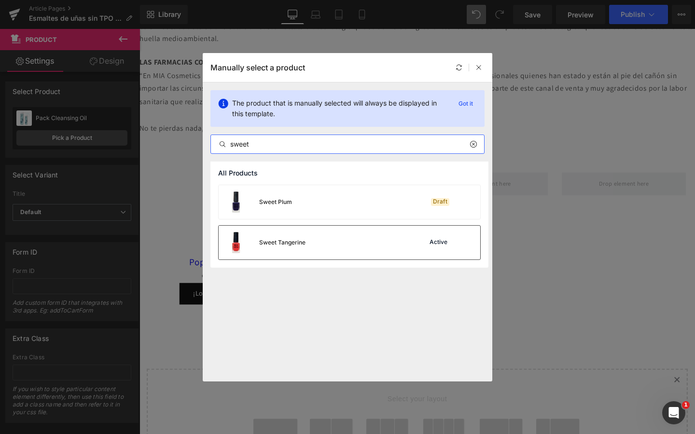
type input "sweet"
click at [298, 234] on div "Sweet Tangerine" at bounding box center [262, 243] width 87 height 34
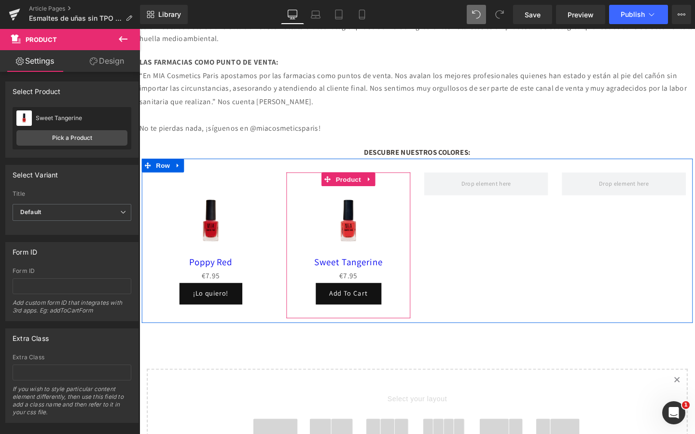
click at [345, 313] on span "(P) Cart Button" at bounding box center [359, 307] width 44 height 12
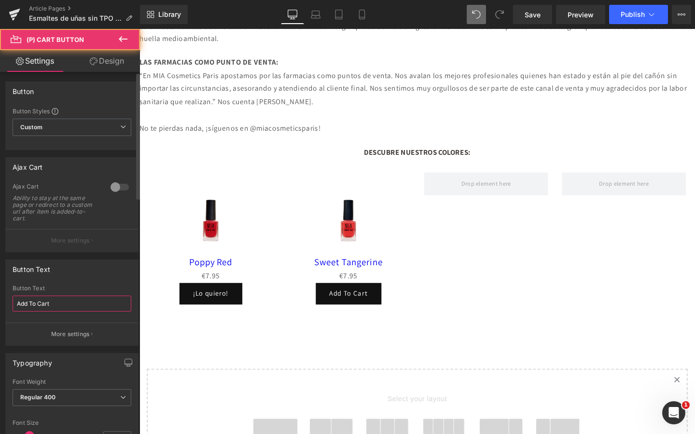
click at [57, 304] on input "Add To Cart" at bounding box center [72, 304] width 119 height 16
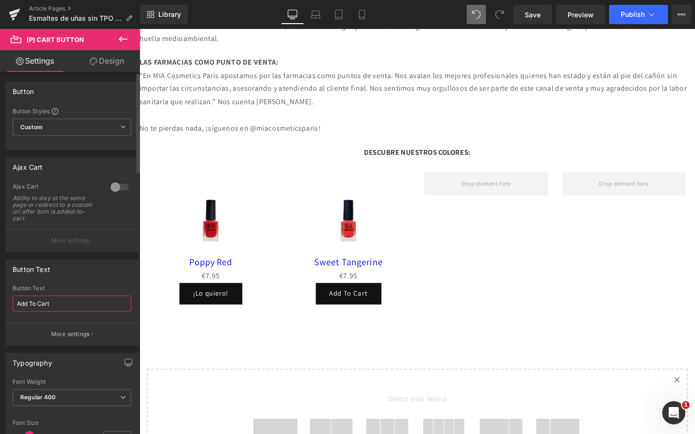
click at [57, 304] on input "Add To Cart" at bounding box center [72, 304] width 119 height 16
type input "¡Lo quiero!"
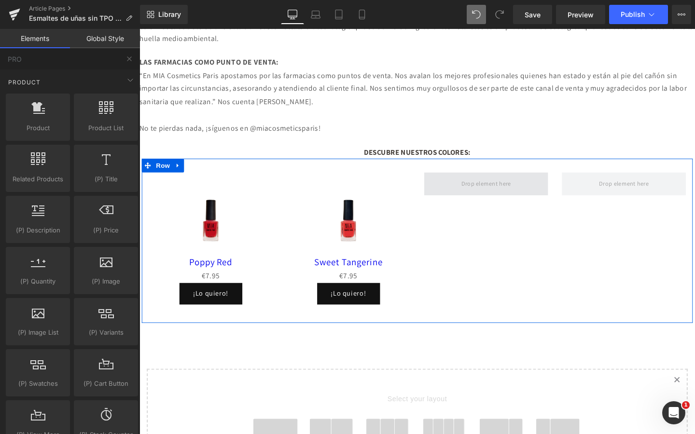
click at [474, 200] on span at bounding box center [503, 192] width 59 height 16
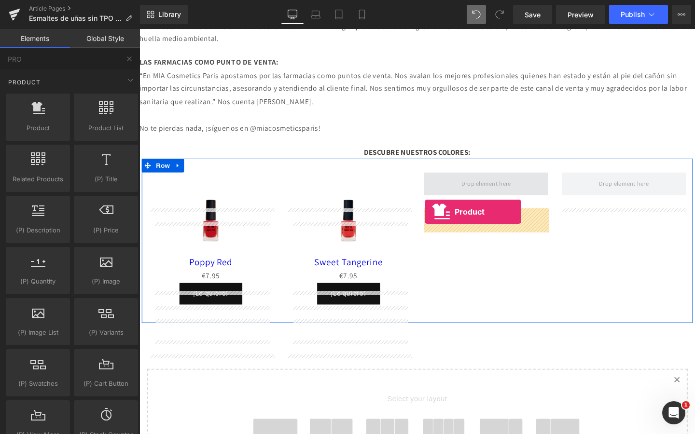
drag, startPoint x: 178, startPoint y: 148, endPoint x: 439, endPoint y: 219, distance: 270.6
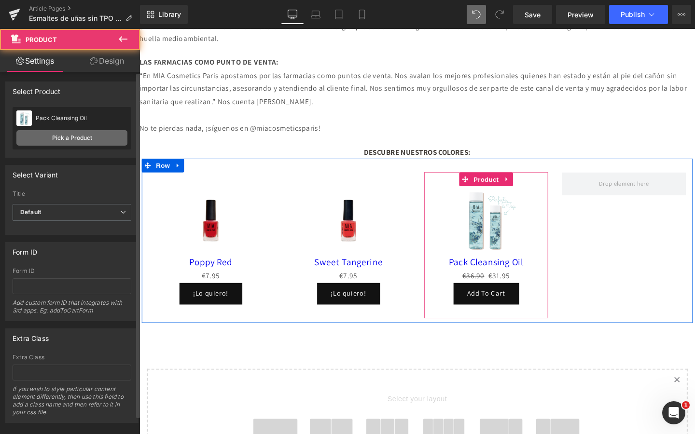
click at [80, 137] on link "Pick a Product" at bounding box center [71, 137] width 111 height 15
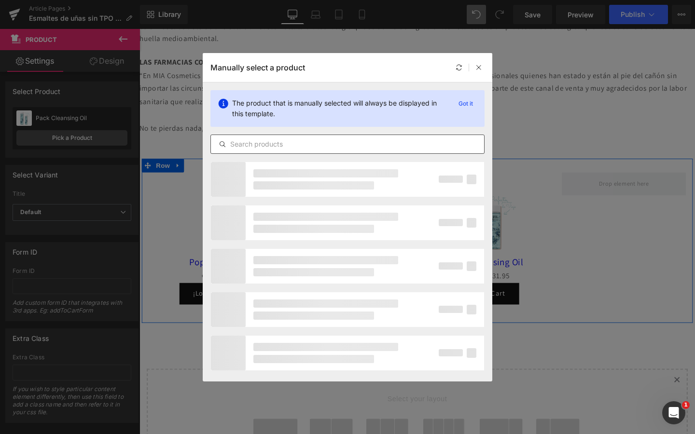
click at [237, 140] on input "text" at bounding box center [347, 144] width 273 height 12
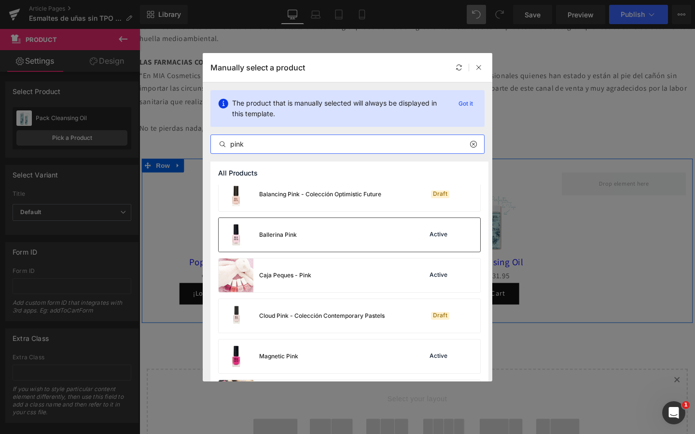
scroll to position [15, 0]
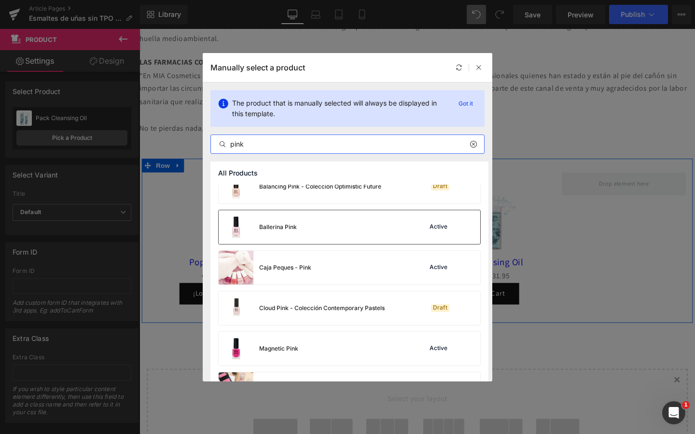
type input "pink"
click at [301, 226] on div "Ballerina Pink Active" at bounding box center [349, 227] width 261 height 34
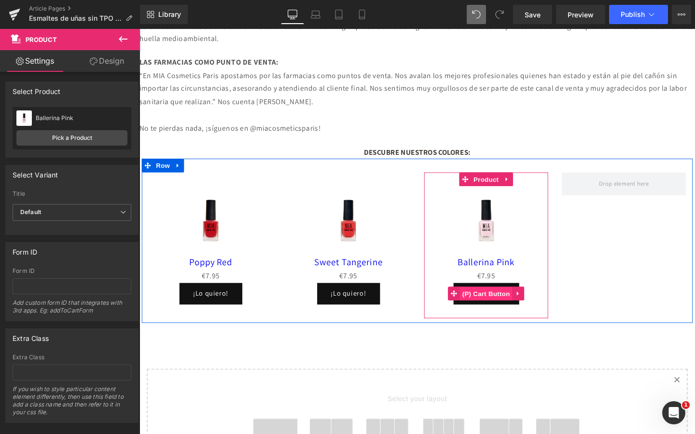
click at [524, 315] on span "(P) Cart Button" at bounding box center [503, 308] width 55 height 14
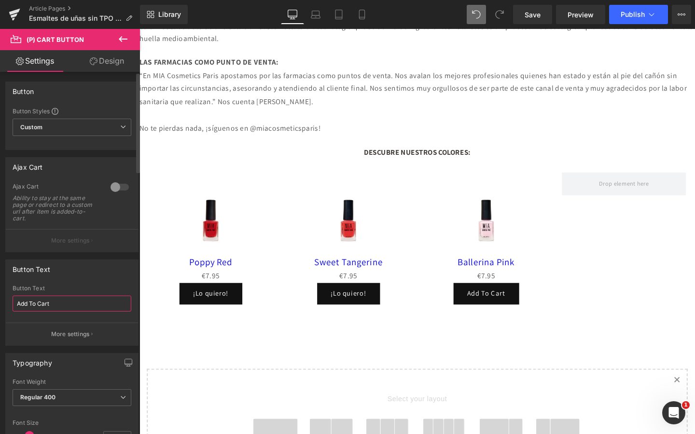
click at [49, 310] on input "Add To Cart" at bounding box center [72, 304] width 119 height 16
type input "¡Lo quiero!"
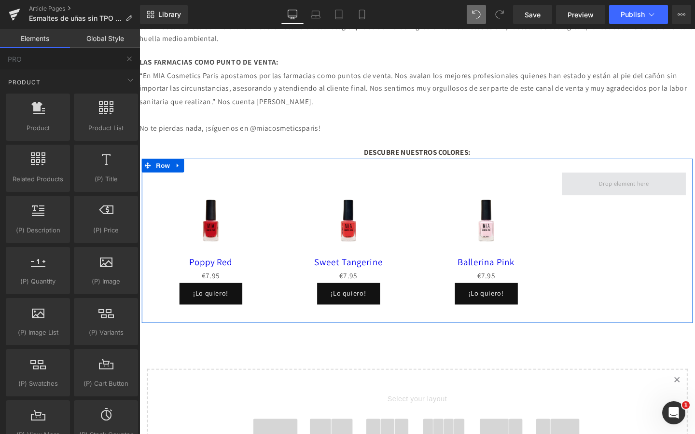
click at [641, 200] on span at bounding box center [648, 192] width 59 height 16
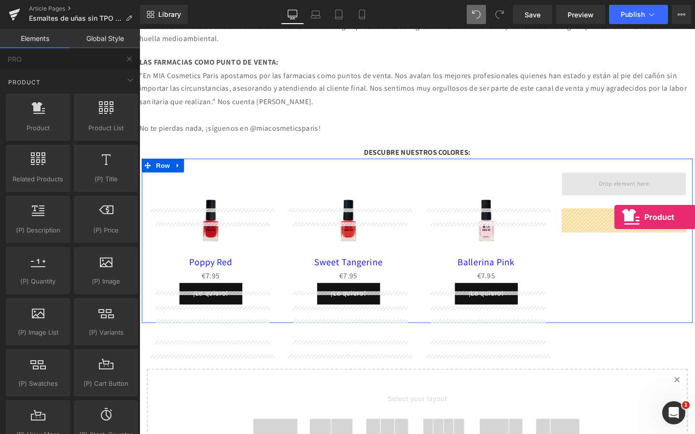
drag, startPoint x: 192, startPoint y: 147, endPoint x: 636, endPoint y: 229, distance: 452.3
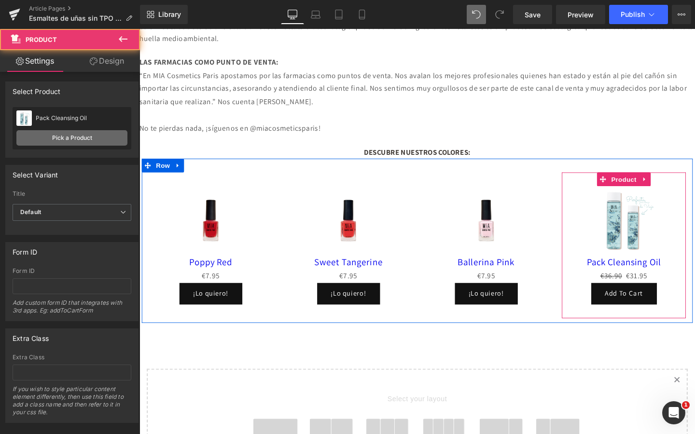
click at [56, 144] on link "Pick a Product" at bounding box center [71, 137] width 111 height 15
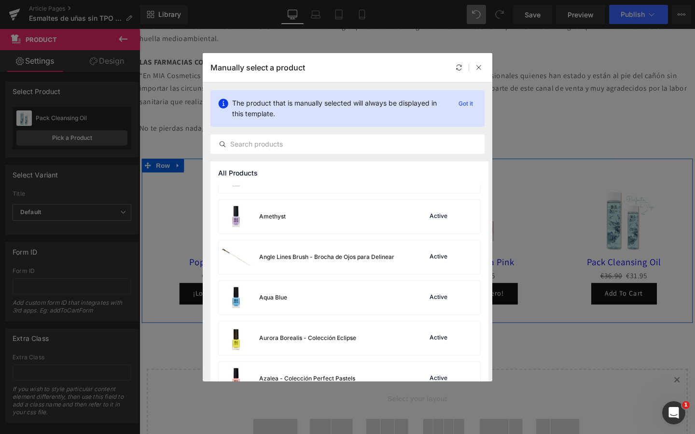
scroll to position [187, 0]
click at [263, 214] on div "Amethyst" at bounding box center [272, 218] width 27 height 9
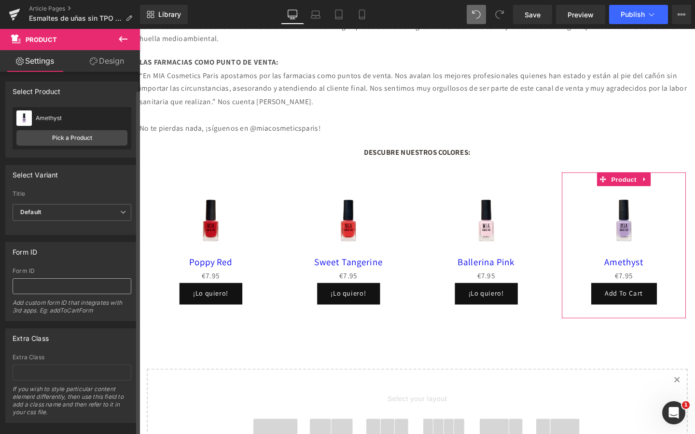
scroll to position [16, 0]
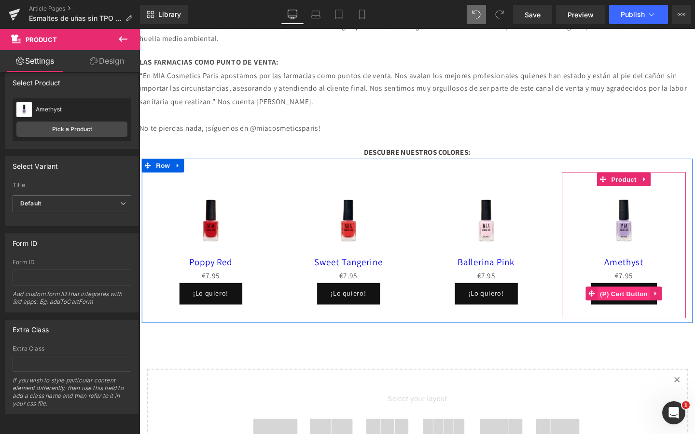
click at [666, 315] on span "(P) Cart Button" at bounding box center [648, 308] width 55 height 14
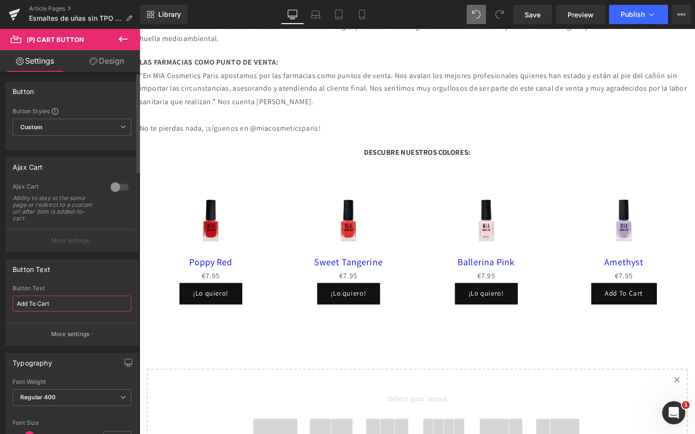
click at [69, 304] on input "Add To Cart" at bounding box center [72, 304] width 119 height 16
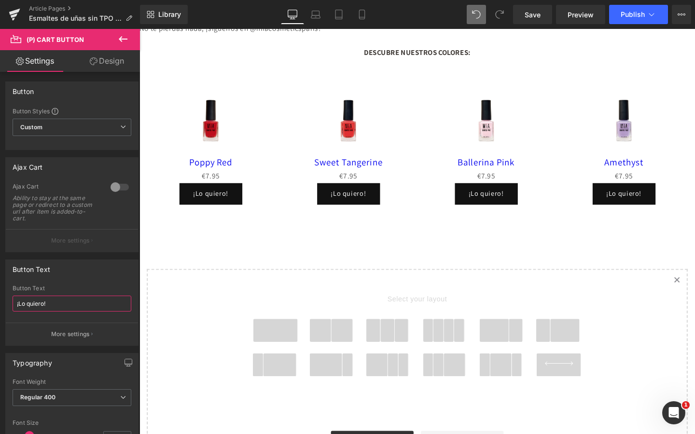
scroll to position [1238, 0]
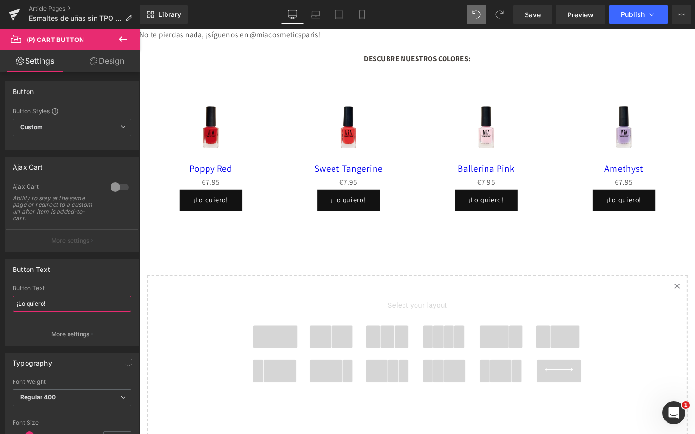
type input "¡Lo quiero!"
click at [121, 42] on icon at bounding box center [123, 39] width 12 height 12
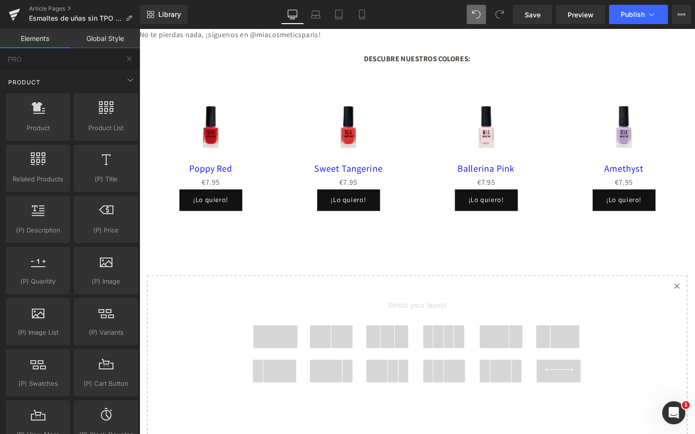
click at [52, 79] on div "Product" at bounding box center [72, 81] width 136 height 19
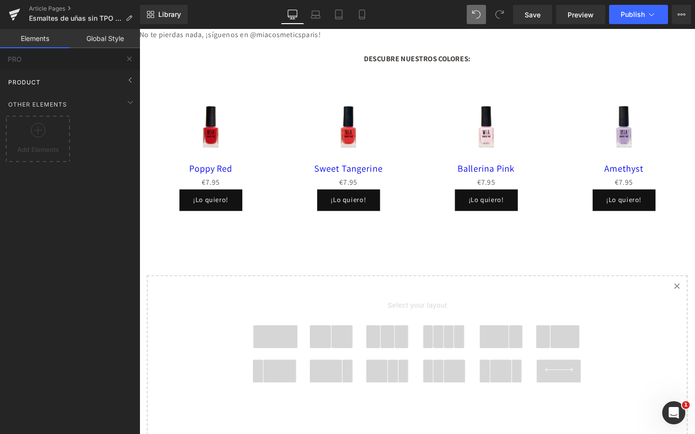
click at [52, 78] on div "Product" at bounding box center [72, 81] width 136 height 19
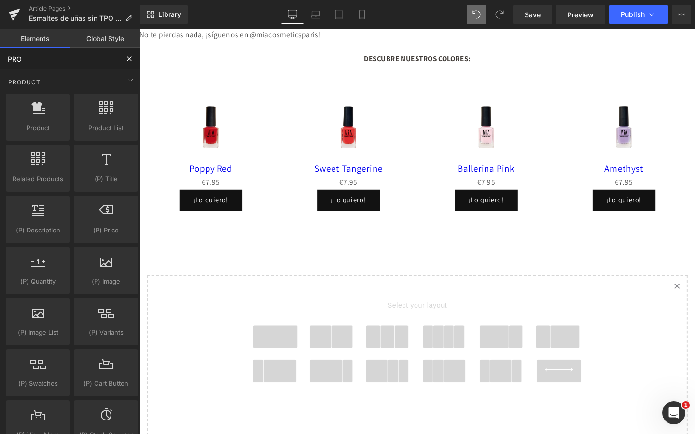
click at [50, 60] on input "PRO" at bounding box center [59, 58] width 119 height 21
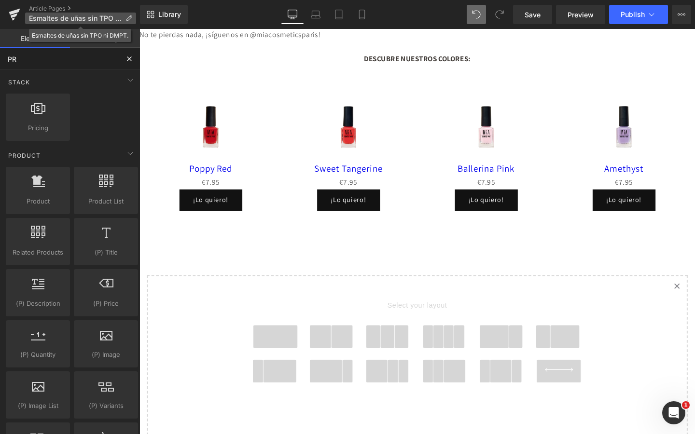
type input "P"
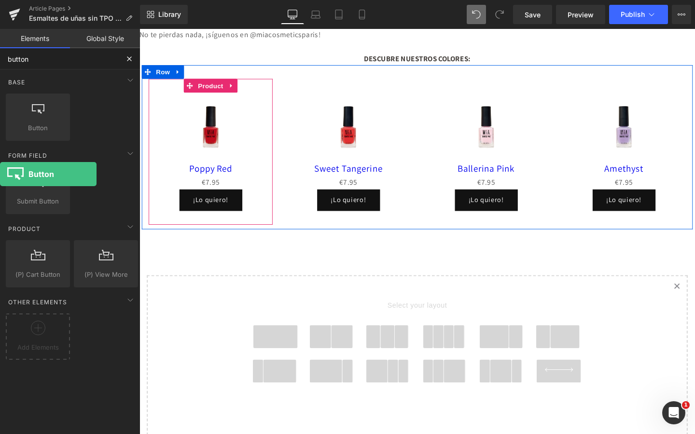
drag, startPoint x: 46, startPoint y: 104, endPoint x: 0, endPoint y: 113, distance: 46.7
click at [0, 113] on div "Base Row rows, columns, layouts, div Heading headings, titles, h1,h2,h3,h4,h5,h…" at bounding box center [72, 239] width 144 height 341
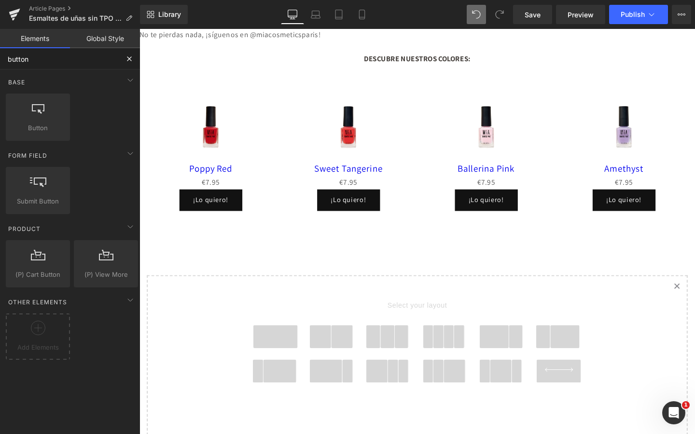
type input "button"
click at [296, 365] on span at bounding box center [282, 353] width 46 height 24
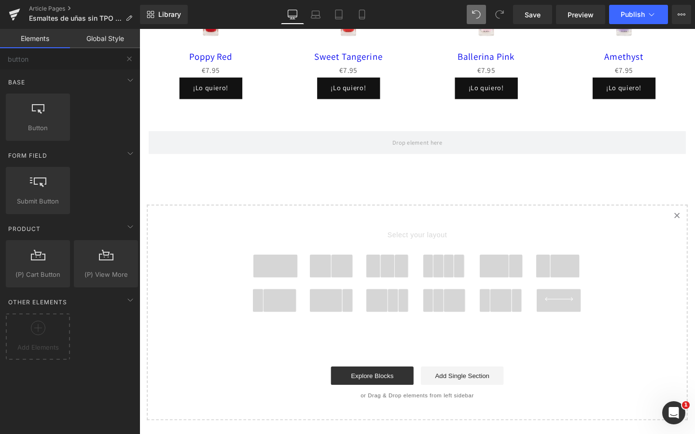
scroll to position [1394, 0]
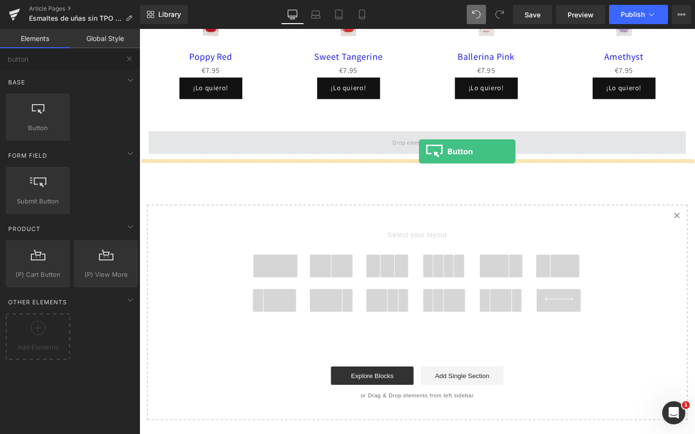
drag, startPoint x: 184, startPoint y: 148, endPoint x: 434, endPoint y: 157, distance: 250.1
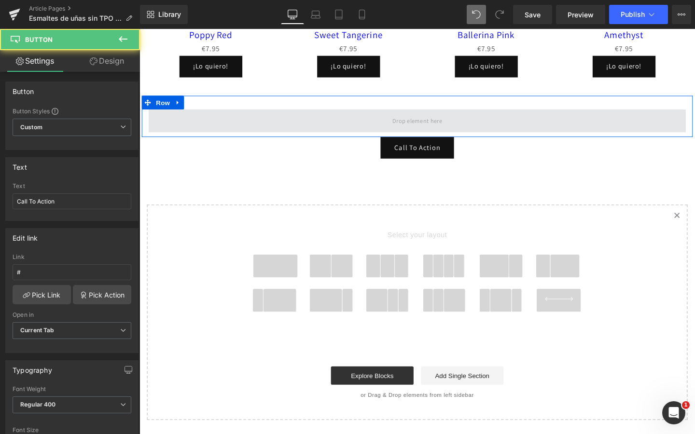
click at [421, 134] on span at bounding box center [431, 126] width 59 height 16
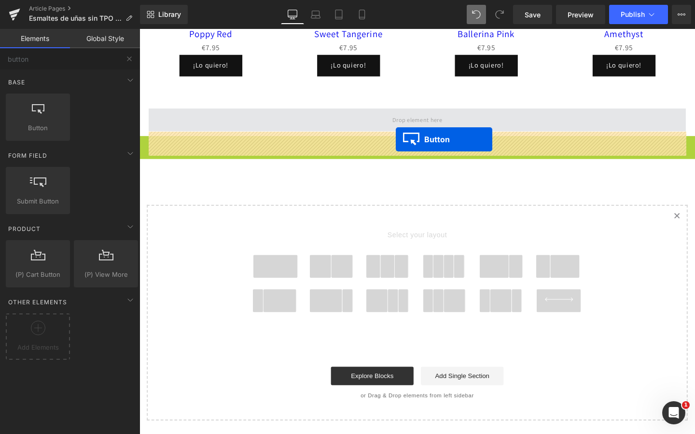
drag, startPoint x: 410, startPoint y: 175, endPoint x: 409, endPoint y: 145, distance: 29.9
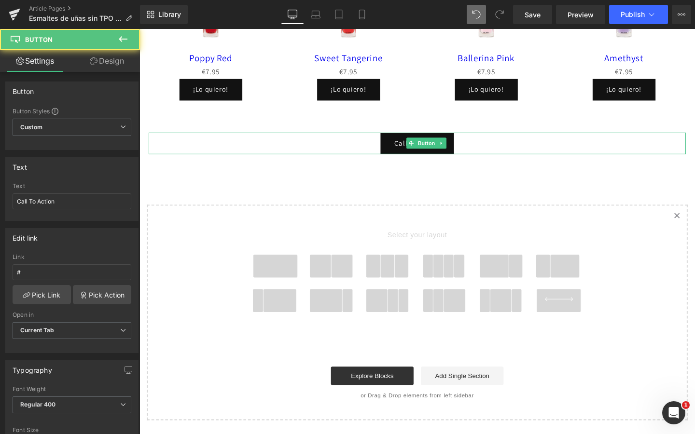
scroll to position [1392, 0]
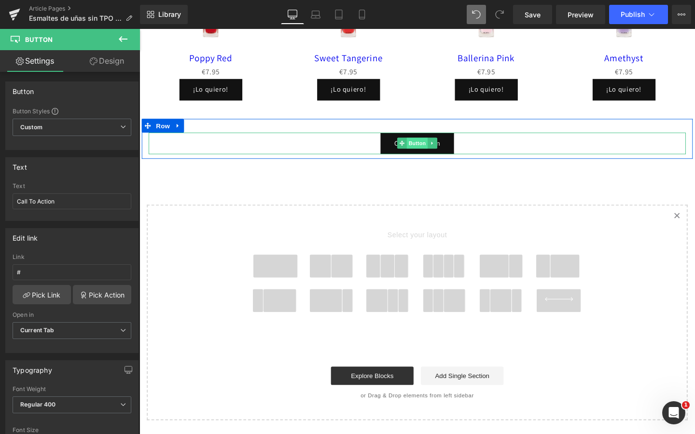
click at [437, 150] on span "Button" at bounding box center [431, 149] width 22 height 12
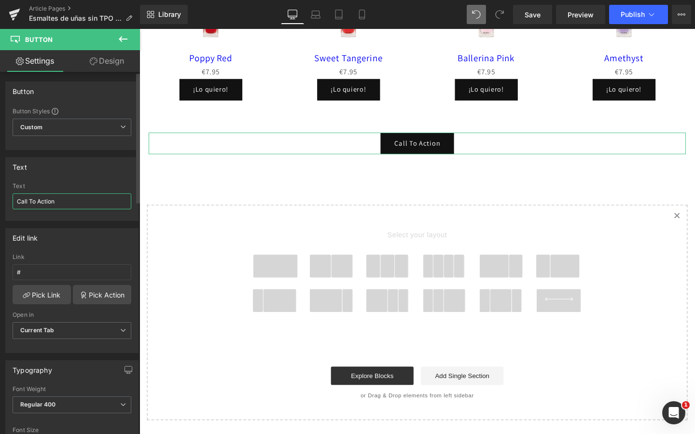
click at [47, 208] on input "Call To Action" at bounding box center [72, 201] width 119 height 16
type input "¡"
type input "v"
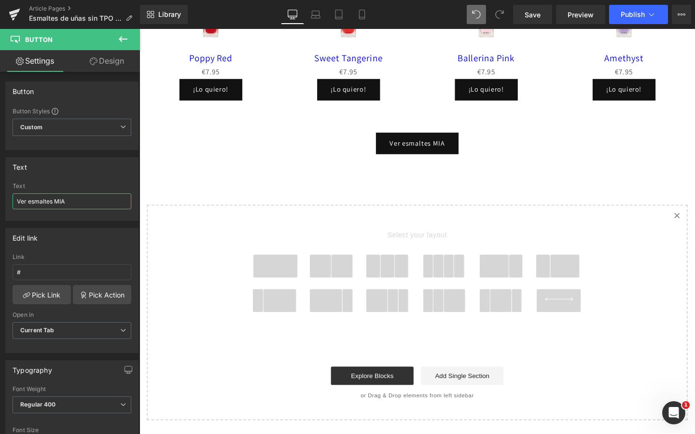
type input "Ver esmaltes MIA"
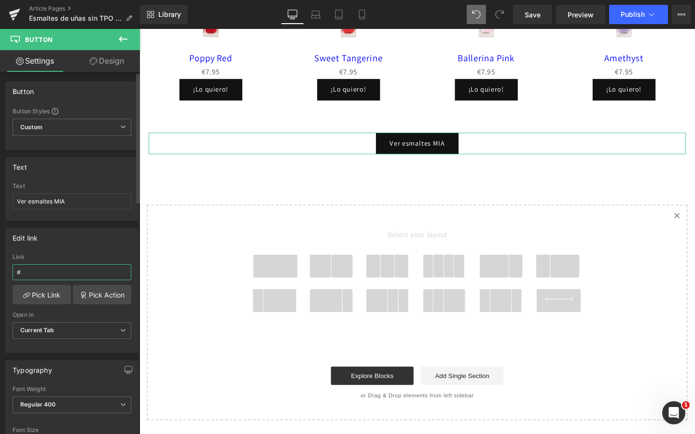
click at [58, 268] on input "#" at bounding box center [72, 272] width 119 height 16
paste input "[URL][DOMAIN_NAME]"
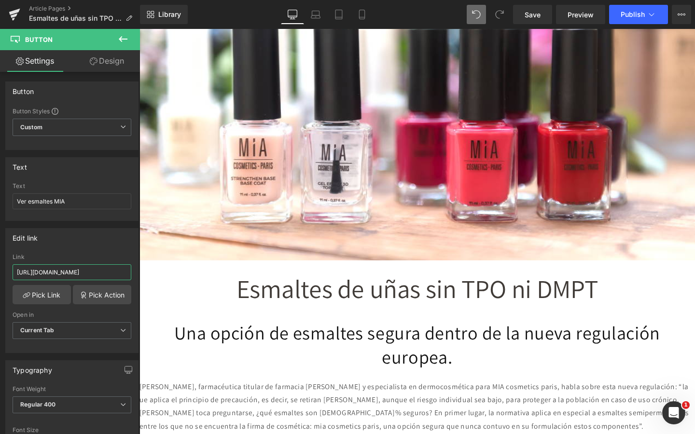
scroll to position [0, 0]
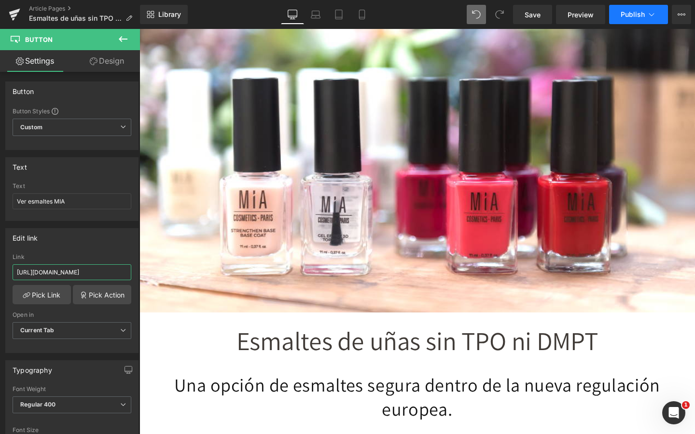
type input "[URL][DOMAIN_NAME]"
click at [629, 17] on span "Publish" at bounding box center [632, 15] width 24 height 8
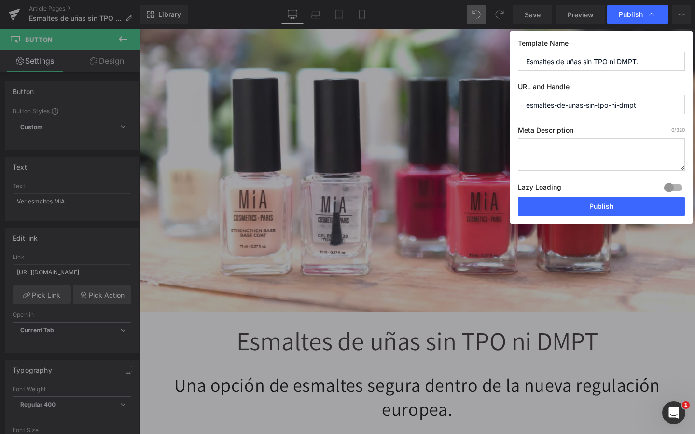
click at [583, 58] on input "Esmaltes de uñas sin TPO ni DMPT." at bounding box center [601, 61] width 167 height 19
type input "Esmaltes de uñas seguros sin TPO ni DMPT."
click at [587, 105] on input "esmaltes-de-unas-sin-tpo-ni-dmpt" at bounding box center [601, 104] width 167 height 19
type input "esmaltes-de-unas-seguros-sin-tpo-ni-dmpt"
click at [576, 58] on input "Esmaltes de uñas seguros sin TPO ni DMPT." at bounding box center [601, 61] width 167 height 19
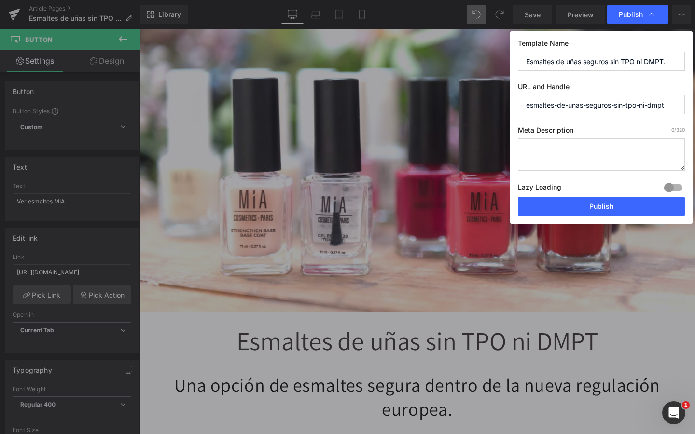
click at [576, 58] on input "Esmaltes de uñas seguros sin TPO ni DMPT." at bounding box center [601, 61] width 167 height 19
click at [555, 145] on textarea at bounding box center [601, 154] width 167 height 32
paste textarea "Esmaltes de uñas seguros sin TPO ni DMPT."
drag, startPoint x: 527, startPoint y: 158, endPoint x: 589, endPoint y: 160, distance: 61.8
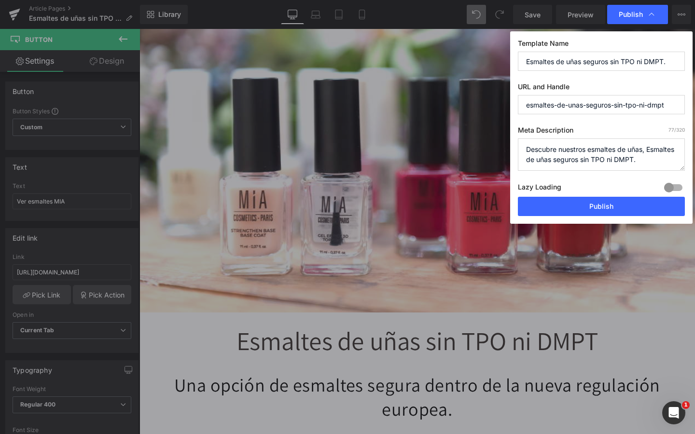
click at [589, 160] on textarea "Descubre nuestros esmaltes de uñas, Esmaltes de uñas seguros sin TPO ni DMPT." at bounding box center [601, 154] width 167 height 32
click at [617, 158] on textarea "Descubre nuestros esmaltes de uñas son seguros sin TPO ni DMPT." at bounding box center [601, 154] width 167 height 32
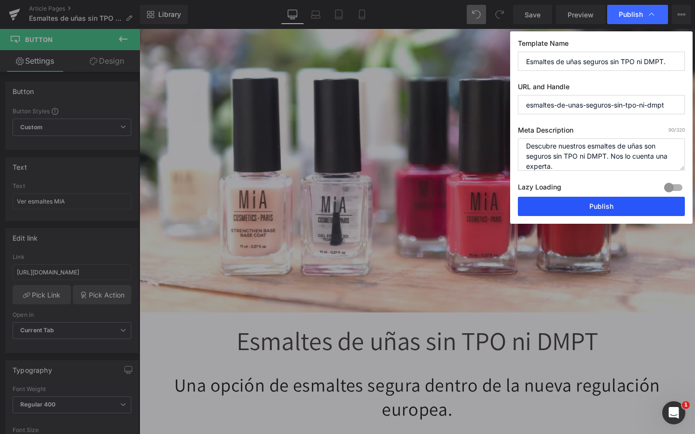
type textarea "Descubre nuestros esmaltes de uñas son seguros sin TPO ni DMPT. Nos lo cuenta u…"
click at [588, 209] on button "Publish" at bounding box center [601, 206] width 167 height 19
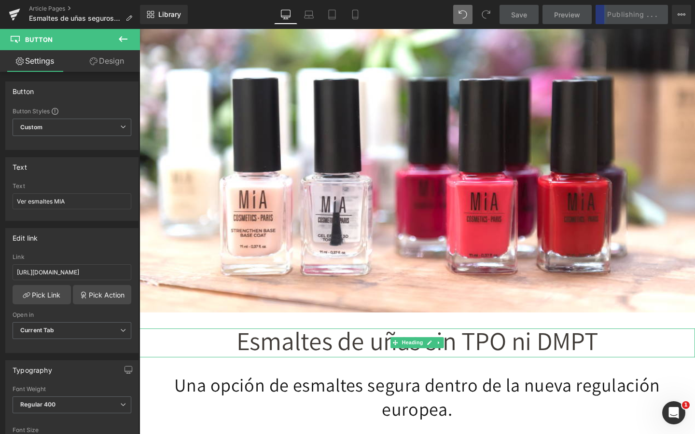
click at [438, 350] on span "Esmaltes de uñas sin TPO ni DMPT" at bounding box center [431, 356] width 380 height 35
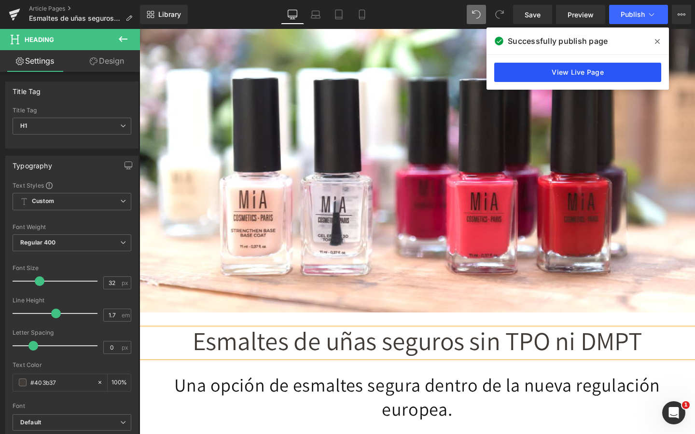
click at [571, 67] on link "View Live Page" at bounding box center [577, 72] width 167 height 19
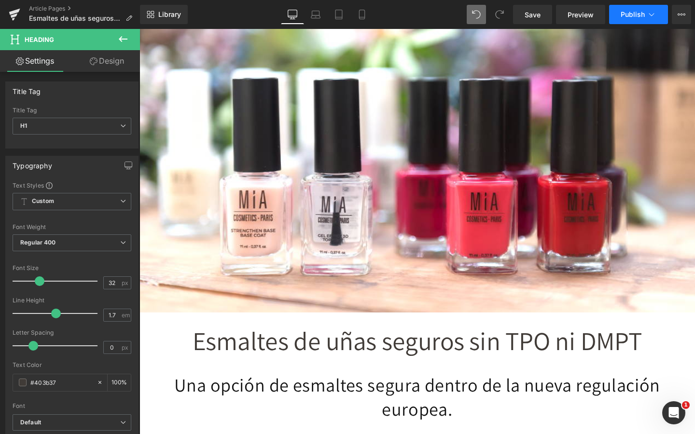
click at [625, 14] on span "Publish" at bounding box center [632, 15] width 24 height 8
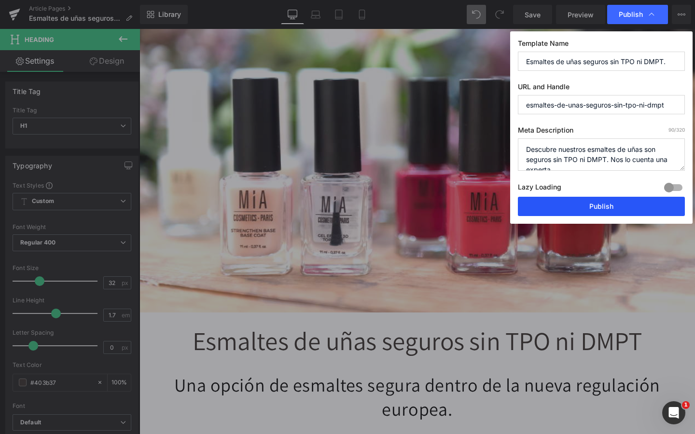
click at [556, 213] on button "Publish" at bounding box center [601, 206] width 167 height 19
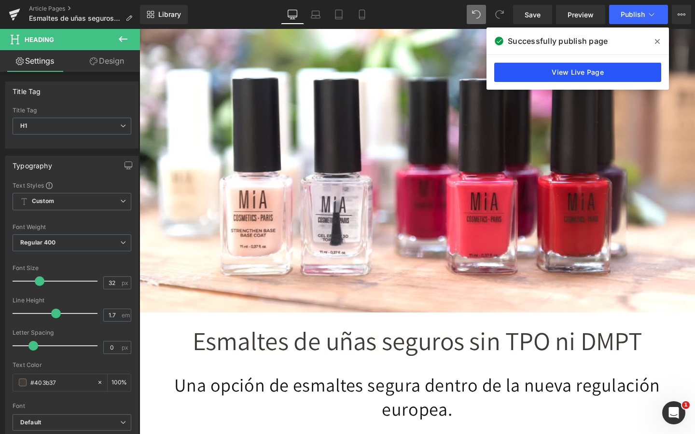
click at [585, 77] on link "View Live Page" at bounding box center [577, 72] width 167 height 19
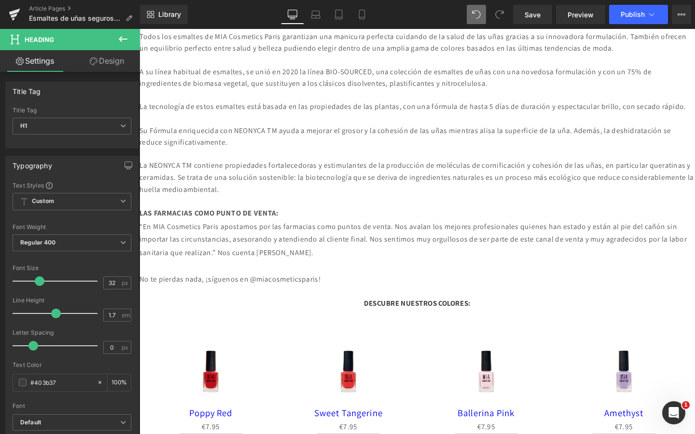
scroll to position [980, 0]
click at [107, 60] on link "Design" at bounding box center [107, 61] width 70 height 22
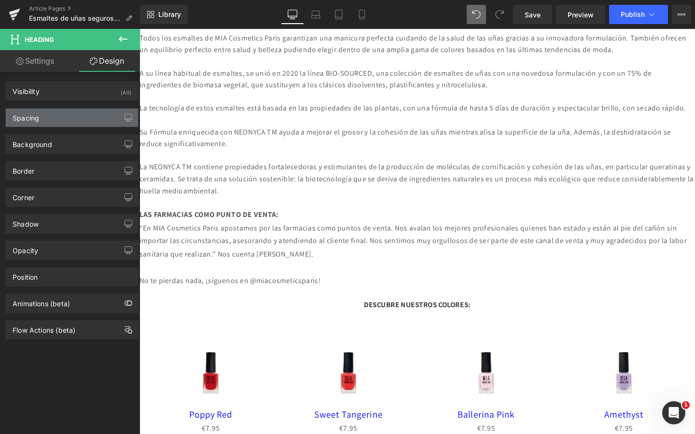
click at [75, 118] on div "Spacing" at bounding box center [72, 118] width 132 height 18
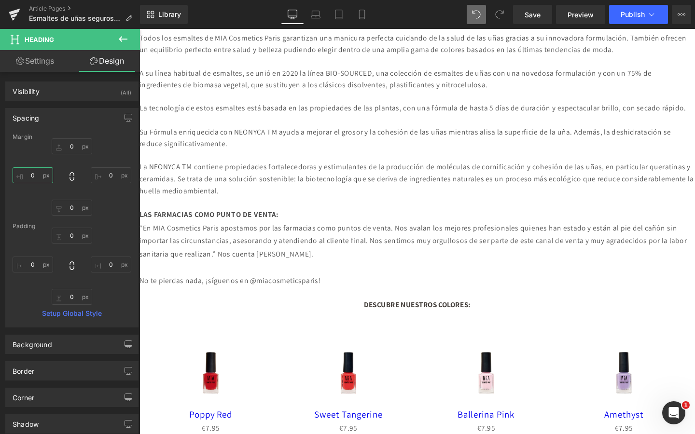
click at [36, 177] on input "0" at bounding box center [33, 175] width 41 height 16
type input "5"
click at [106, 177] on input "0" at bounding box center [111, 175] width 41 height 16
type input "5"
type input "10"
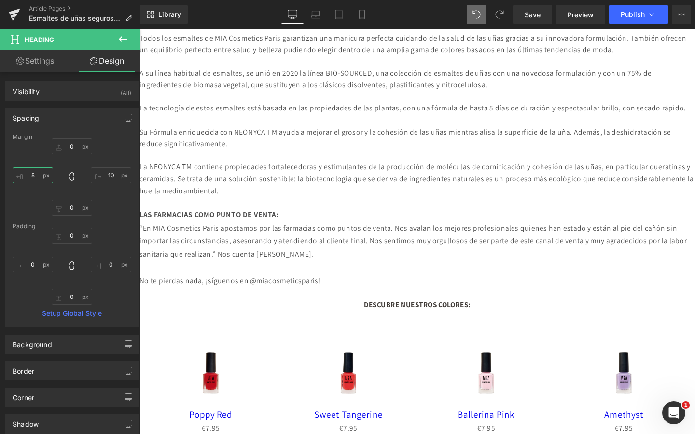
click at [37, 175] on input "5" at bounding box center [33, 175] width 41 height 16
type input "q"
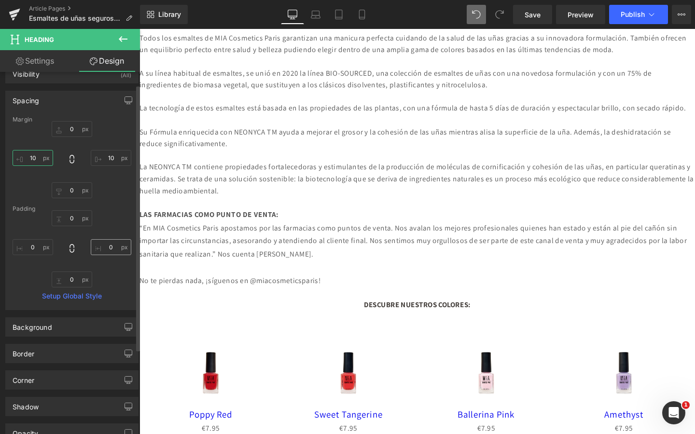
scroll to position [0, 0]
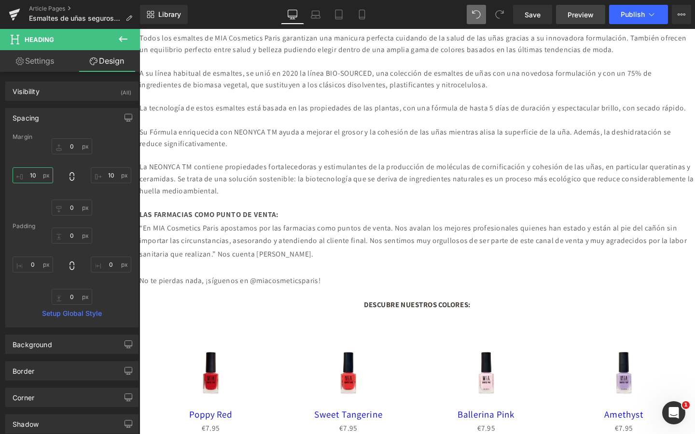
type input "10"
click at [578, 21] on link "Preview" at bounding box center [580, 14] width 49 height 19
click at [31, 263] on input "0" at bounding box center [33, 265] width 41 height 16
click at [33, 265] on input "0" at bounding box center [33, 265] width 41 height 16
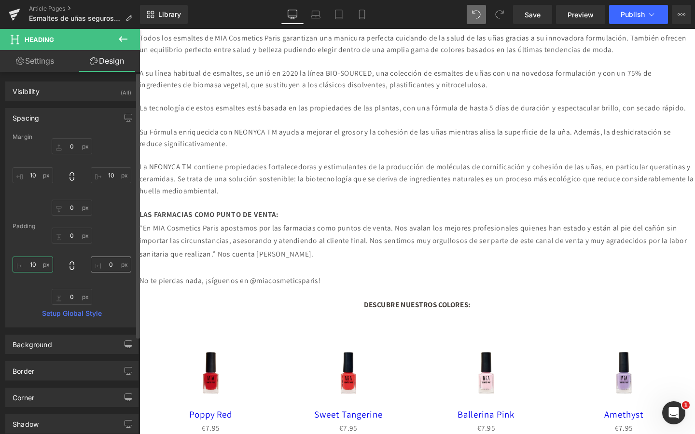
type input "10"
click at [105, 261] on input "0" at bounding box center [111, 265] width 41 height 16
type input "10"
click at [148, 205] on div "La NEONYCA TM contiene propiedades fortalecedoras y estimulantes de la producci…" at bounding box center [431, 186] width 584 height 37
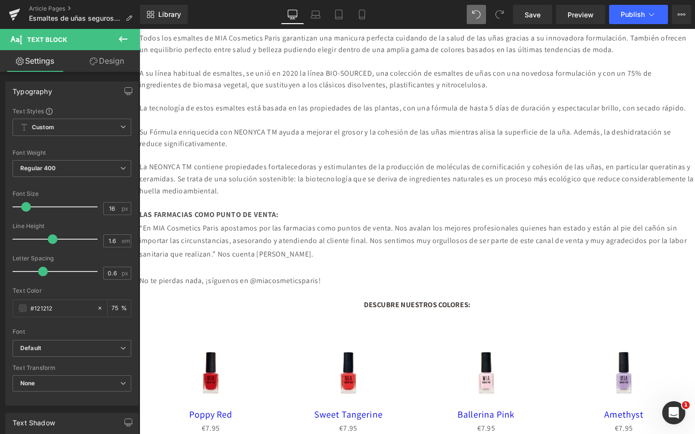
click at [106, 61] on link "Design" at bounding box center [107, 61] width 70 height 22
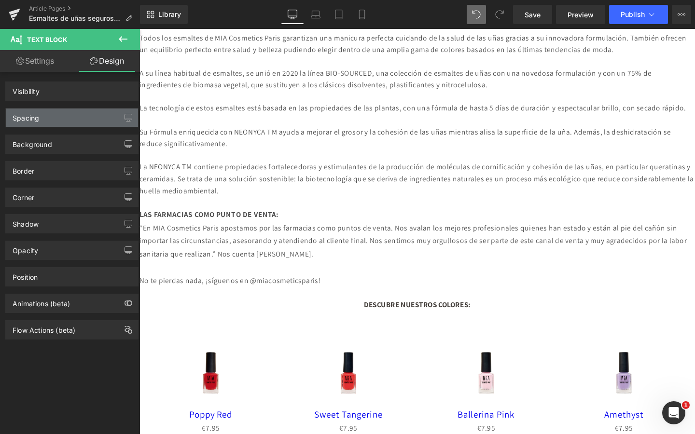
click at [91, 116] on div "Spacing" at bounding box center [72, 118] width 132 height 18
click at [91, 120] on div "Spacing" at bounding box center [72, 118] width 132 height 18
type input "0"
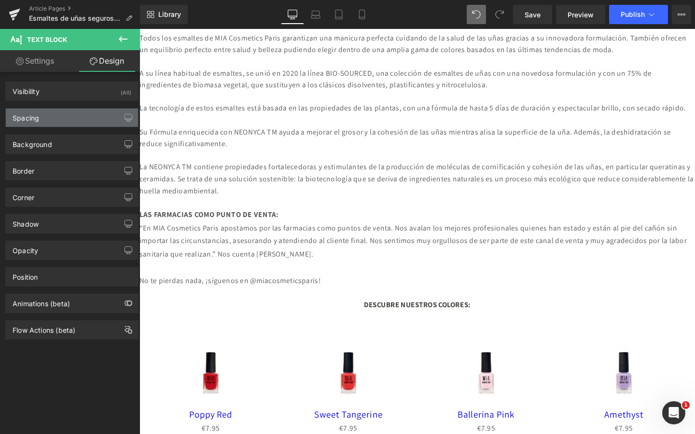
type input "0"
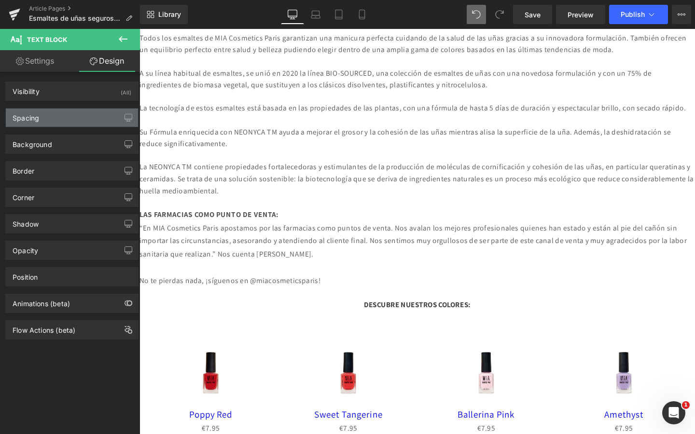
click at [91, 120] on div "Spacing" at bounding box center [72, 118] width 132 height 18
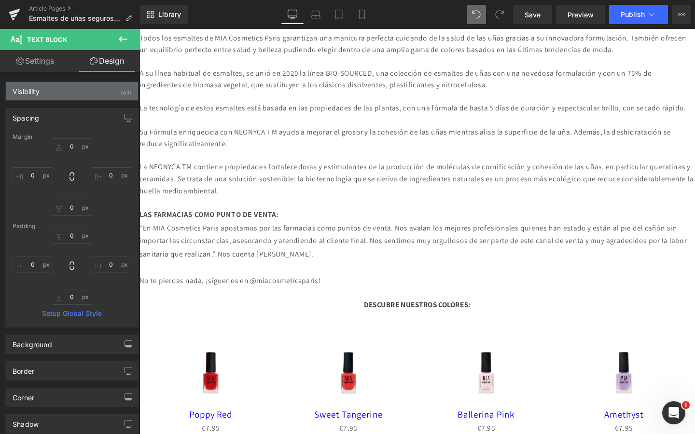
click at [81, 92] on div "Visibility (All)" at bounding box center [72, 91] width 132 height 18
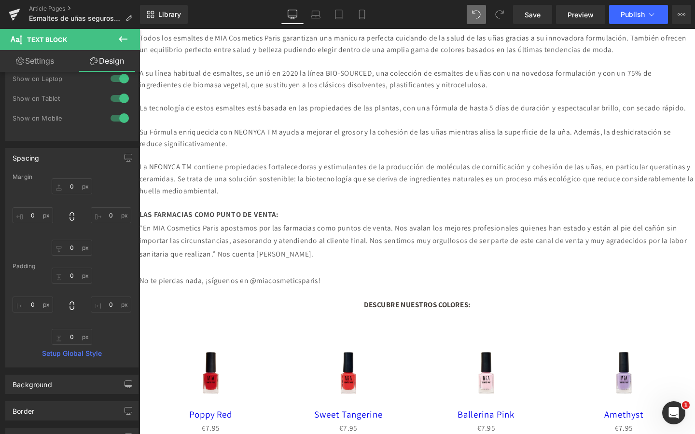
scroll to position [77, 0]
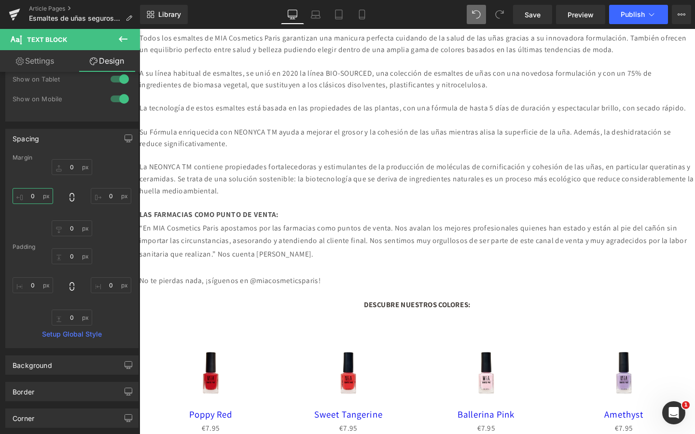
click at [35, 197] on input "0" at bounding box center [33, 196] width 41 height 16
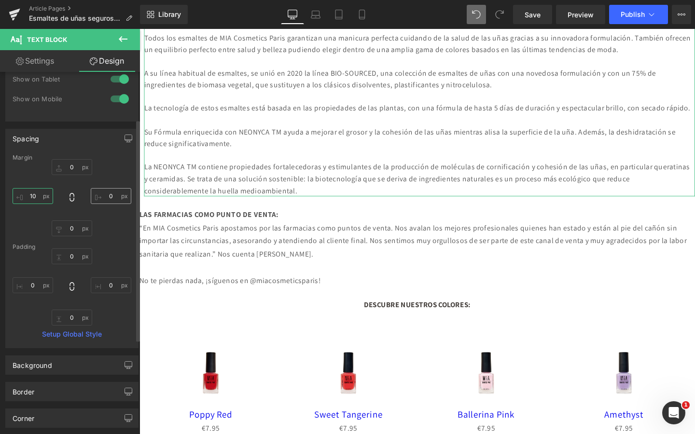
type input "10"
click at [110, 195] on input "0" at bounding box center [111, 196] width 41 height 16
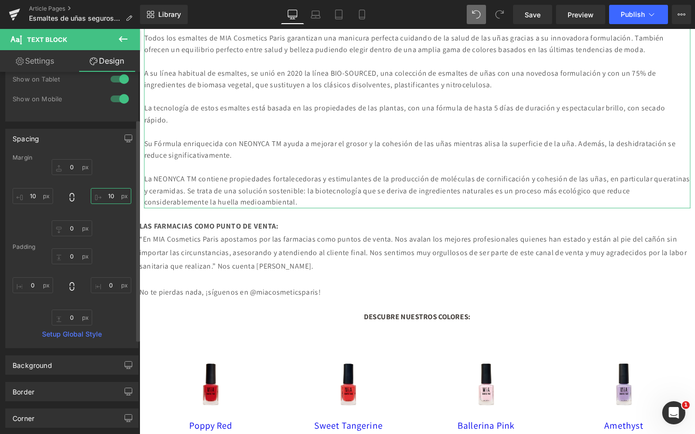
type input "10"
click at [60, 336] on link "Setup Global Style" at bounding box center [72, 334] width 119 height 8
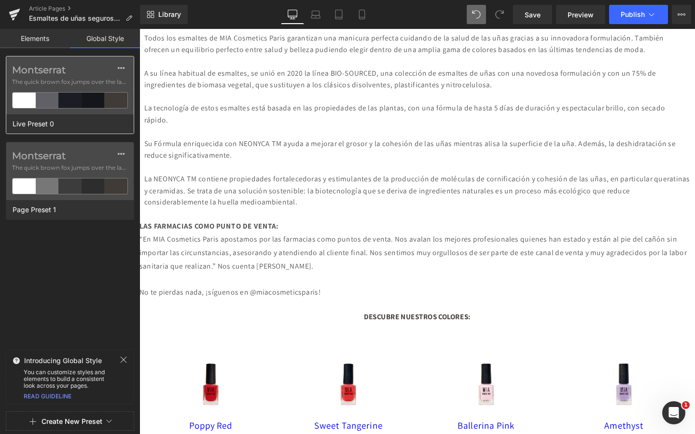
click at [42, 93] on div at bounding box center [47, 100] width 23 height 15
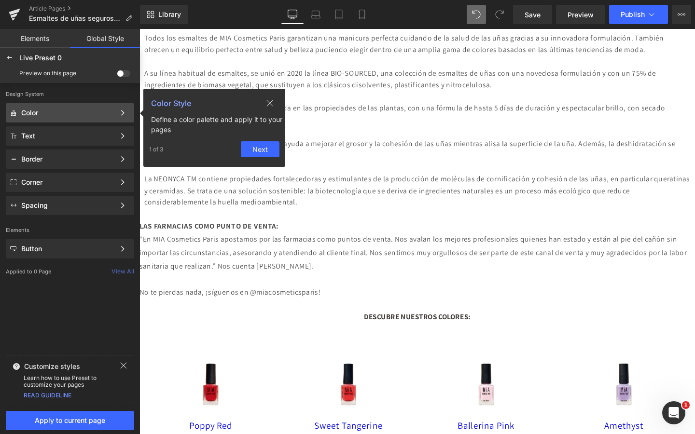
click at [254, 146] on button "Next" at bounding box center [260, 149] width 39 height 16
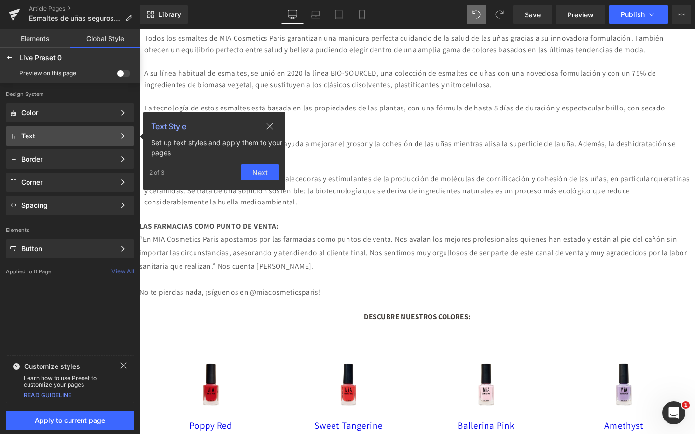
click at [268, 170] on button "Next" at bounding box center [260, 172] width 39 height 16
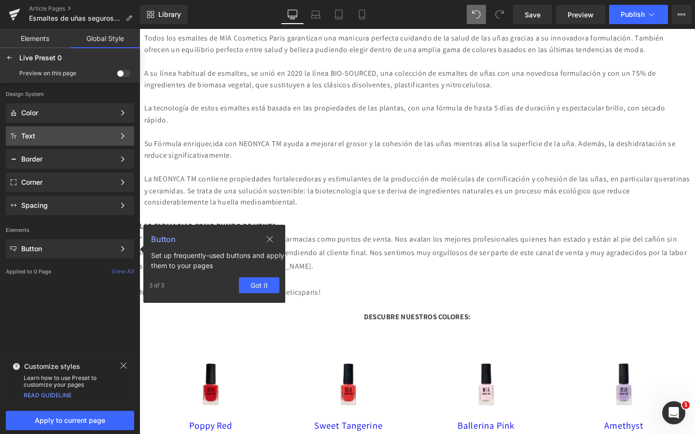
click at [274, 168] on div "Su Fórmula enriquecida con NEONYCA TM ayuda a mejorar el grosor y la cohesión…" at bounding box center [431, 155] width 574 height 25
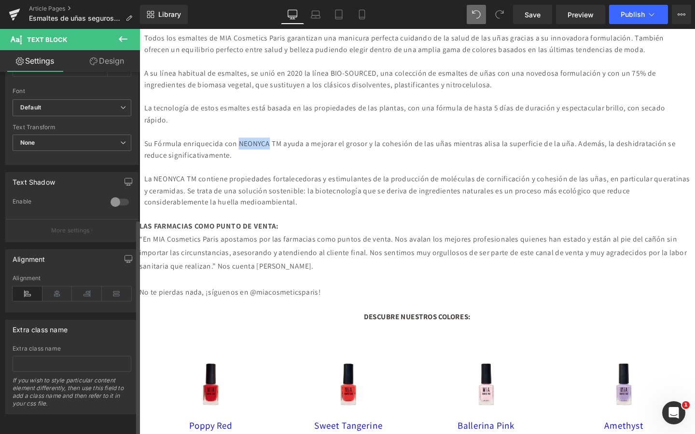
scroll to position [0, 0]
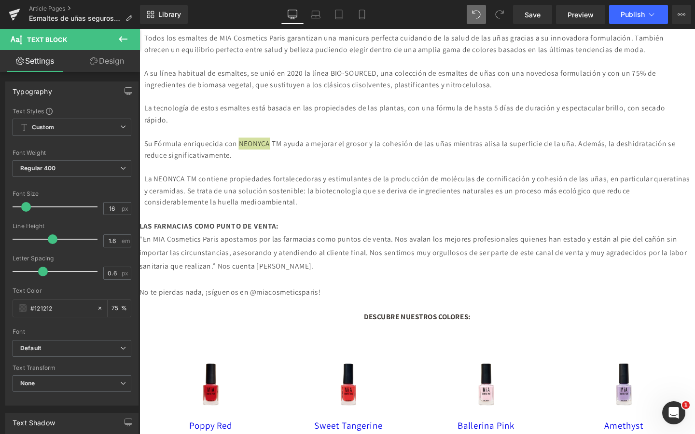
click at [99, 55] on link "Design" at bounding box center [107, 61] width 70 height 22
click at [0, 0] on div "Corner" at bounding box center [0, 0] width 0 height 0
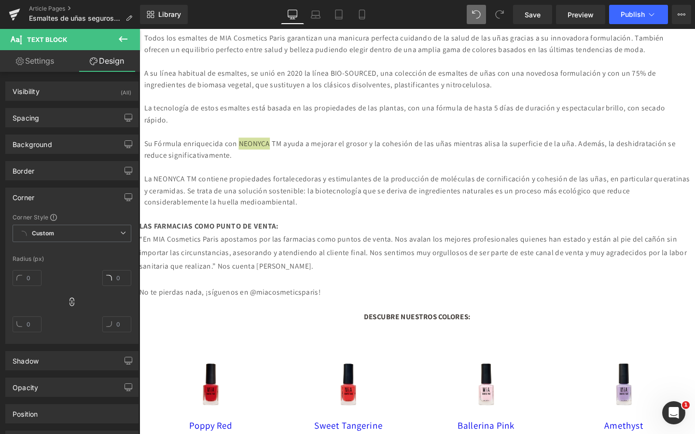
type input "#121212"
type input "75"
type input "0"
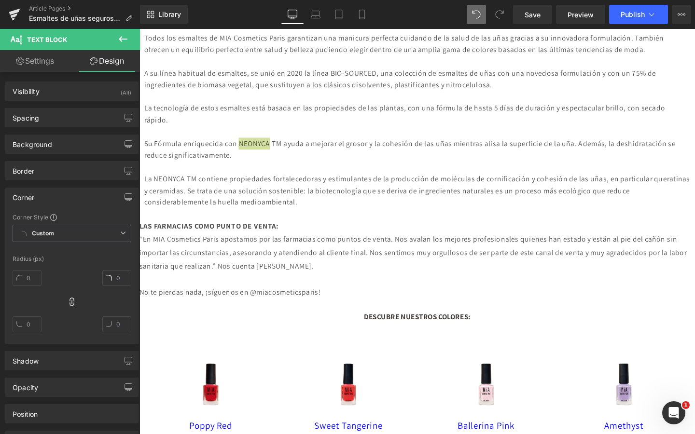
type input "0"
click at [39, 169] on div "Border" at bounding box center [72, 171] width 132 height 18
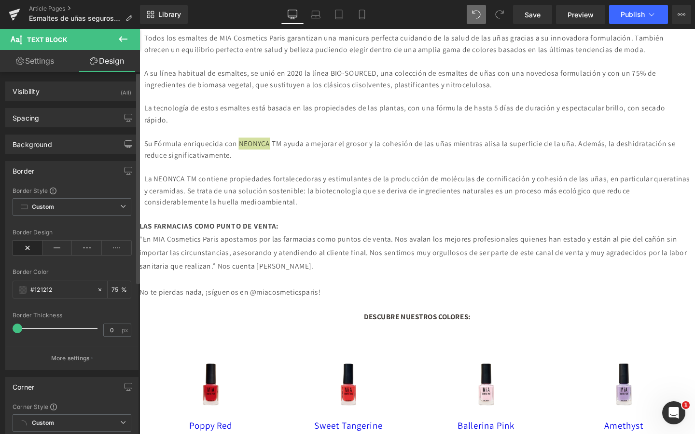
click at [55, 127] on div "Background Color & Image color transparent Color transparent 0 % Image Replace …" at bounding box center [72, 140] width 144 height 27
click at [55, 120] on div "Spacing" at bounding box center [72, 118] width 132 height 18
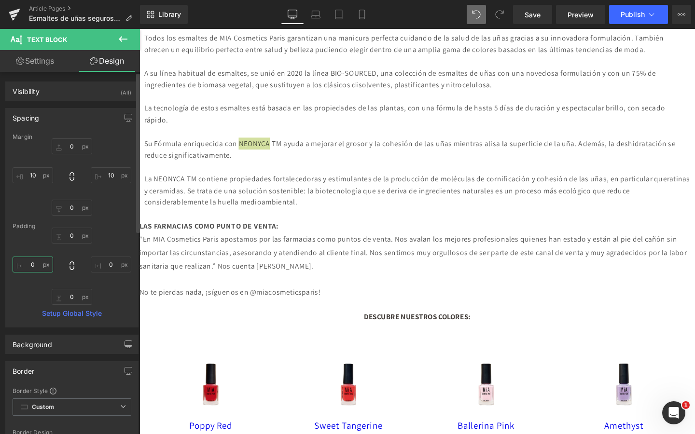
click at [36, 263] on input "0" at bounding box center [33, 265] width 41 height 16
type input "10"
click at [106, 263] on input "0" at bounding box center [111, 265] width 41 height 16
type input "10"
click at [237, 277] on p "“En MIA Cosmetics Paris apostamos por las farmacias como puntos de venta. Nos a…" at bounding box center [431, 264] width 584 height 41
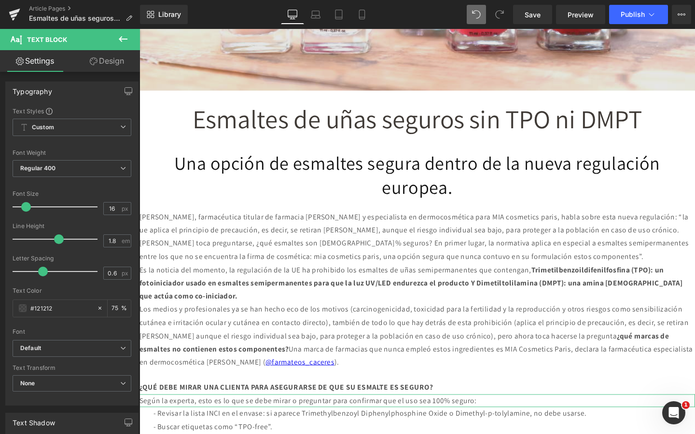
scroll to position [207, 0]
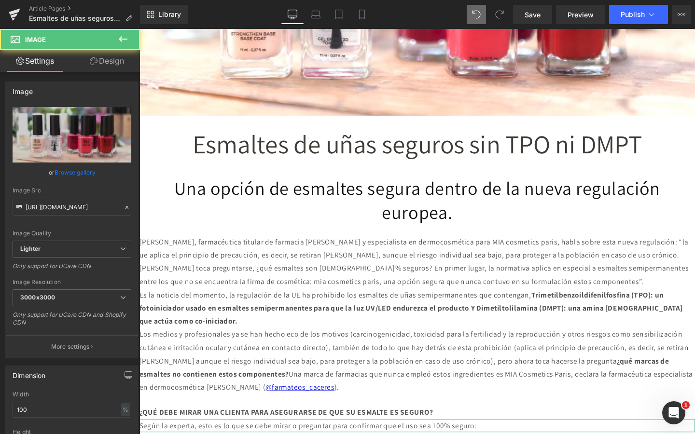
click at [668, 155] on span "Esmaltes de uñas seguros sin TPO ni DMPT" at bounding box center [431, 149] width 472 height 35
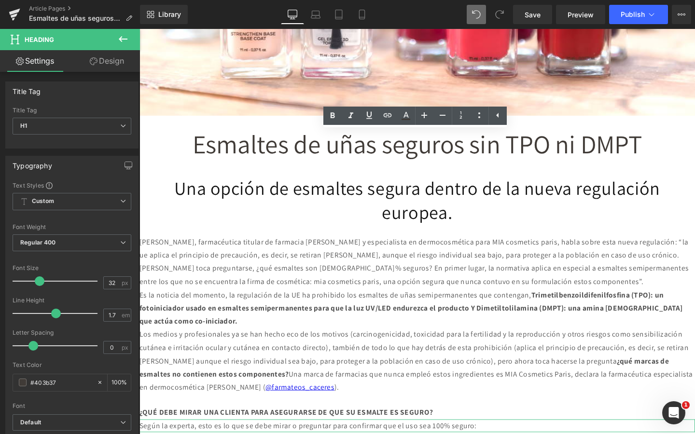
click at [124, 63] on link "Design" at bounding box center [107, 61] width 70 height 22
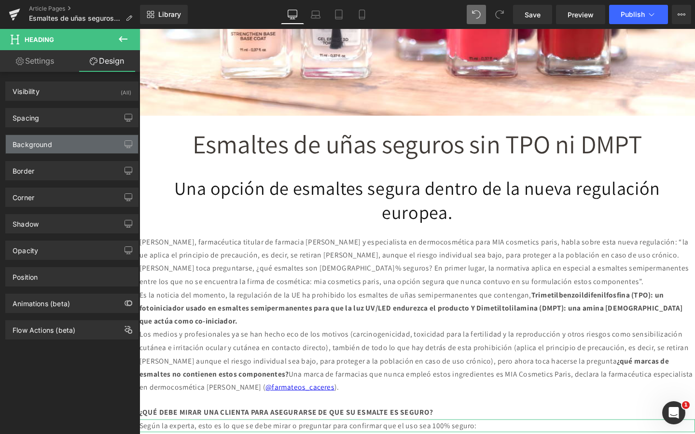
type input "0"
type input "10"
type input "0"
type input "10"
type input "0"
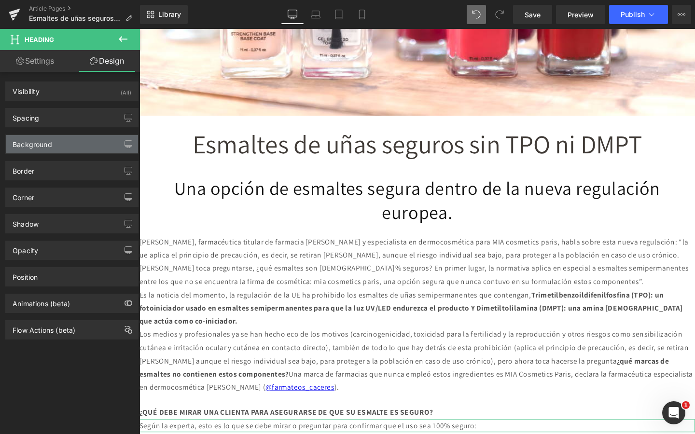
type input "10"
type input "0"
type input "10"
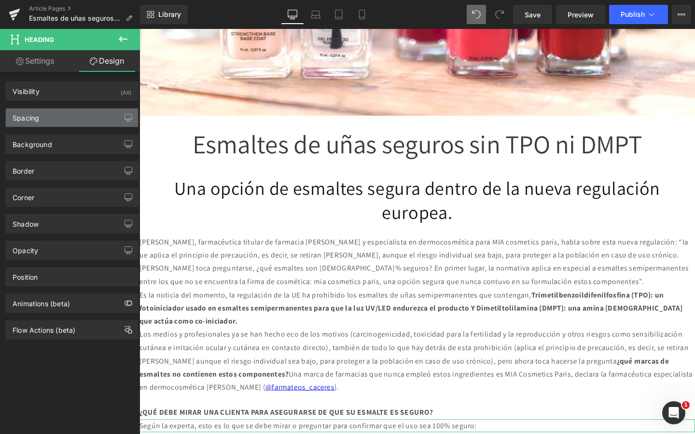
click at [83, 118] on div "Spacing" at bounding box center [72, 118] width 132 height 18
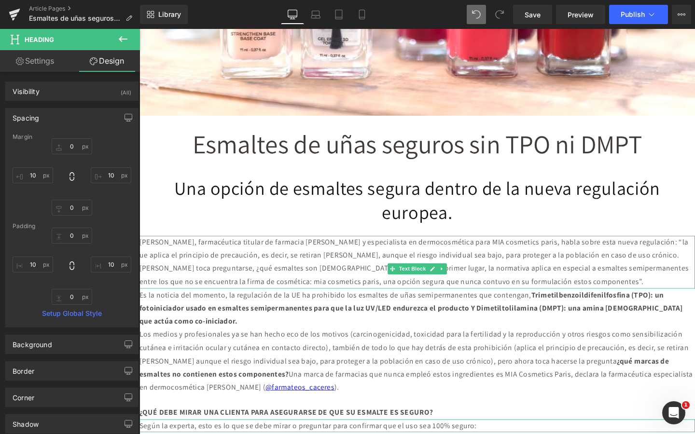
click at [216, 288] on p "[PERSON_NAME], farmacéutica titular de farmacia [PERSON_NAME] y especialista en…" at bounding box center [431, 274] width 584 height 55
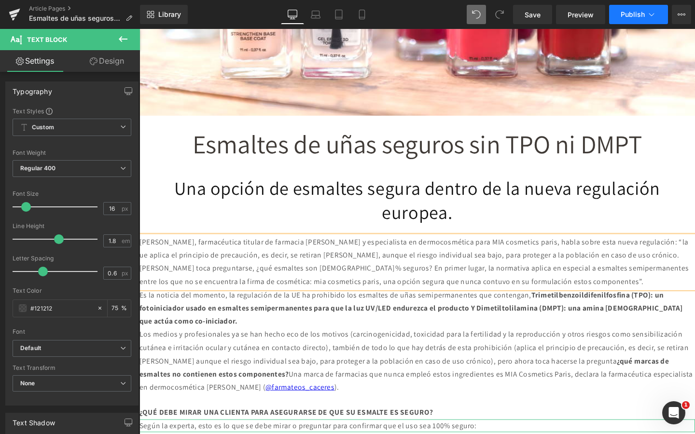
click at [632, 19] on button "Publish" at bounding box center [638, 14] width 59 height 19
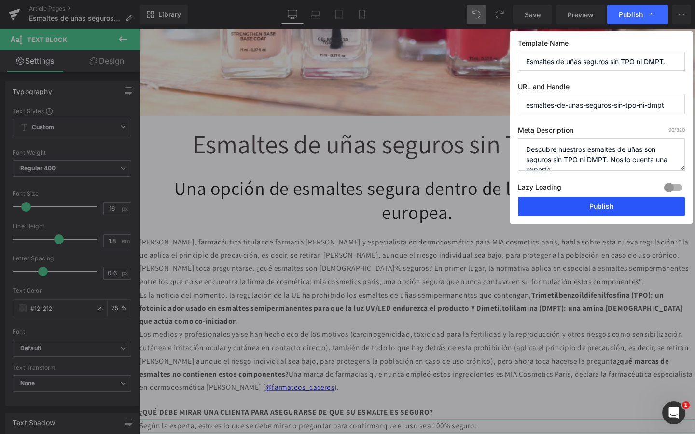
click at [556, 213] on button "Publish" at bounding box center [601, 206] width 167 height 19
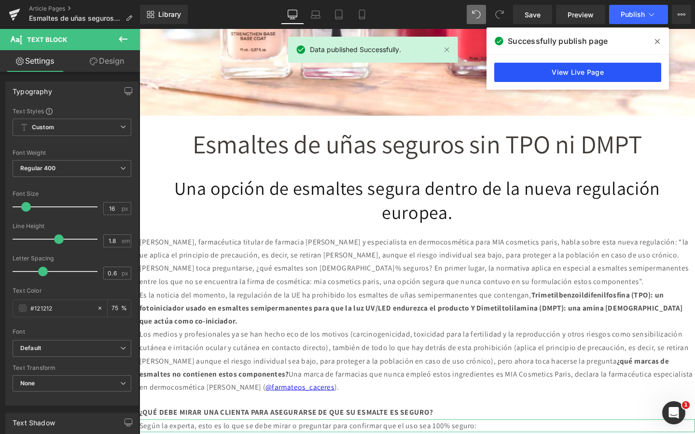
click at [569, 71] on link "View Live Page" at bounding box center [577, 72] width 167 height 19
